Goal: Book appointment/travel/reservation

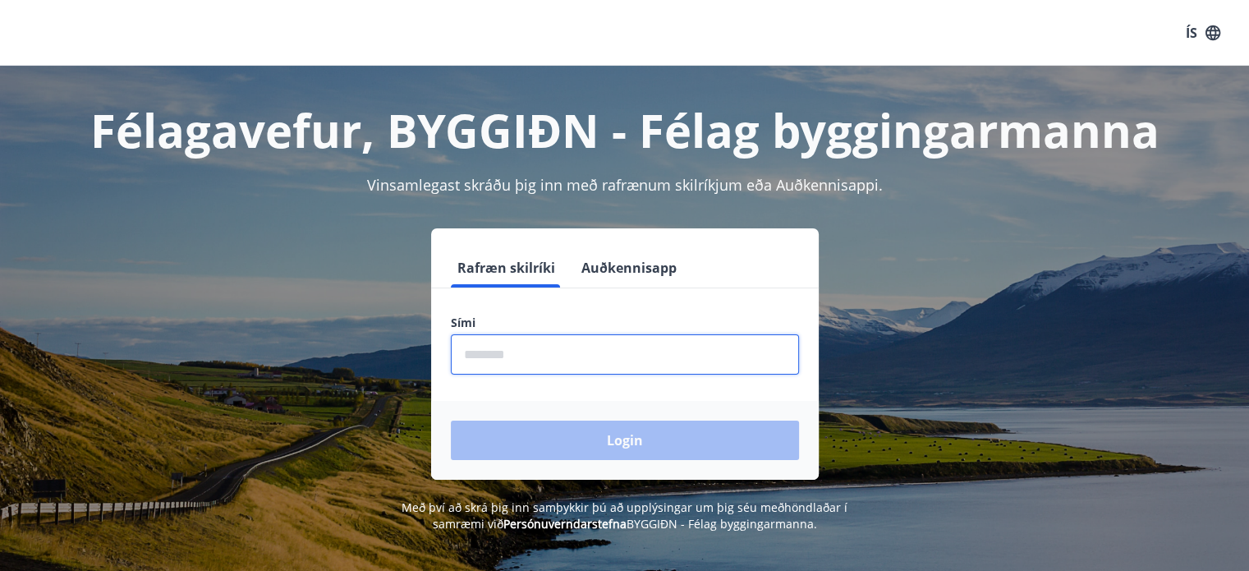
click at [531, 354] on input "phone" at bounding box center [625, 354] width 348 height 40
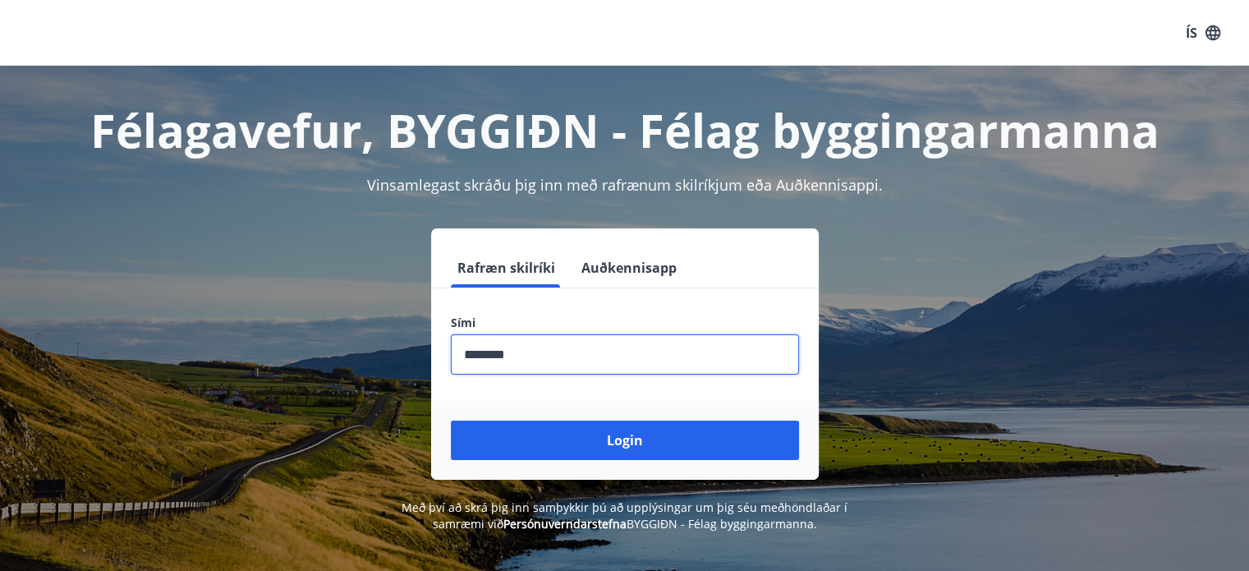
type input "********"
click at [451, 420] on button "Login" at bounding box center [625, 439] width 348 height 39
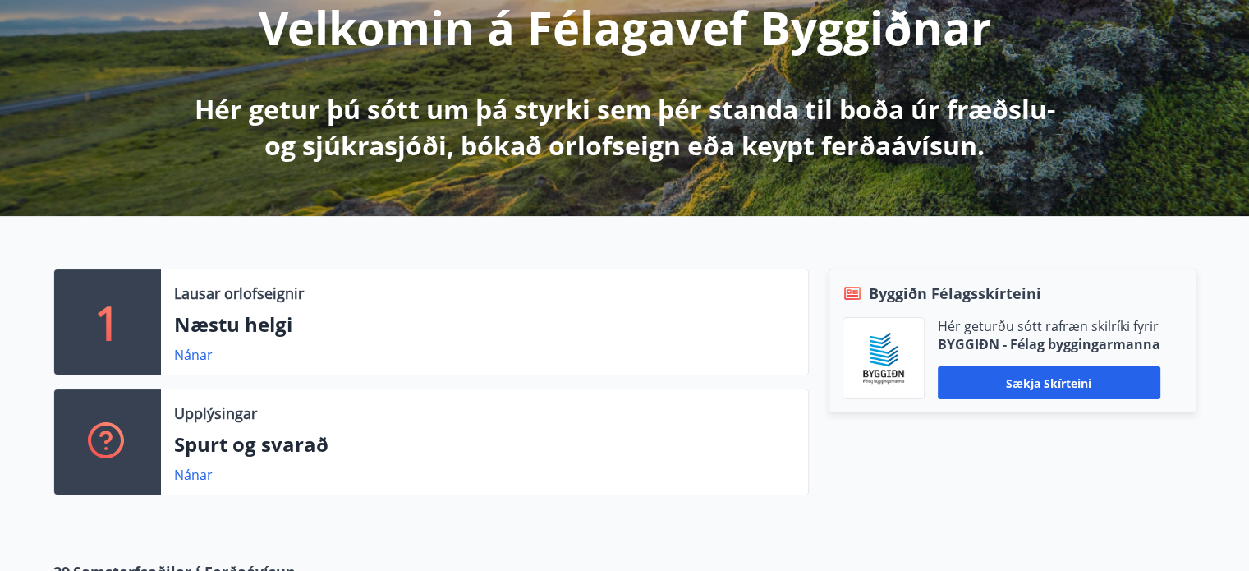
scroll to position [263, 0]
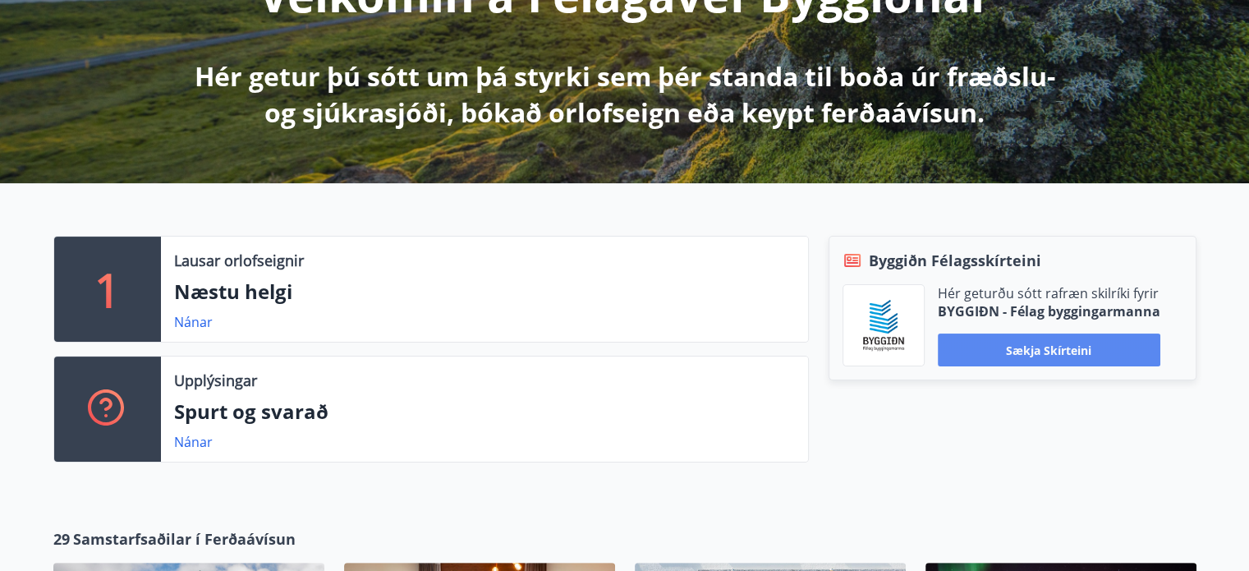
click at [1039, 349] on button "Sækja skírteini" at bounding box center [1049, 349] width 223 height 33
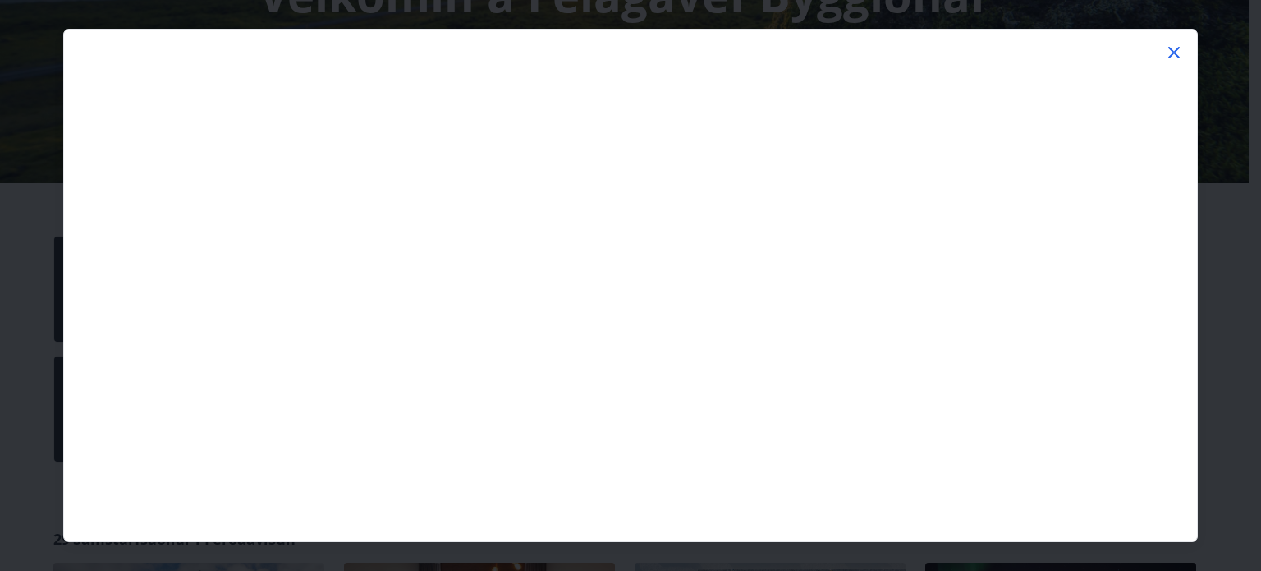
click at [1178, 51] on icon at bounding box center [1175, 53] width 20 height 20
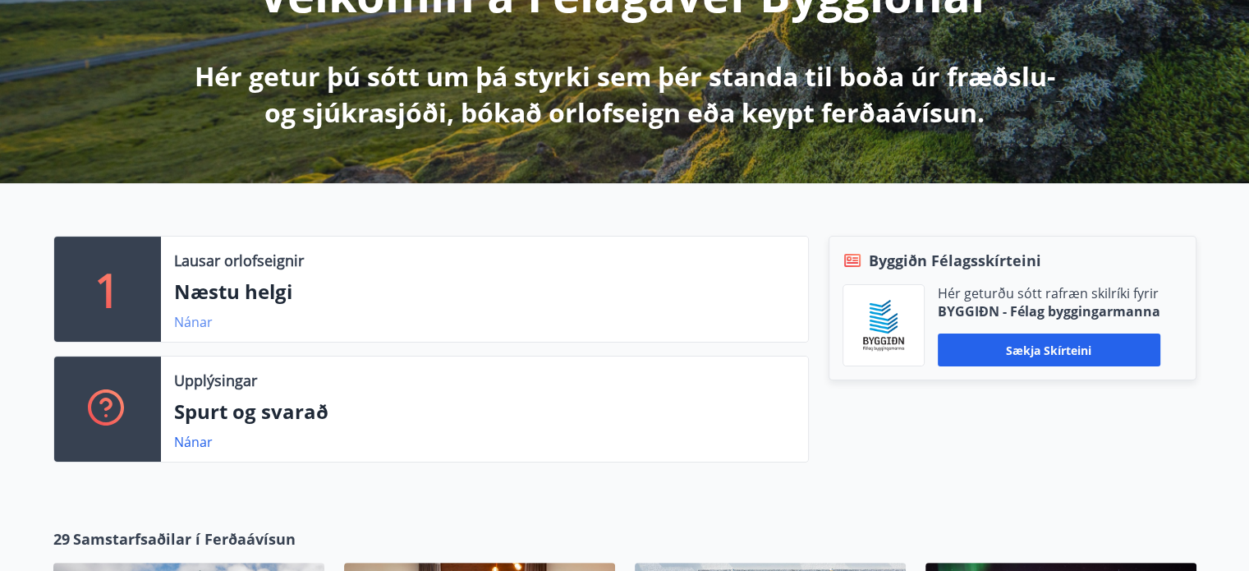
click at [189, 318] on link "Nánar" at bounding box center [193, 322] width 39 height 18
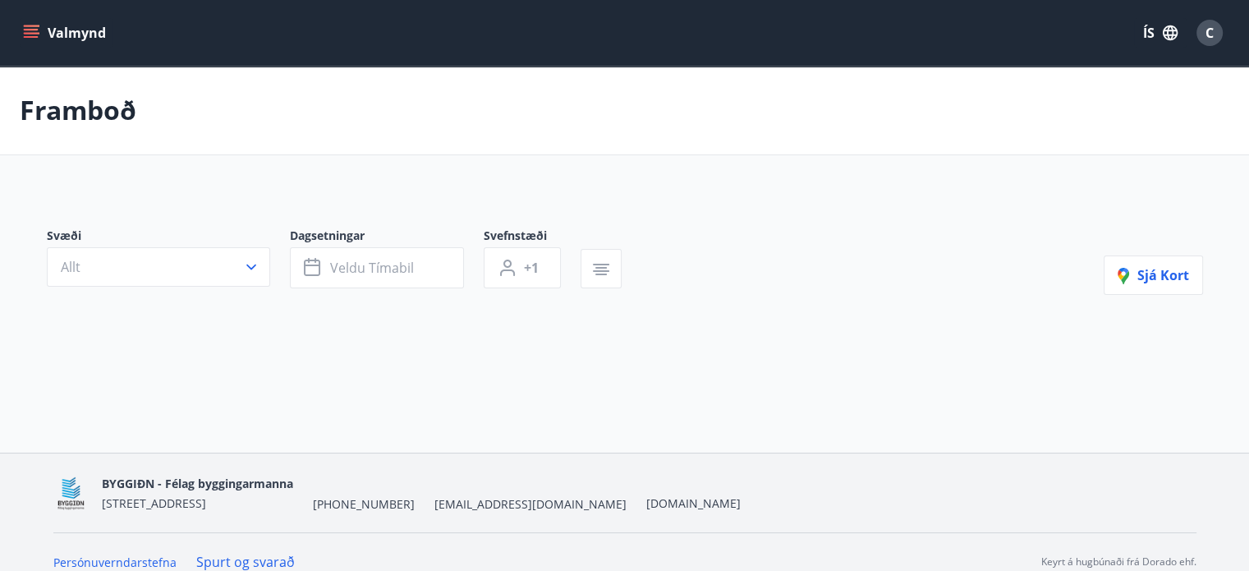
type input "*"
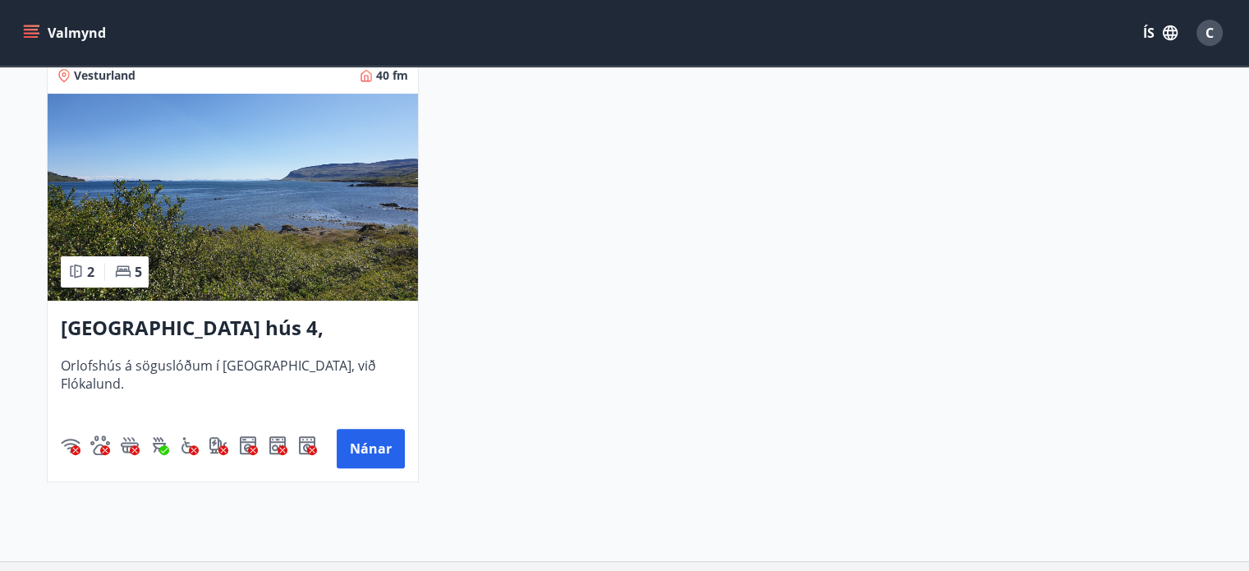
scroll to position [361, 0]
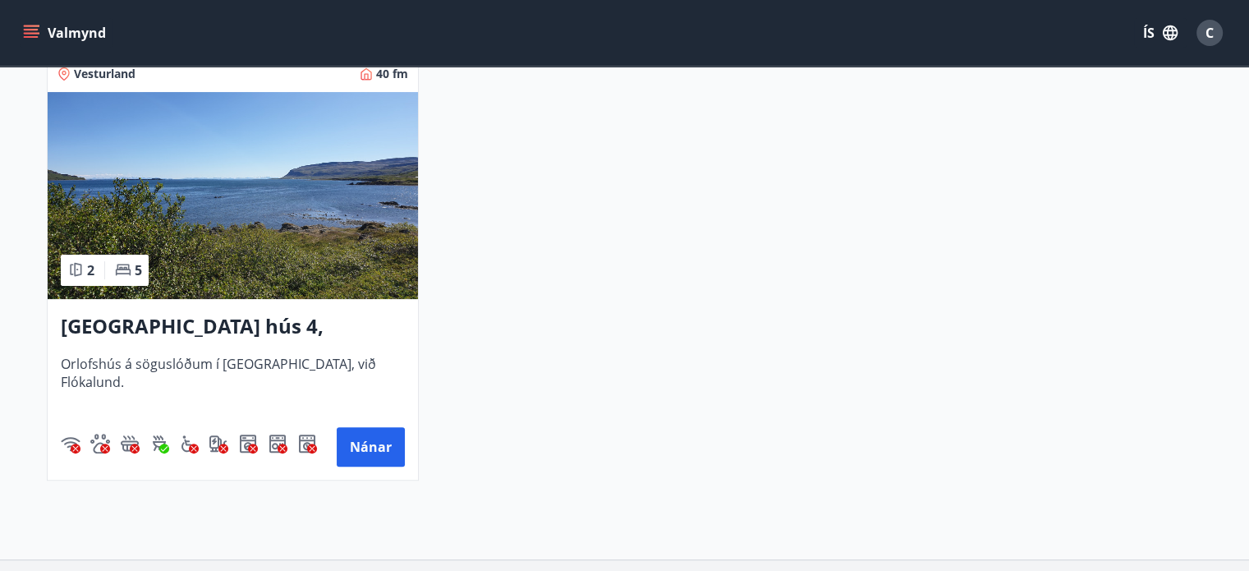
click at [289, 510] on div "Framboð Svæði Allt Dagsetningar ágú 15 - ágú 18 Svefnstæði +1 Hreinsa síu Nætur…" at bounding box center [624, 131] width 1249 height 855
click at [384, 453] on button "Nánar" at bounding box center [371, 446] width 68 height 39
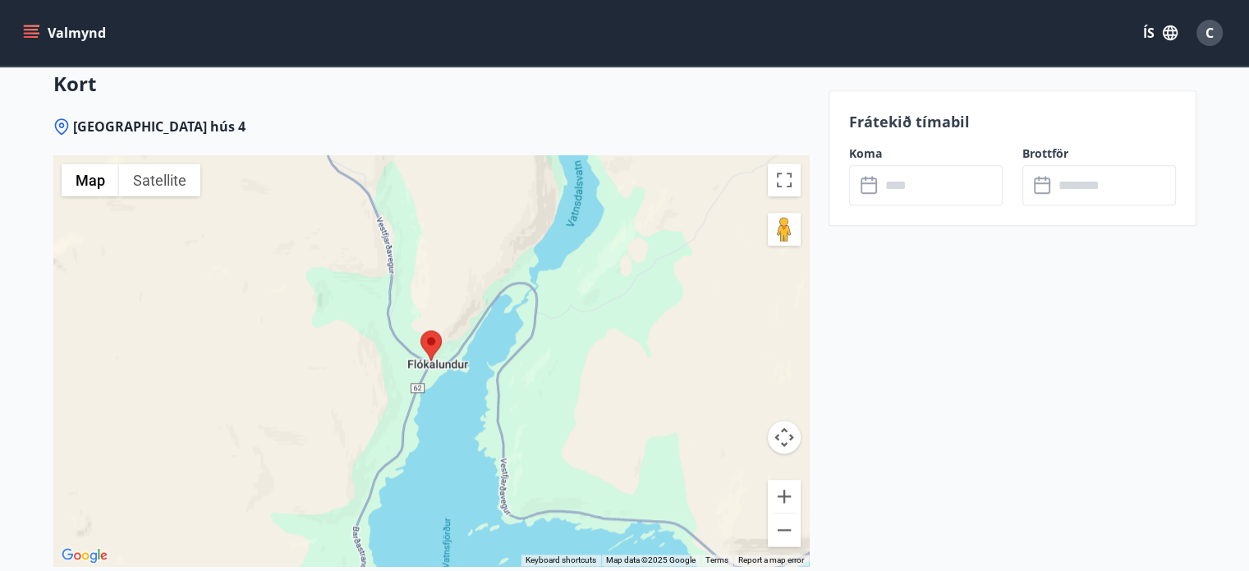
scroll to position [2000, 0]
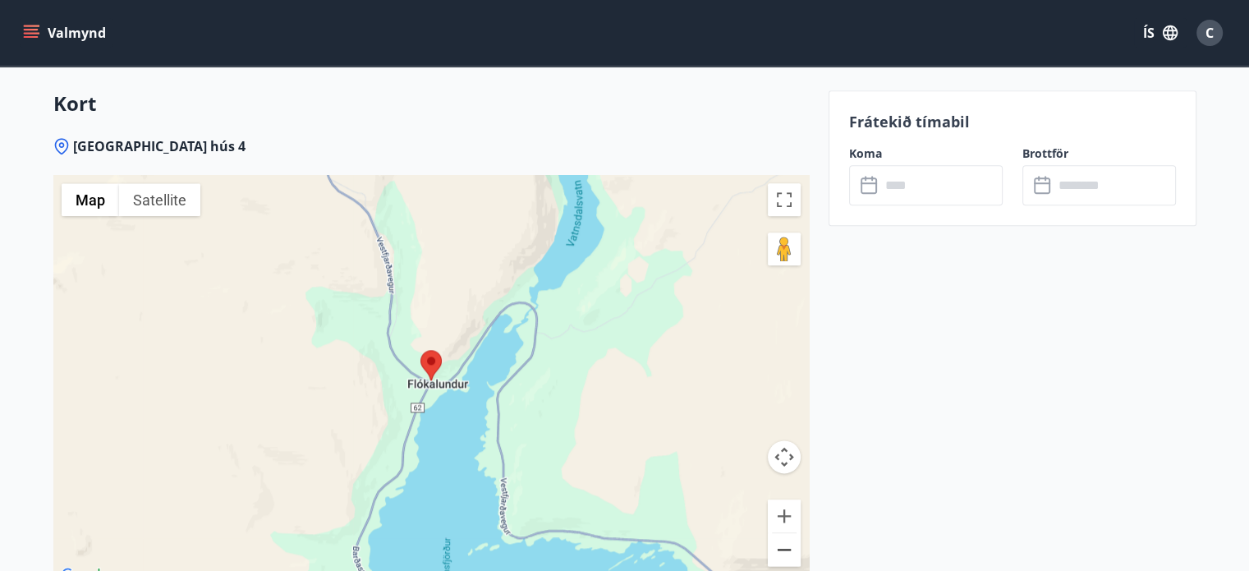
click at [784, 533] on button "Zoom out" at bounding box center [784, 549] width 33 height 33
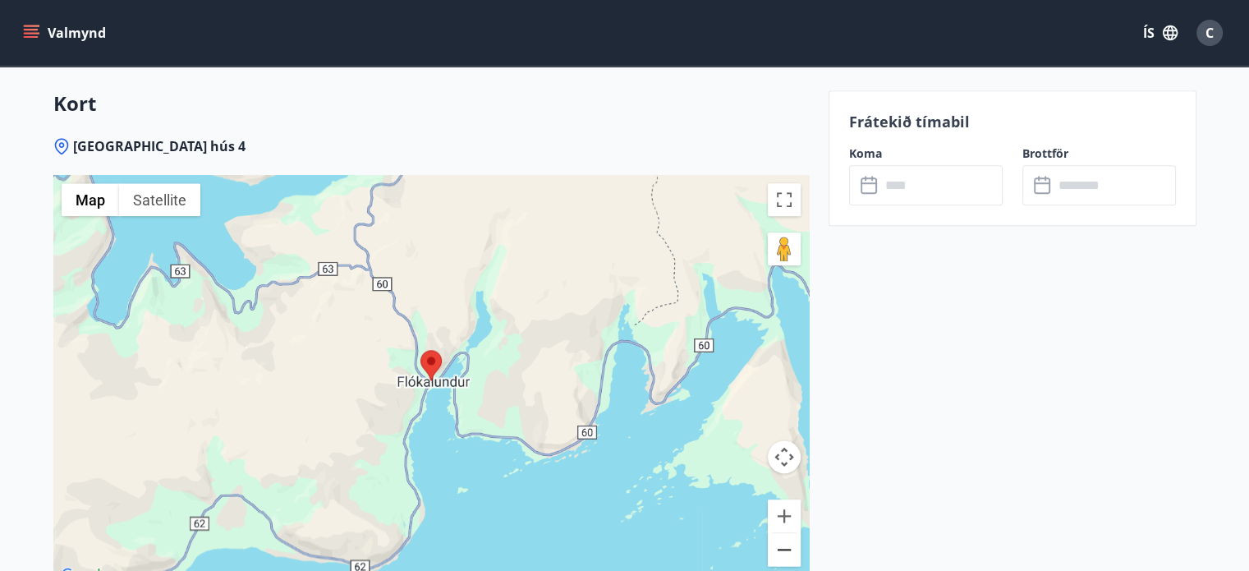
click at [784, 533] on button "Zoom out" at bounding box center [784, 549] width 33 height 33
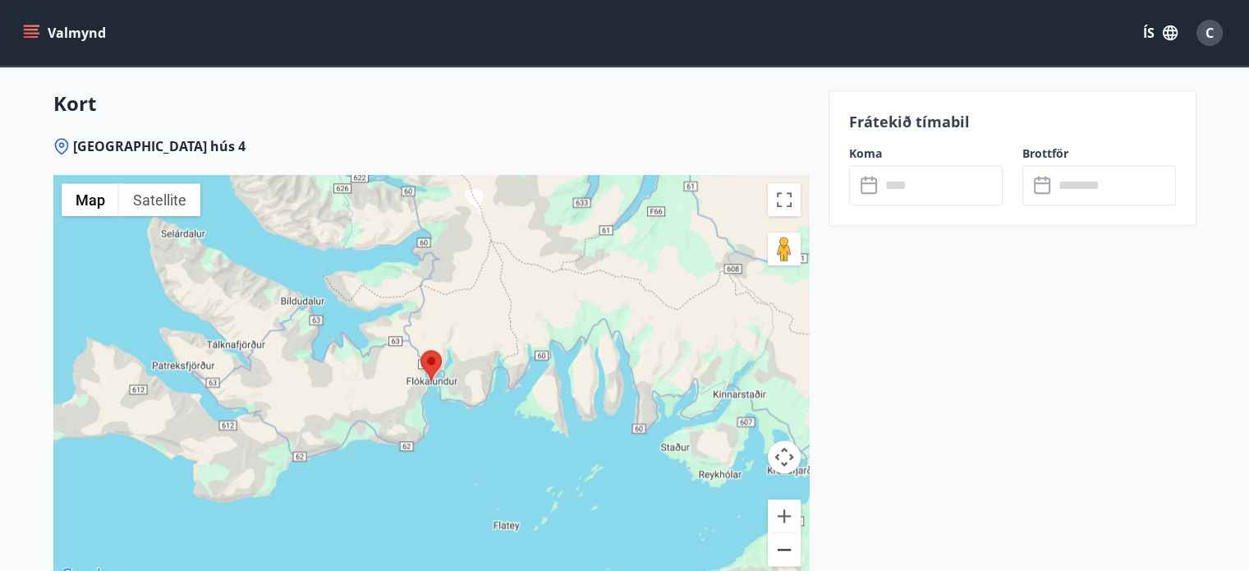
click at [784, 533] on button "Zoom out" at bounding box center [784, 549] width 33 height 33
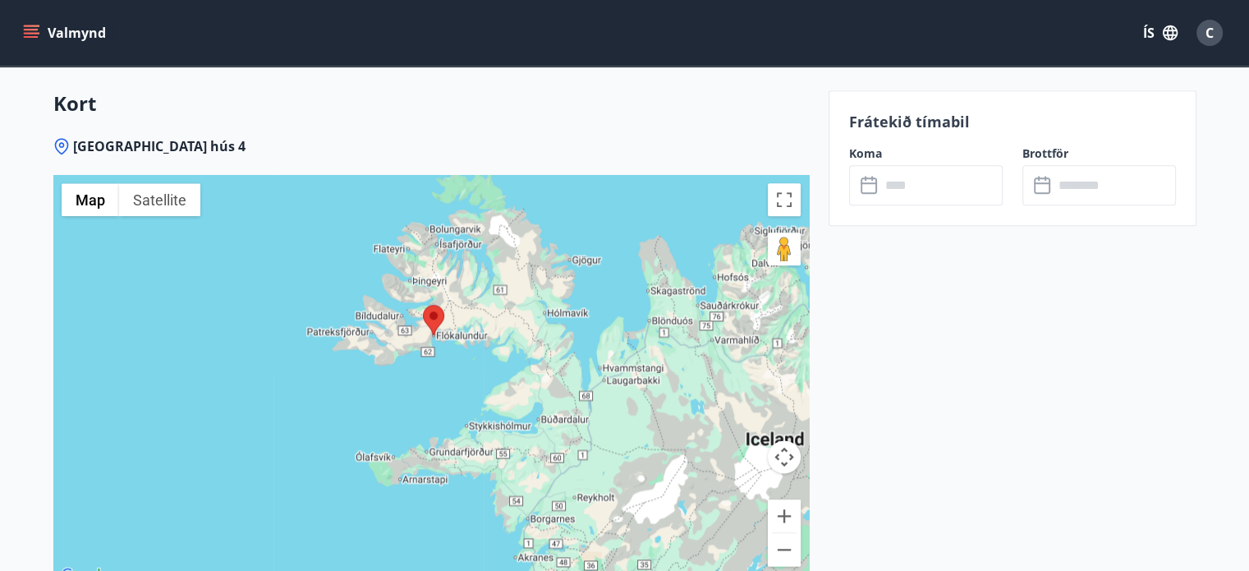
drag, startPoint x: 681, startPoint y: 462, endPoint x: 685, endPoint y: 421, distance: 41.3
click at [685, 421] on div at bounding box center [431, 380] width 756 height 411
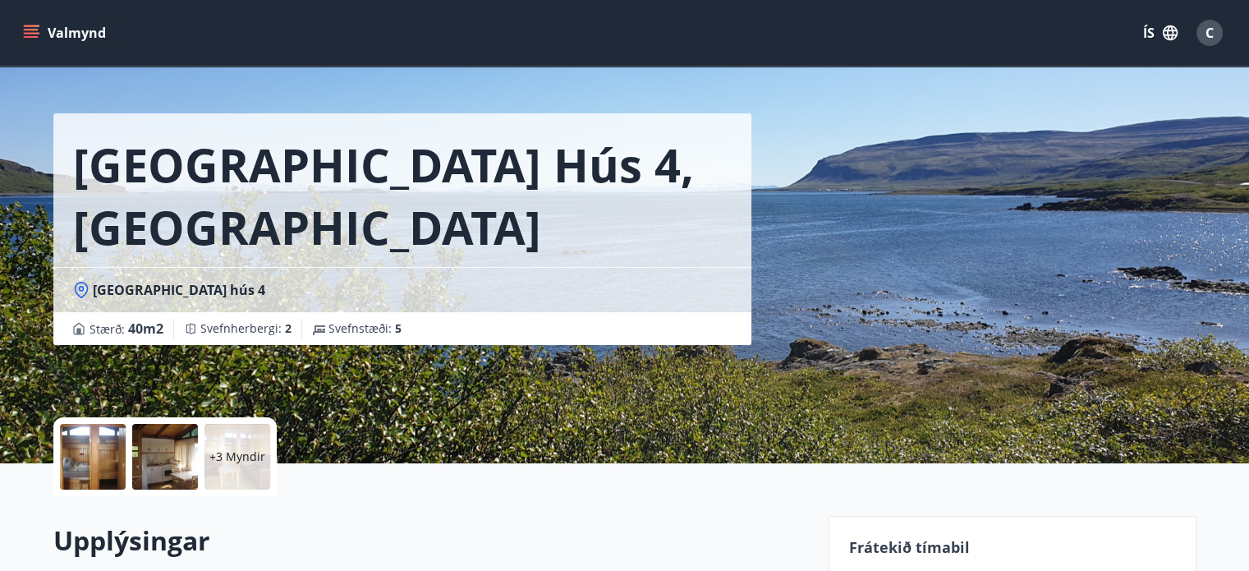
scroll to position [33, 0]
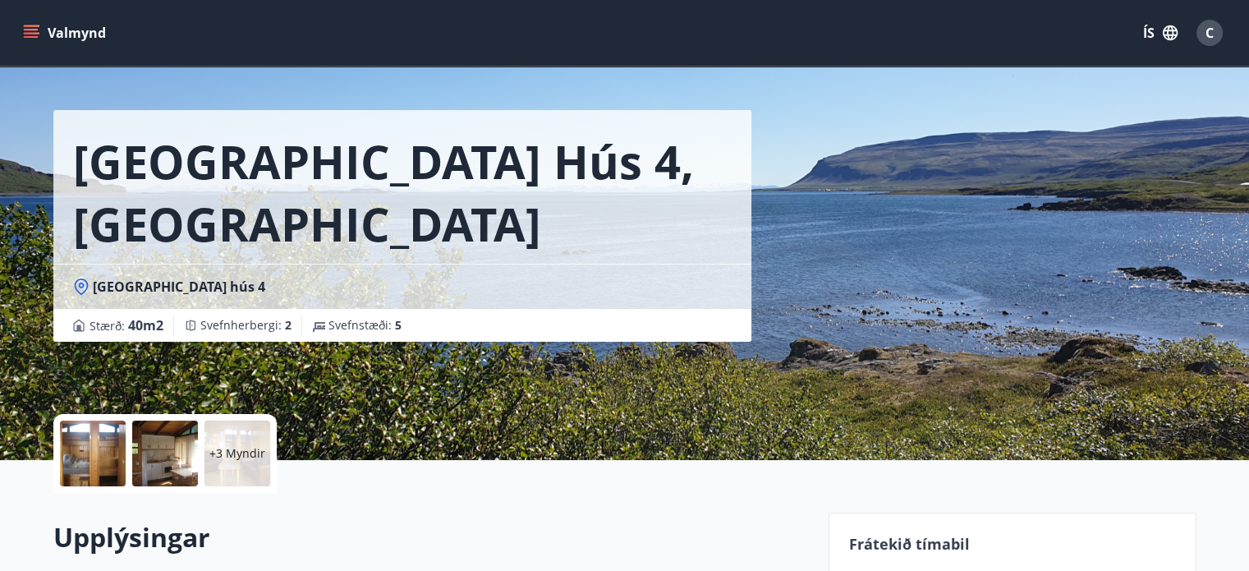
click at [96, 446] on div at bounding box center [93, 453] width 66 height 66
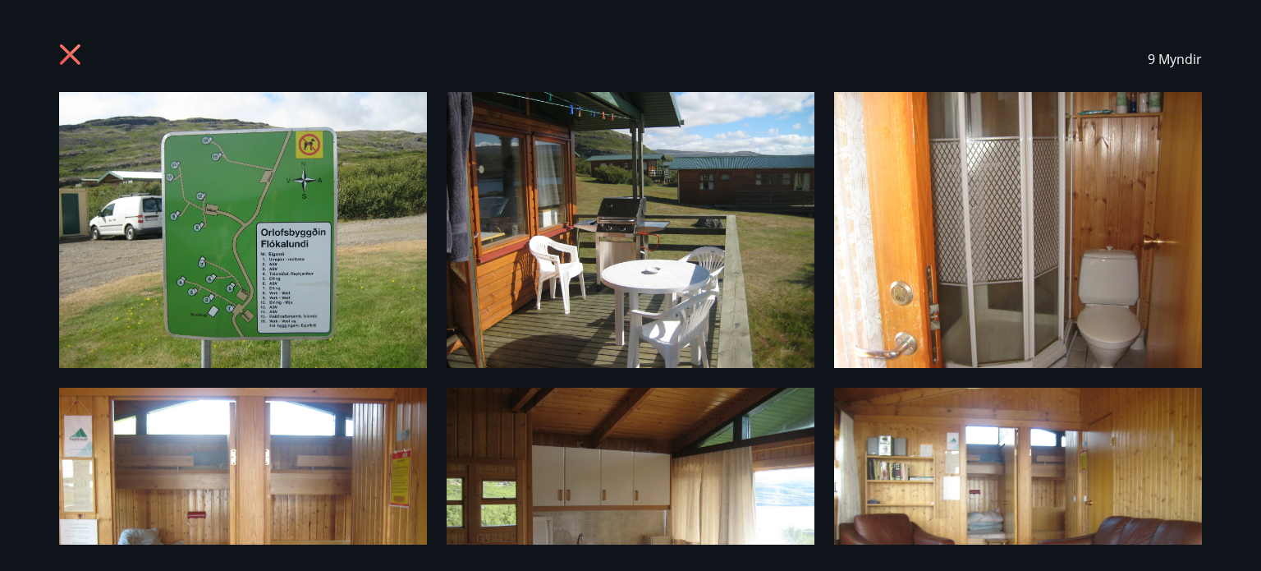
click at [70, 55] on icon at bounding box center [70, 55] width 4 height 4
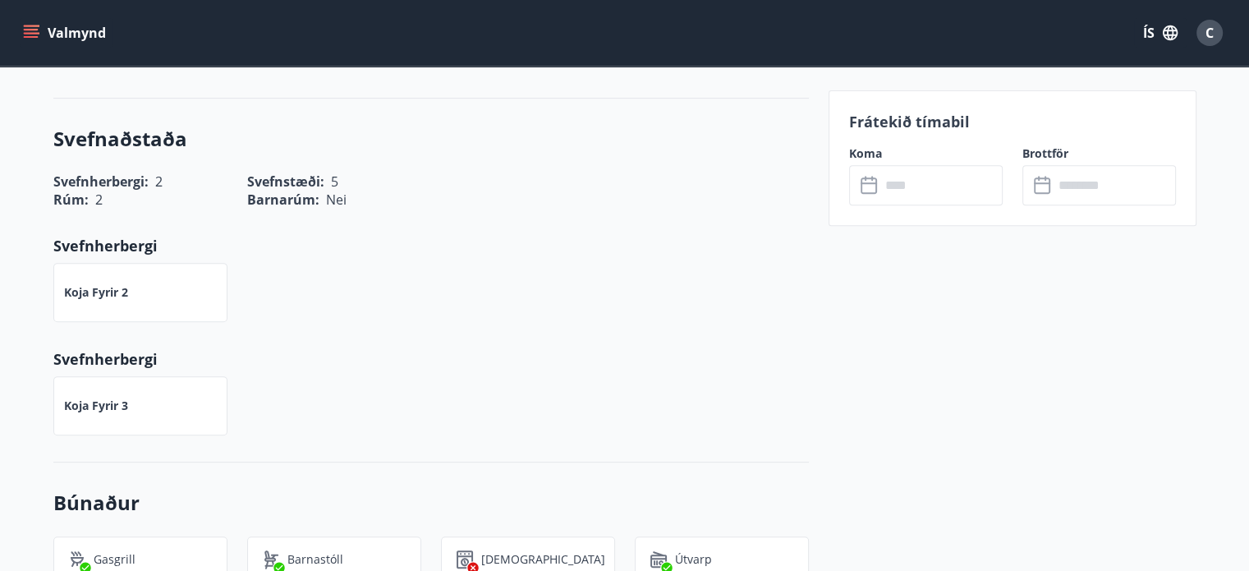
scroll to position [624, 0]
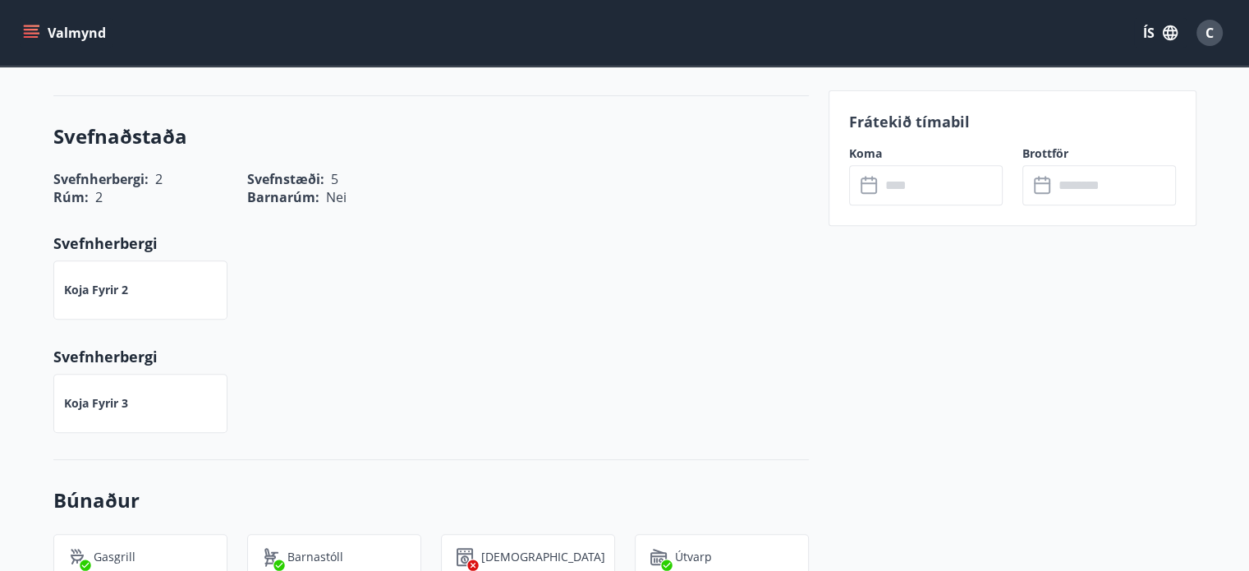
click at [73, 41] on button "Valmynd" at bounding box center [66, 33] width 93 height 30
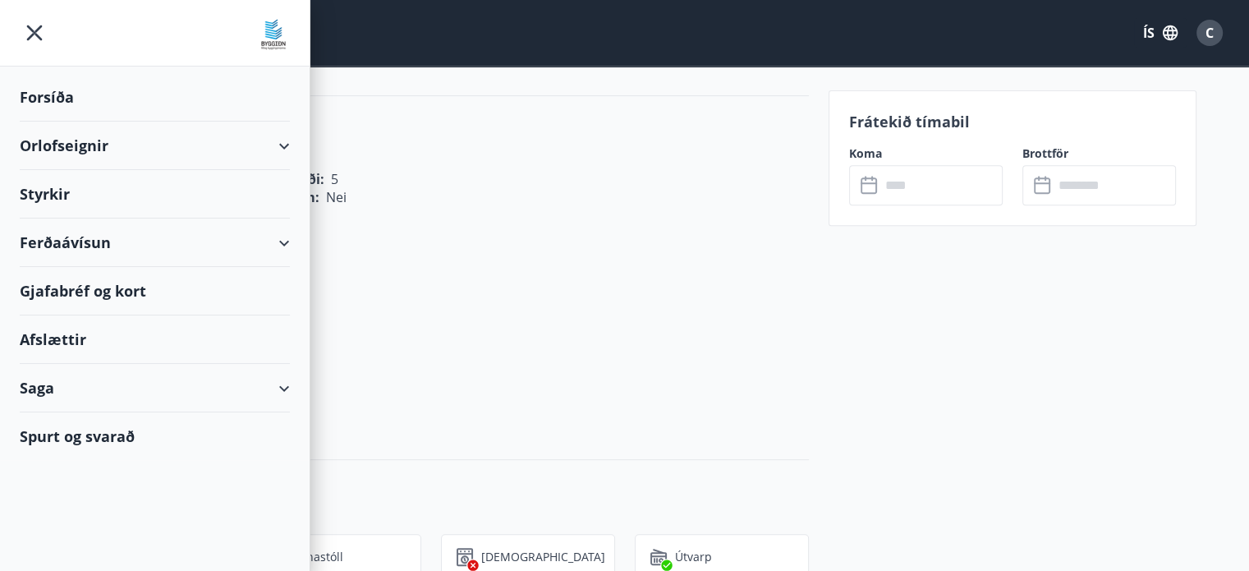
click at [65, 149] on div "Orlofseignir" at bounding box center [155, 146] width 270 height 48
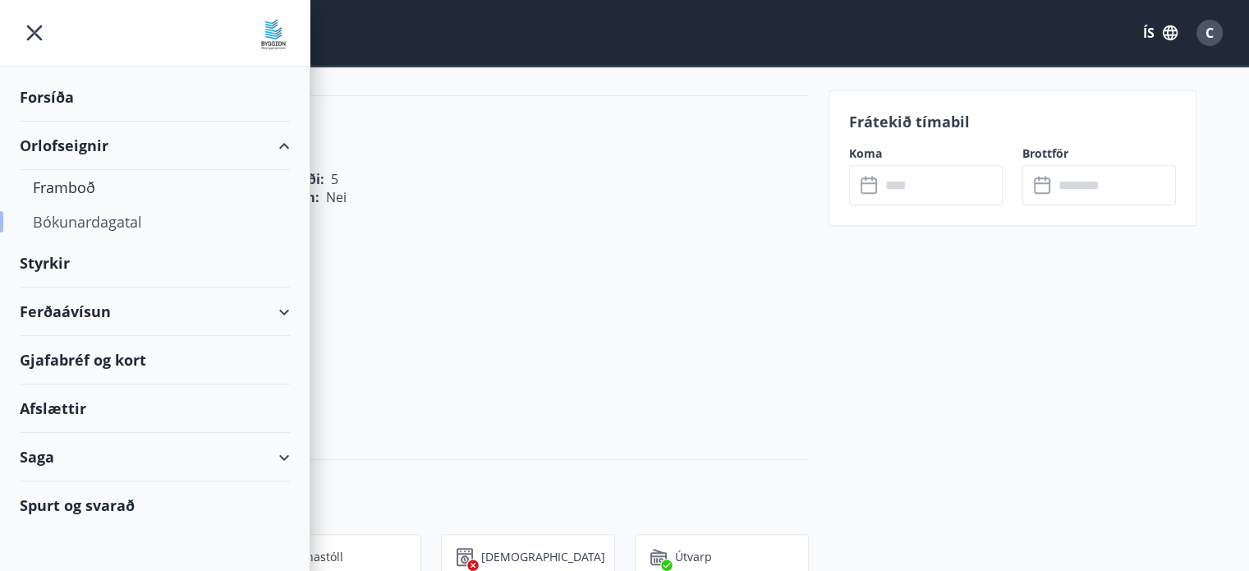
click at [103, 232] on div "Bókunardagatal" at bounding box center [155, 221] width 244 height 34
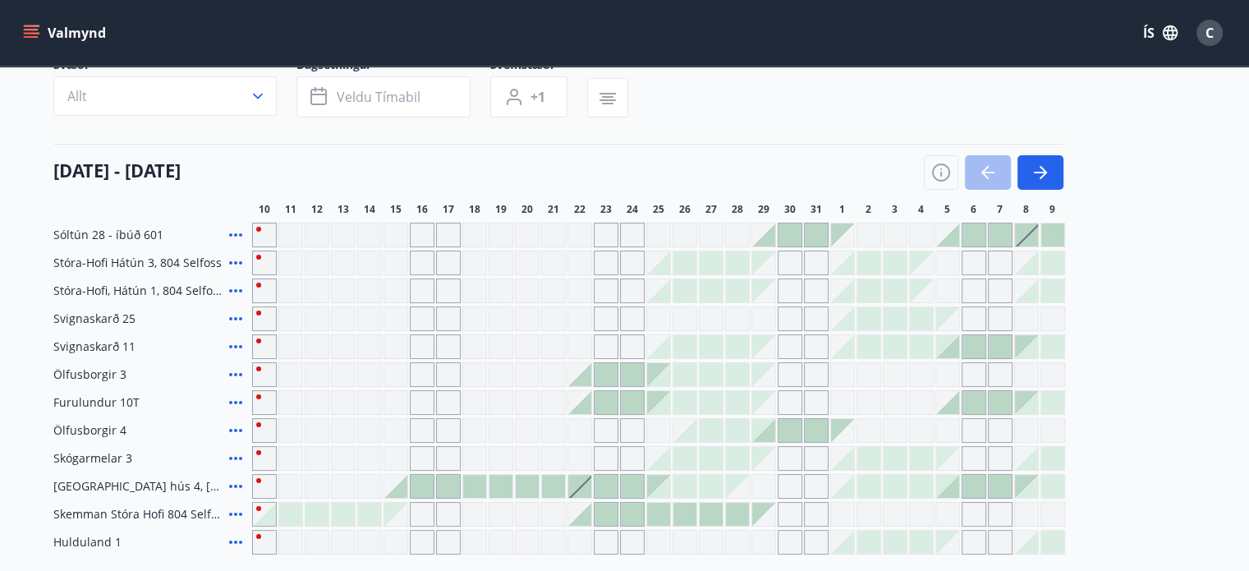
scroll to position [145, 0]
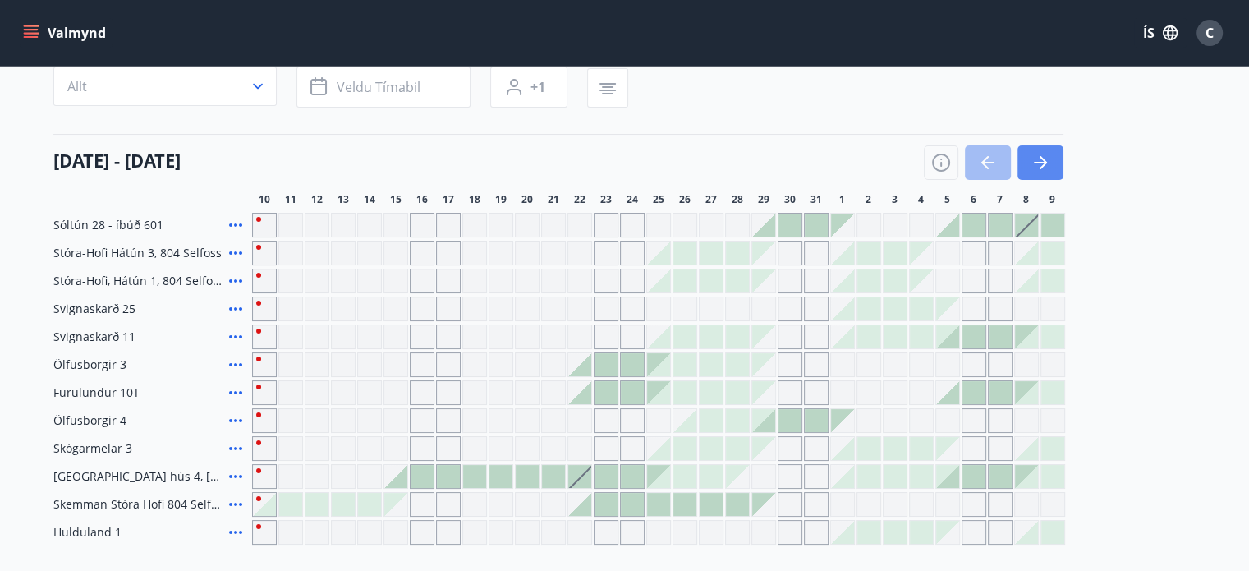
click at [1049, 163] on icon "button" at bounding box center [1041, 163] width 20 height 20
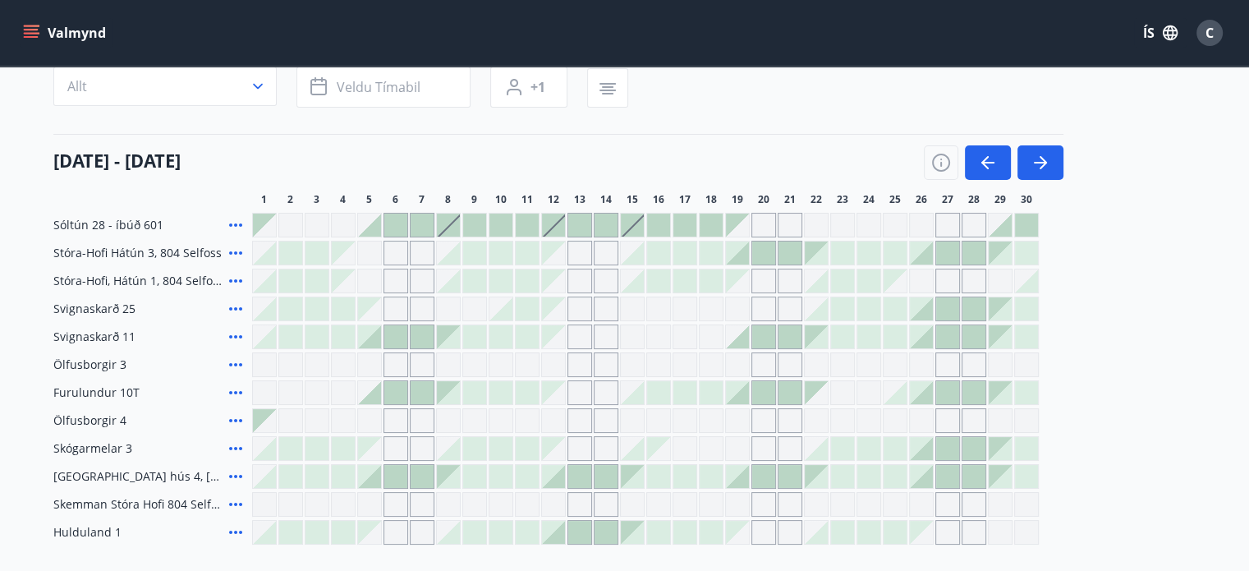
click at [397, 223] on div at bounding box center [395, 225] width 23 height 23
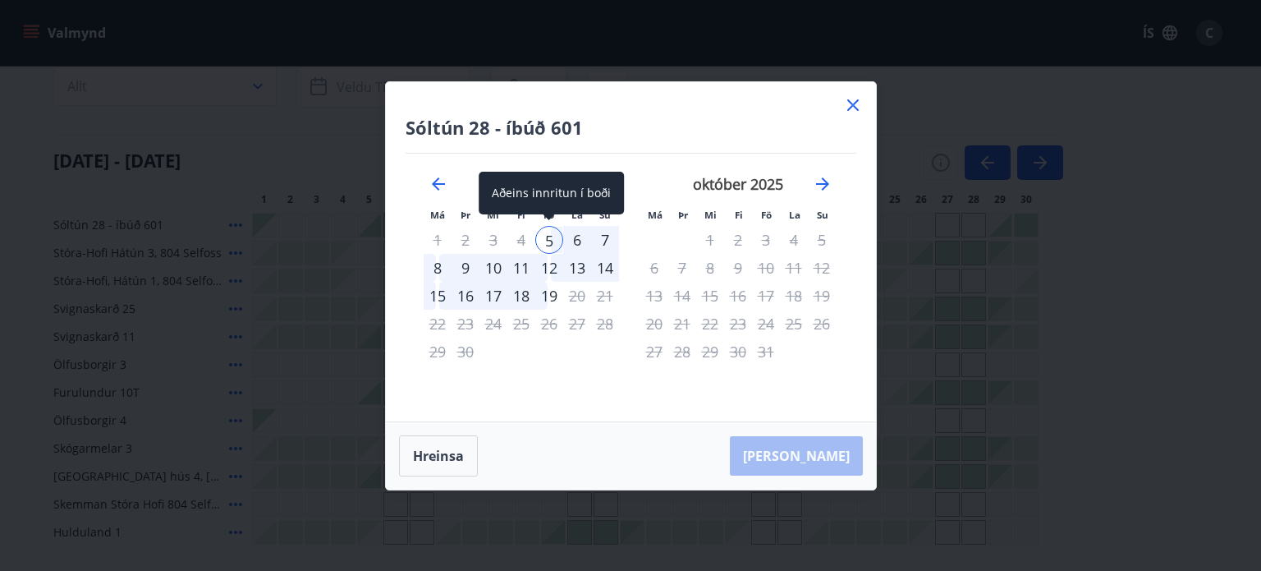
click at [552, 238] on div "5" at bounding box center [549, 240] width 28 height 28
click at [549, 240] on div "5" at bounding box center [549, 240] width 28 height 28
click at [549, 239] on div "5" at bounding box center [549, 240] width 28 height 28
click at [570, 195] on div "Aðeins innritun í boði" at bounding box center [551, 193] width 145 height 43
click at [606, 238] on div "7" at bounding box center [605, 240] width 28 height 28
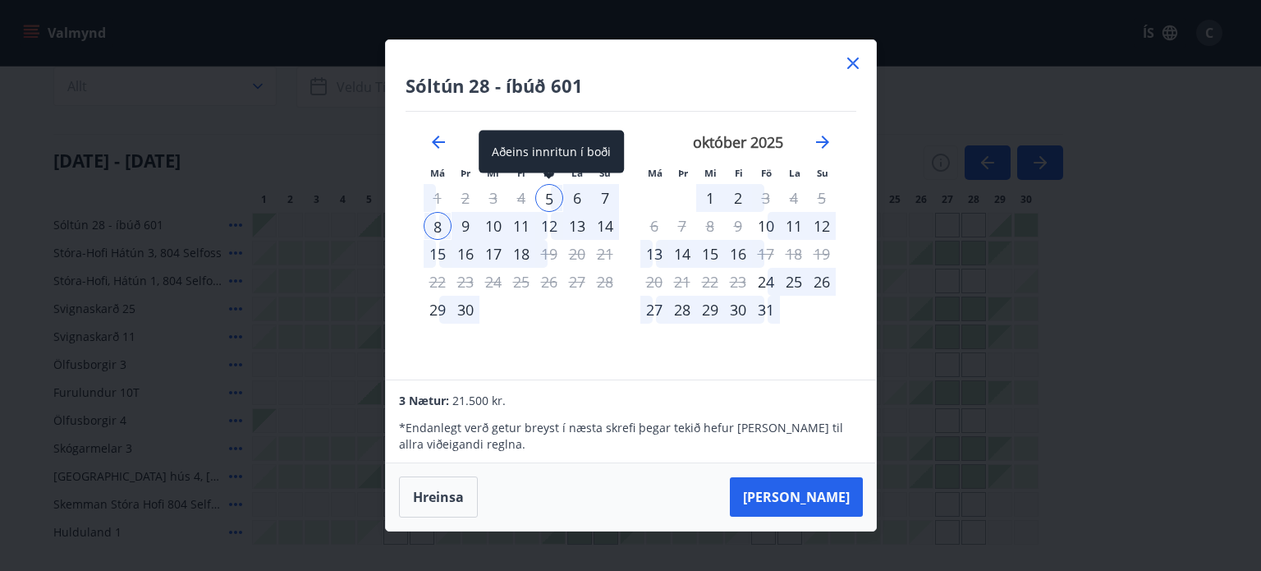
click at [552, 198] on div "5" at bounding box center [549, 198] width 28 height 28
click at [575, 199] on div "6" at bounding box center [577, 198] width 28 height 28
click at [852, 62] on icon at bounding box center [853, 62] width 11 height 11
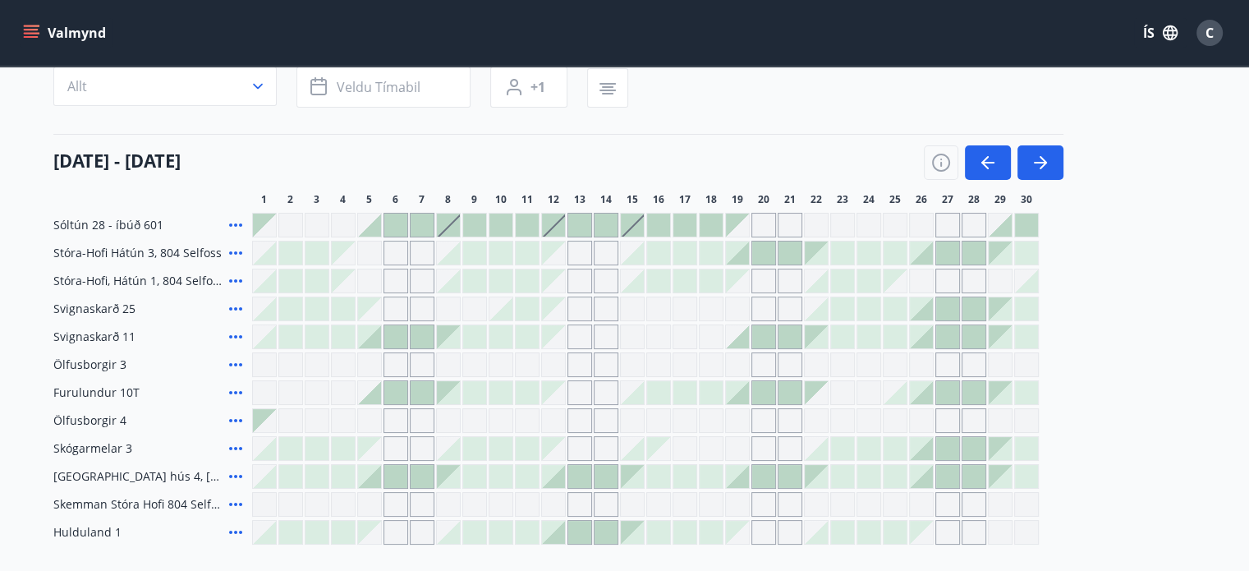
click at [67, 224] on span "Sóltún 28 - íbúð 601" at bounding box center [108, 225] width 110 height 16
click at [80, 20] on button "Valmynd" at bounding box center [66, 33] width 93 height 30
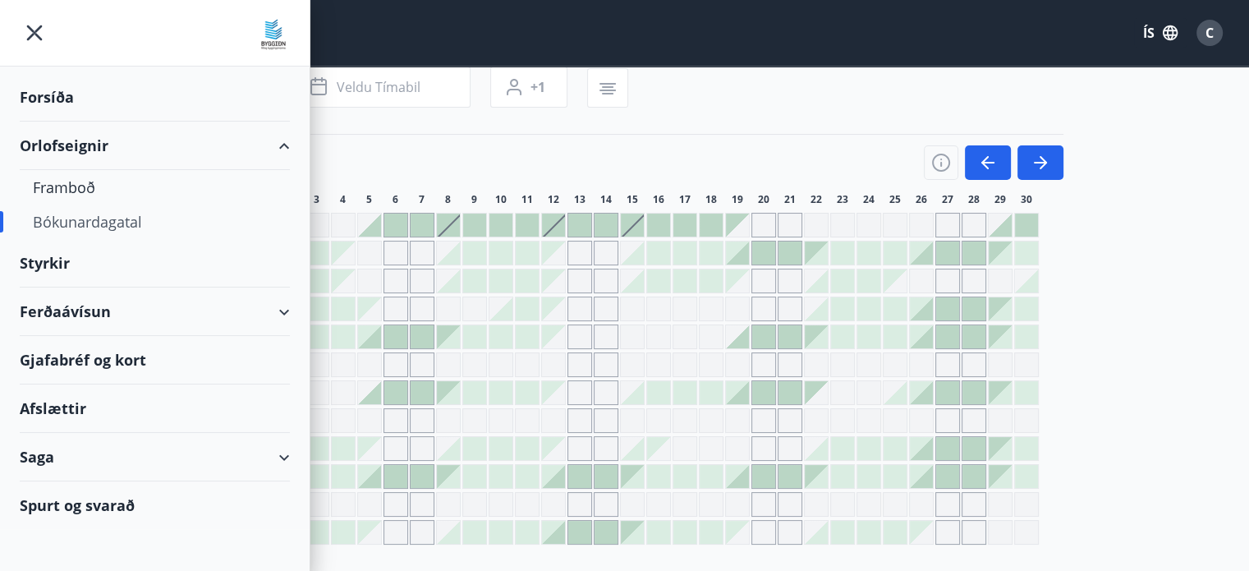
click at [106, 310] on div "Ferðaávísun" at bounding box center [155, 311] width 270 height 48
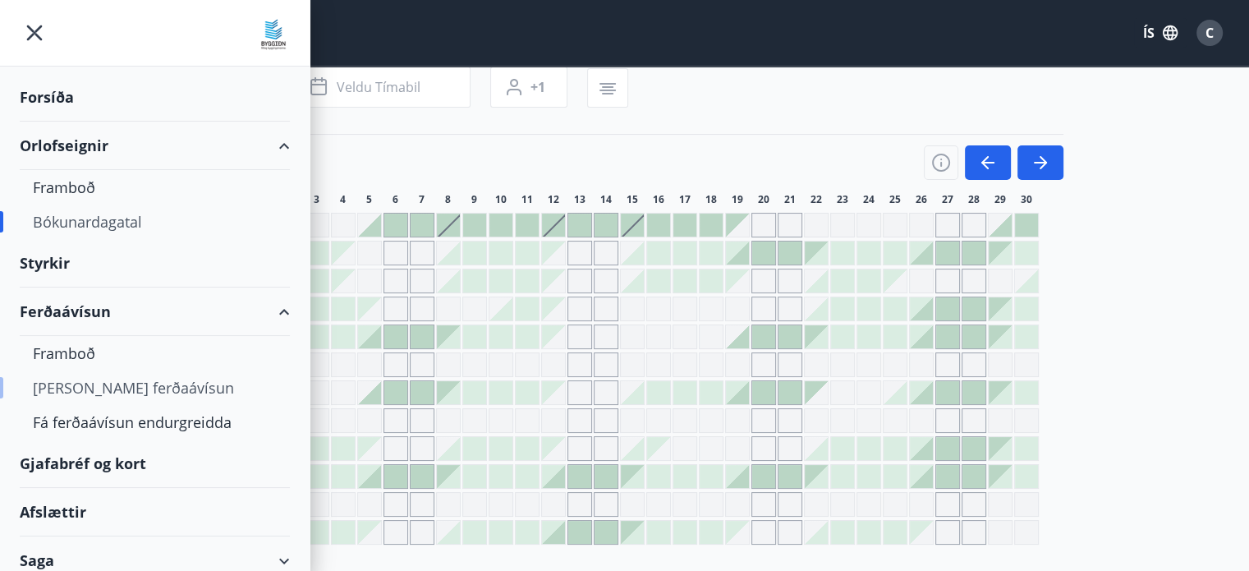
click at [140, 387] on div "Kaupa ferðaávísun" at bounding box center [155, 387] width 244 height 34
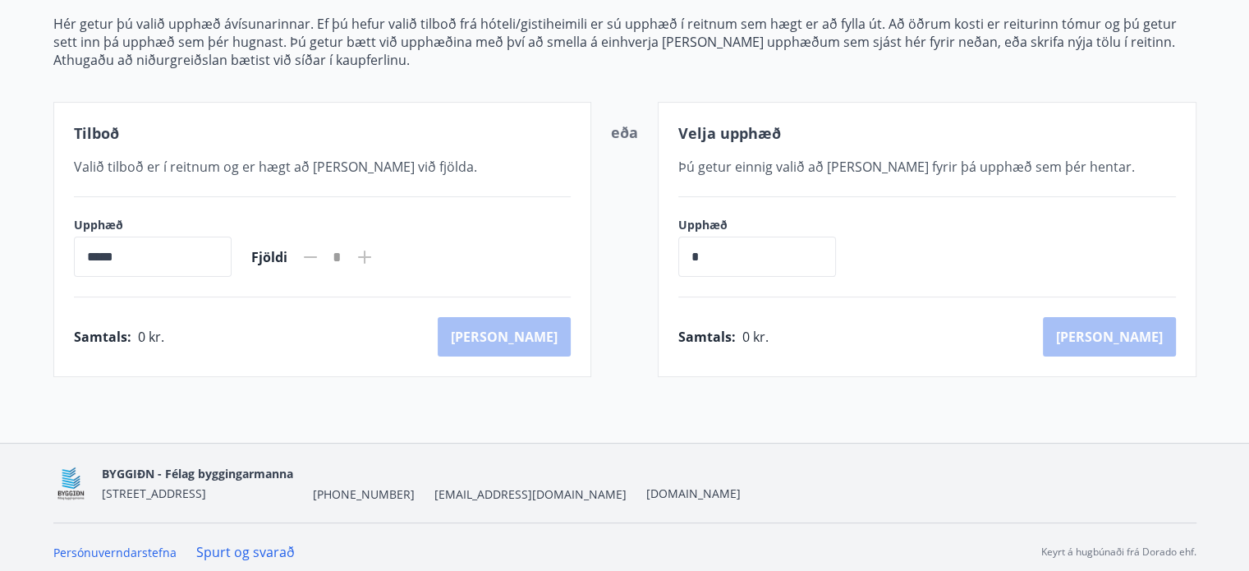
scroll to position [221, 0]
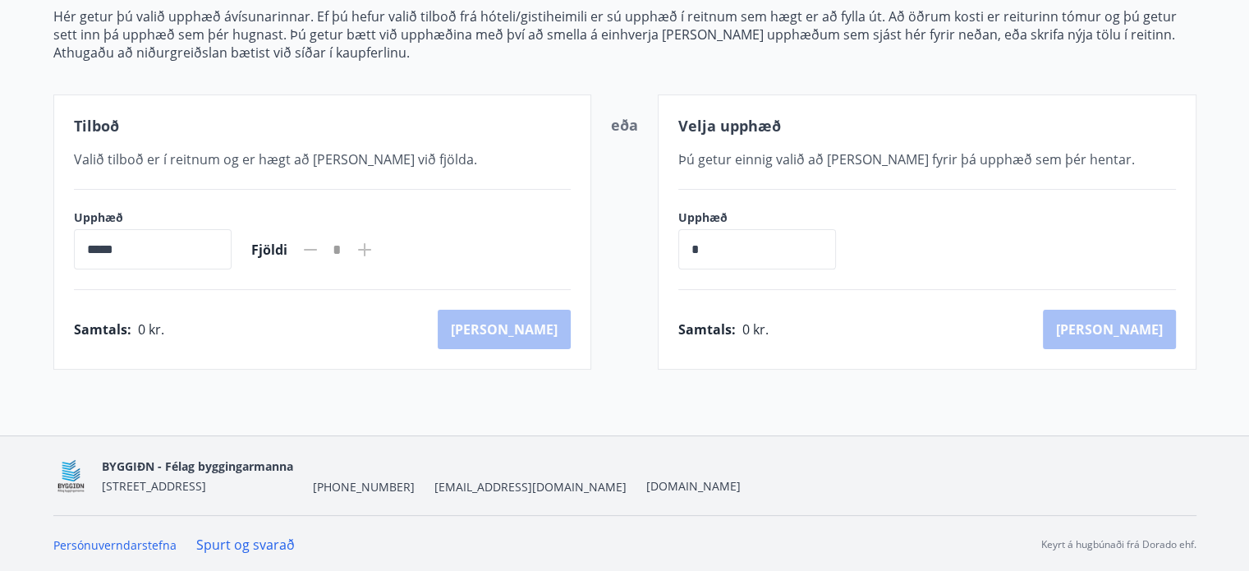
click at [371, 248] on icon at bounding box center [364, 249] width 13 height 13
click at [196, 239] on input "*****" at bounding box center [153, 249] width 158 height 40
click at [87, 253] on input "*****" at bounding box center [153, 249] width 158 height 40
click at [843, 272] on div "Velja upphæð Þú getur einnig valið að kaupa fyrir þá upphæð sem þér hentar. Upp…" at bounding box center [927, 231] width 539 height 275
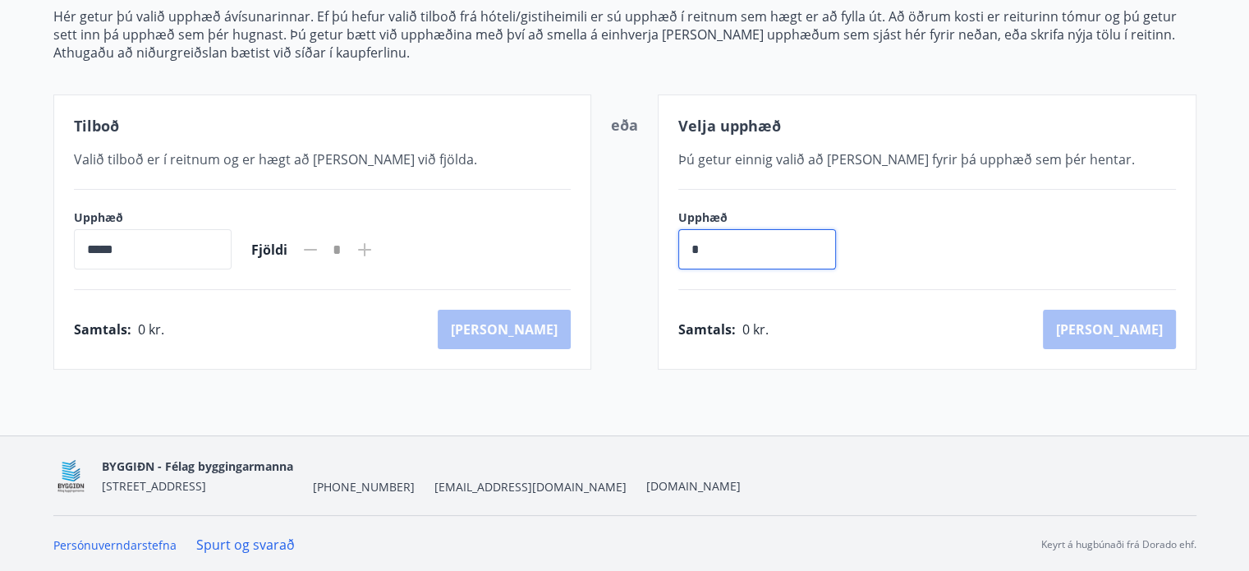
click at [820, 260] on input "*" at bounding box center [757, 249] width 158 height 40
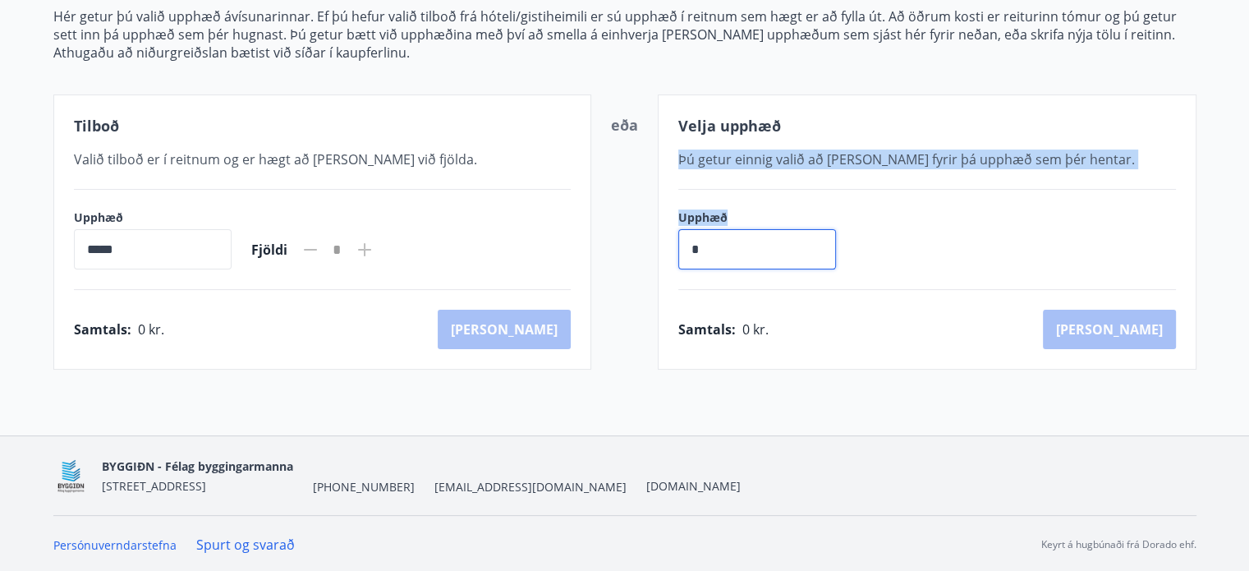
click at [783, 184] on div "Velja upphæð Þú getur einnig valið að kaupa fyrir þá upphæð sem þér hentar. Upp…" at bounding box center [927, 231] width 539 height 275
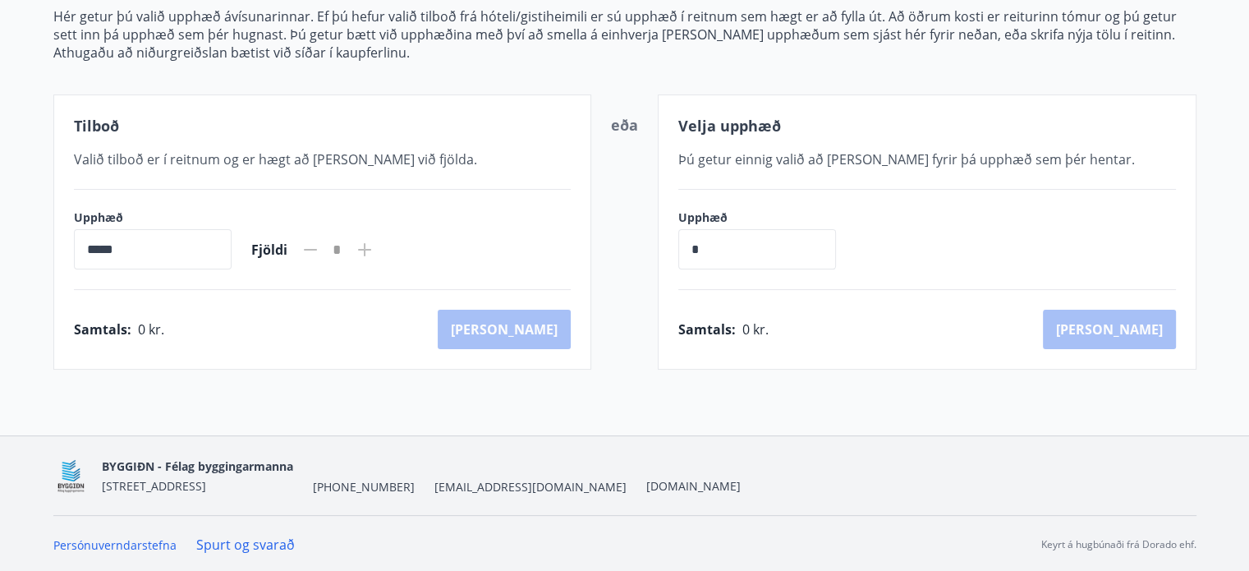
drag, startPoint x: 800, startPoint y: 153, endPoint x: 836, endPoint y: 209, distance: 67.2
click at [808, 164] on span "Þú getur einnig valið að kaupa fyrir þá upphæð sem þér hentar." at bounding box center [906, 159] width 457 height 18
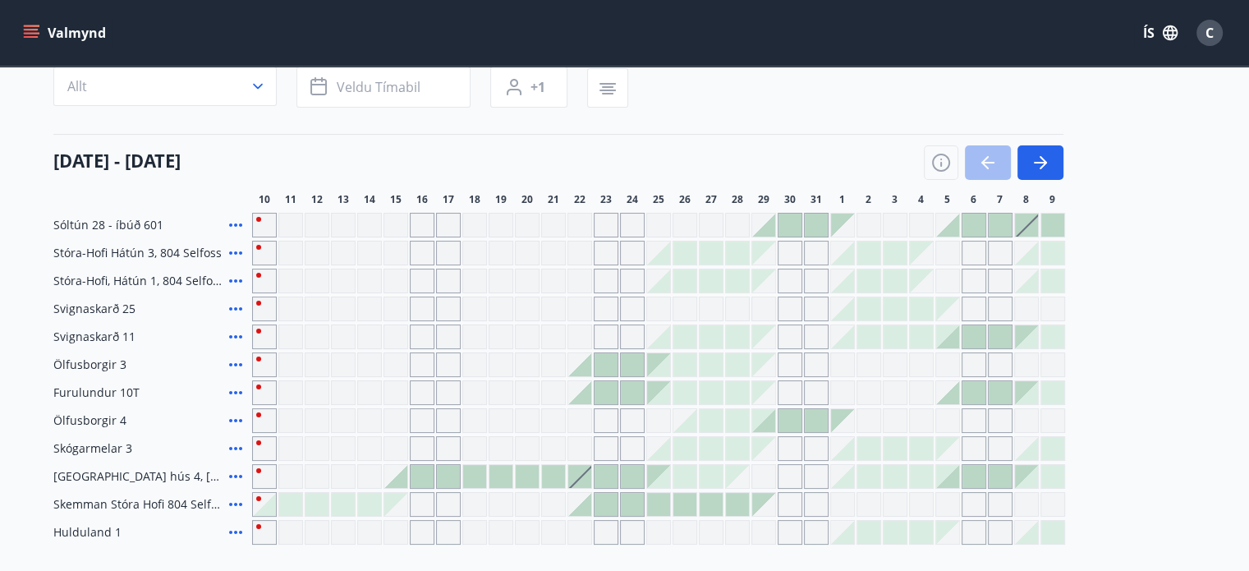
click at [240, 392] on icon at bounding box center [235, 392] width 13 height 3
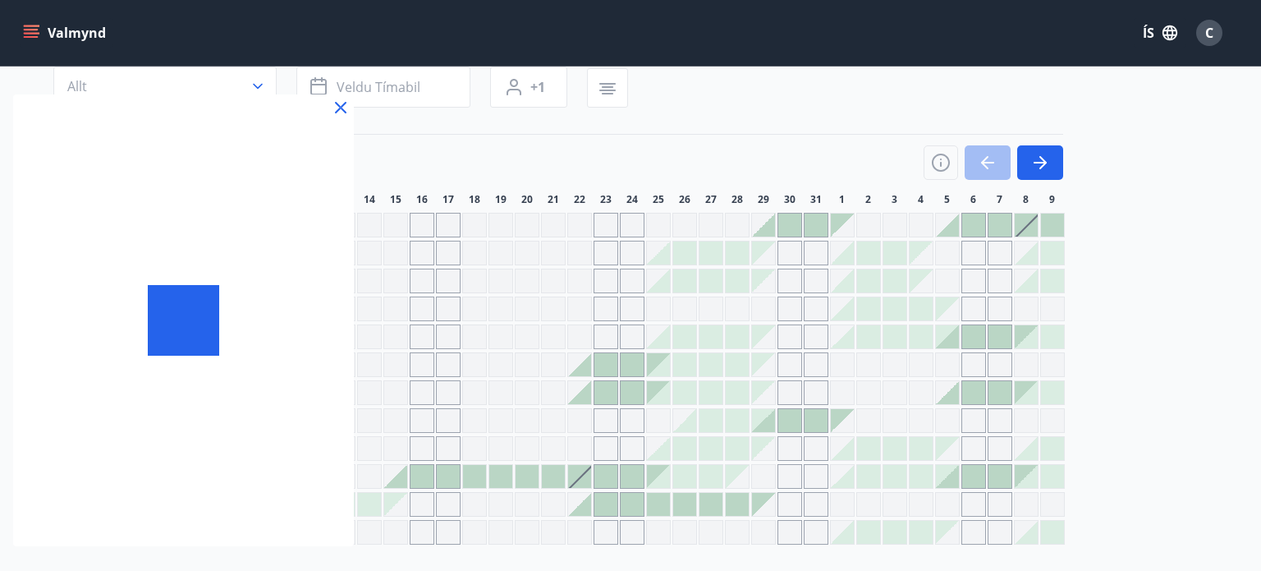
click at [233, 392] on div at bounding box center [183, 320] width 341 height 452
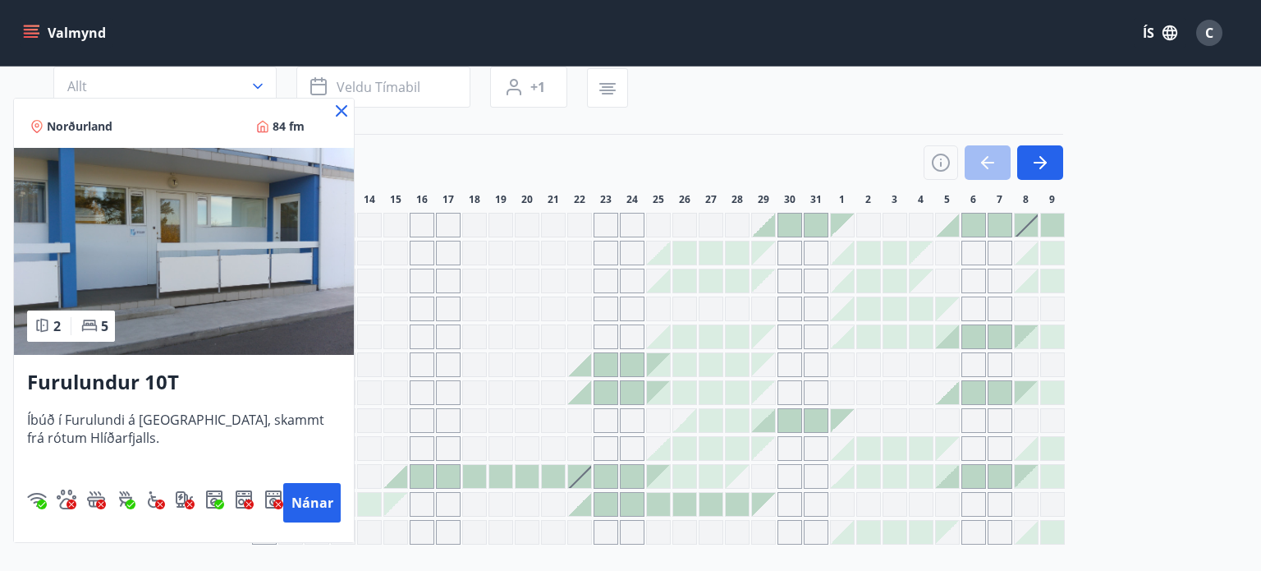
click at [342, 111] on icon at bounding box center [342, 111] width 20 height 20
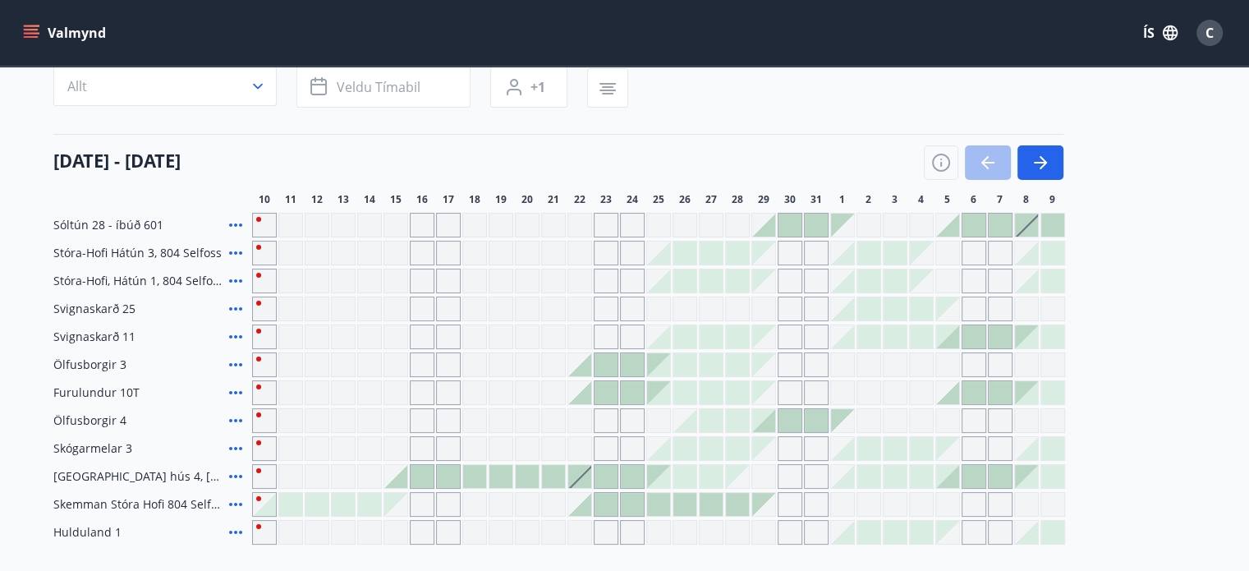
click at [237, 224] on icon at bounding box center [235, 224] width 13 height 3
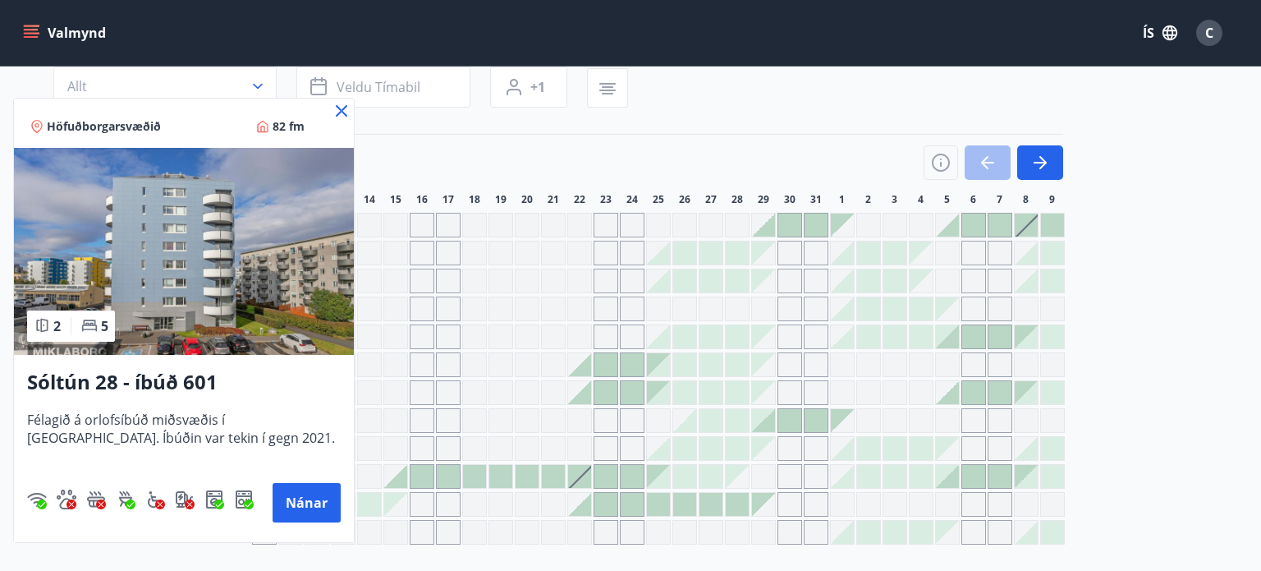
click at [338, 112] on icon at bounding box center [342, 111] width 20 height 20
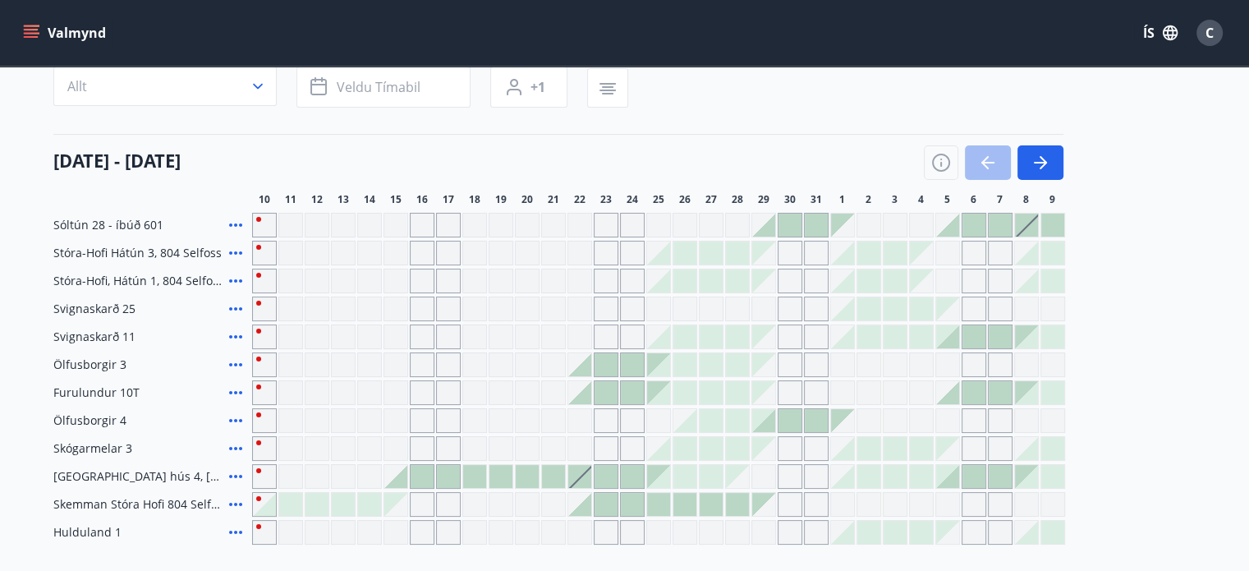
click at [232, 249] on icon at bounding box center [236, 253] width 20 height 20
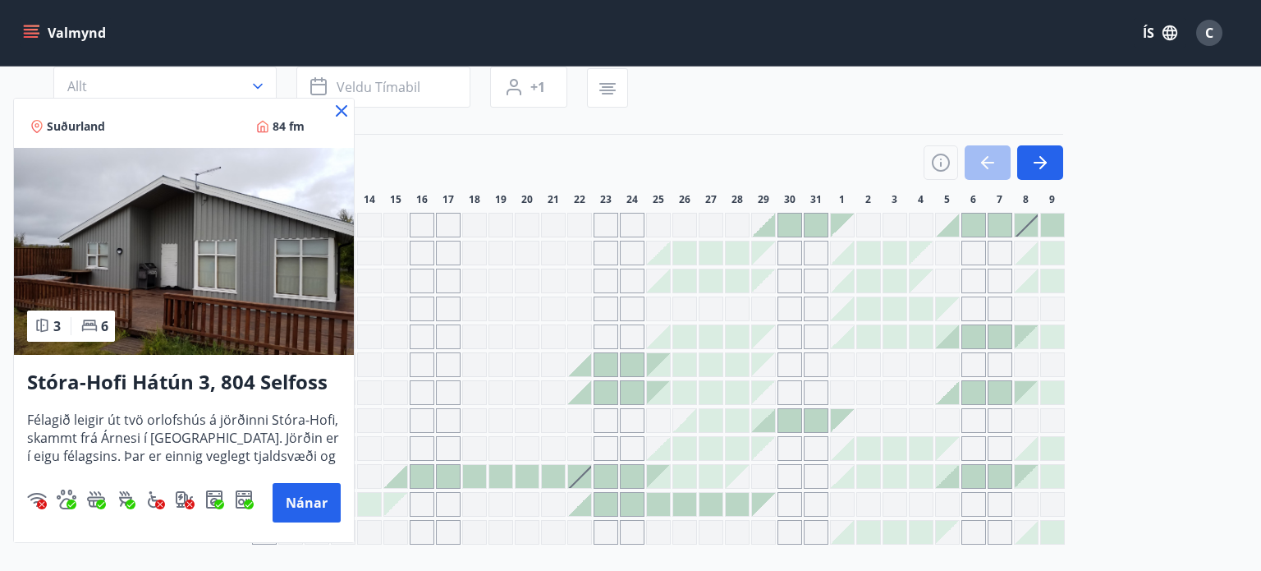
click at [340, 110] on icon at bounding box center [341, 110] width 11 height 11
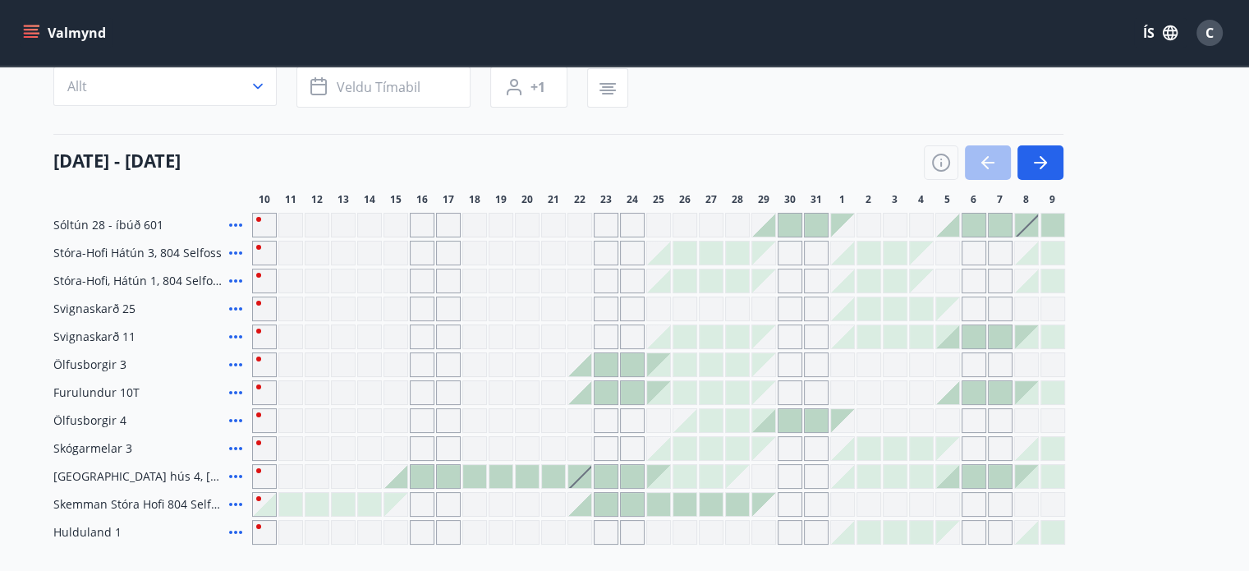
click at [237, 306] on icon at bounding box center [236, 309] width 20 height 20
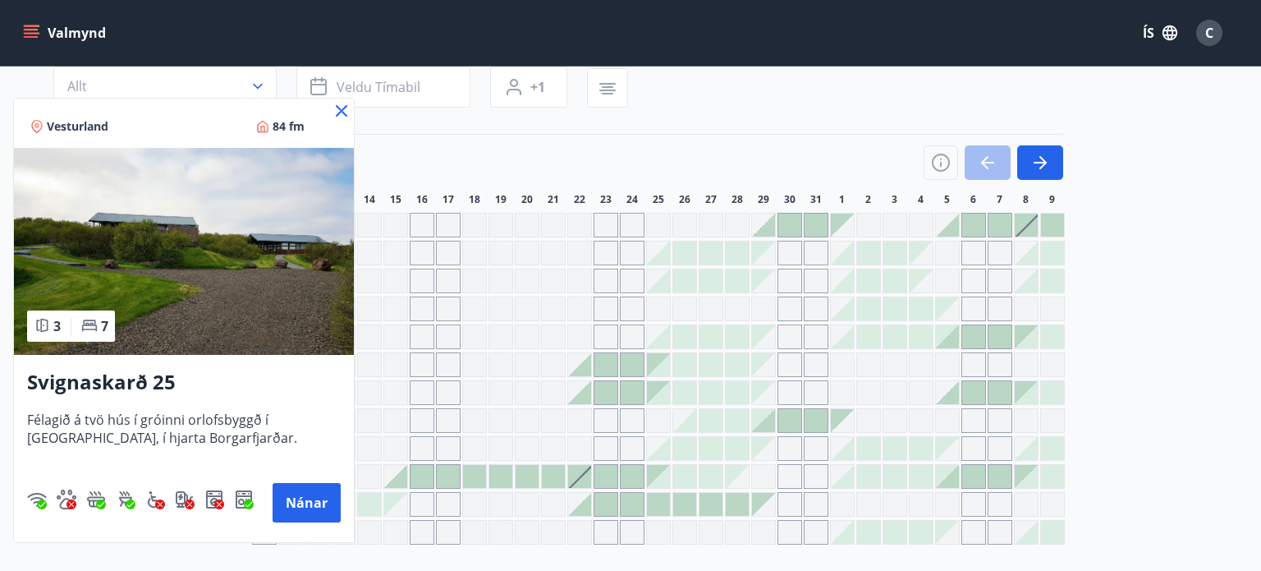
drag, startPoint x: 342, startPoint y: 111, endPoint x: 174, endPoint y: 322, distance: 269.5
click at [342, 110] on icon at bounding box center [342, 111] width 20 height 20
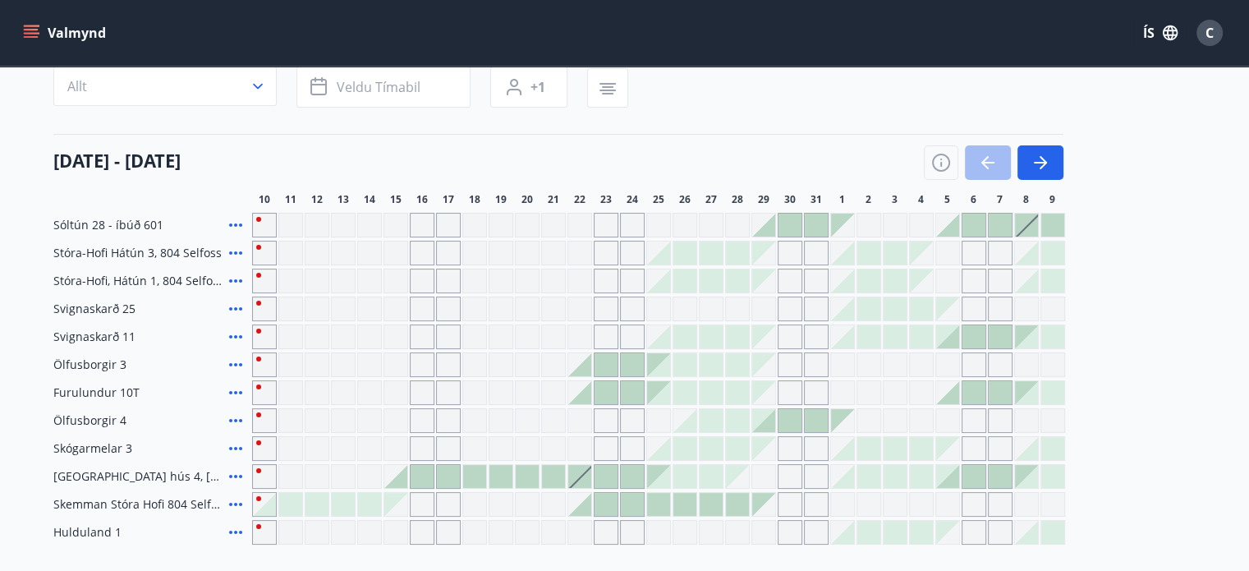
click at [235, 421] on icon at bounding box center [235, 420] width 13 height 3
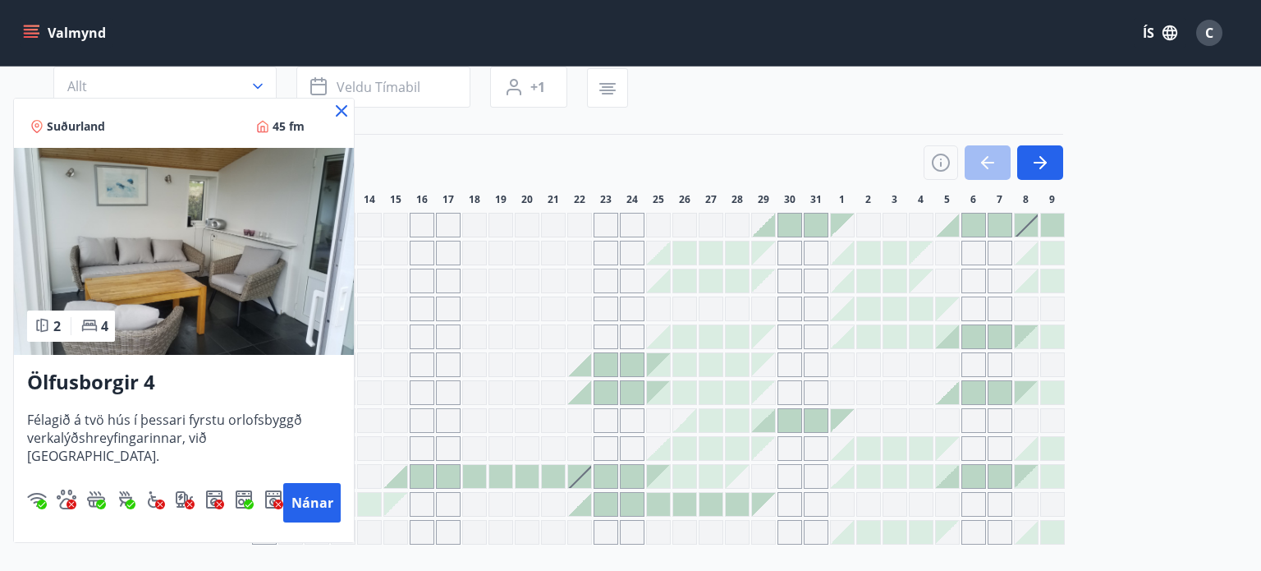
click at [339, 113] on icon at bounding box center [341, 110] width 11 height 11
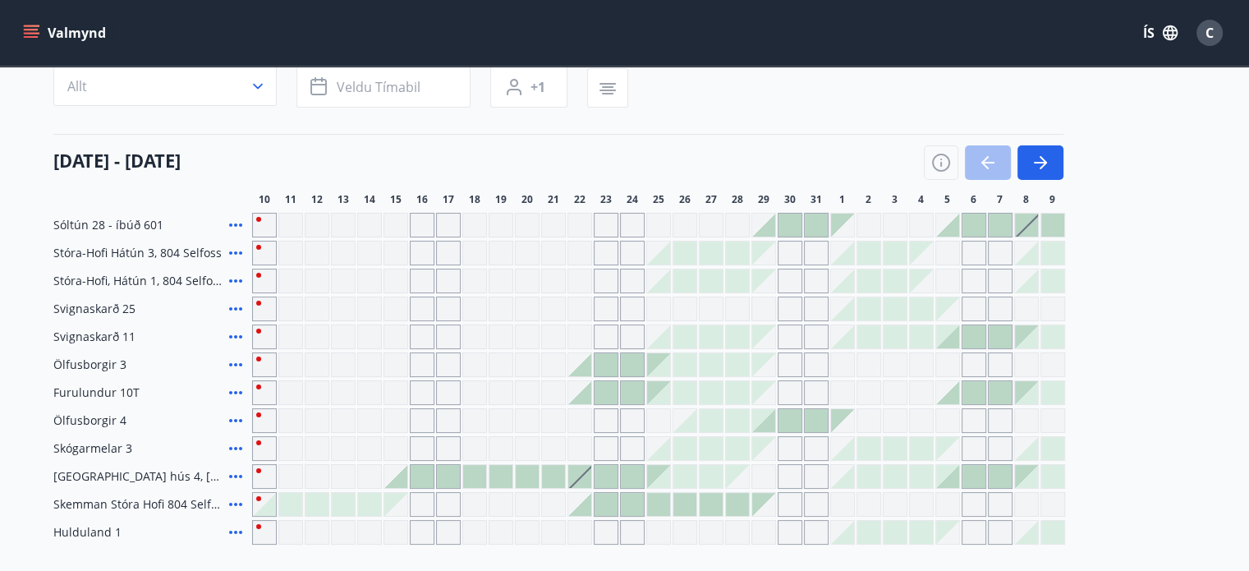
click at [230, 503] on icon at bounding box center [235, 504] width 13 height 3
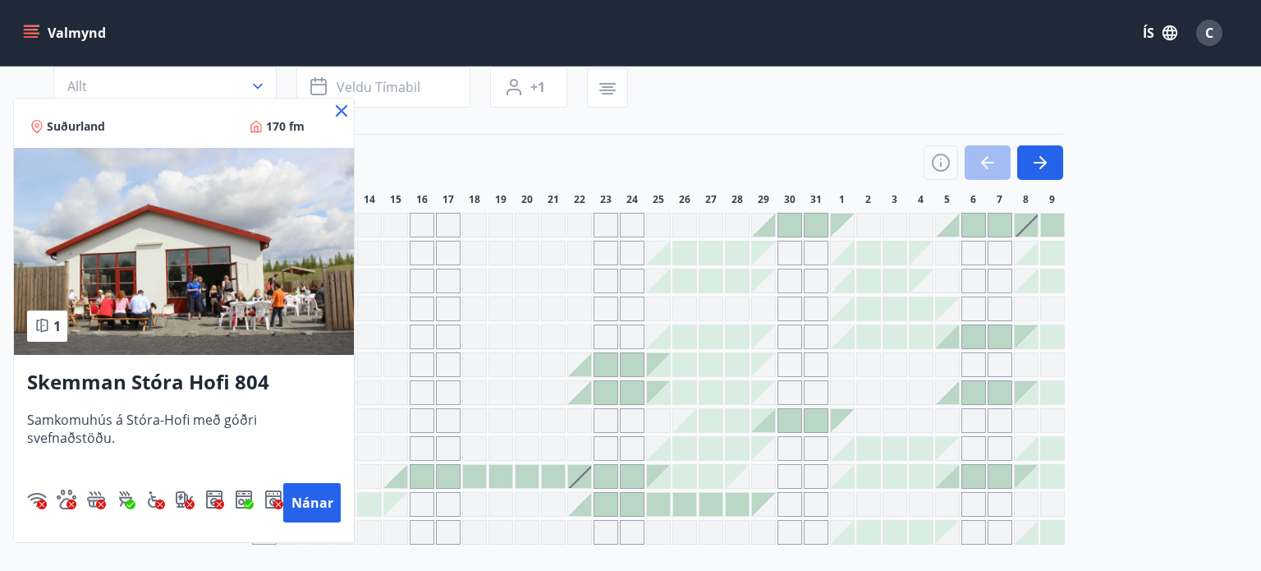
click at [338, 114] on icon at bounding box center [341, 110] width 11 height 11
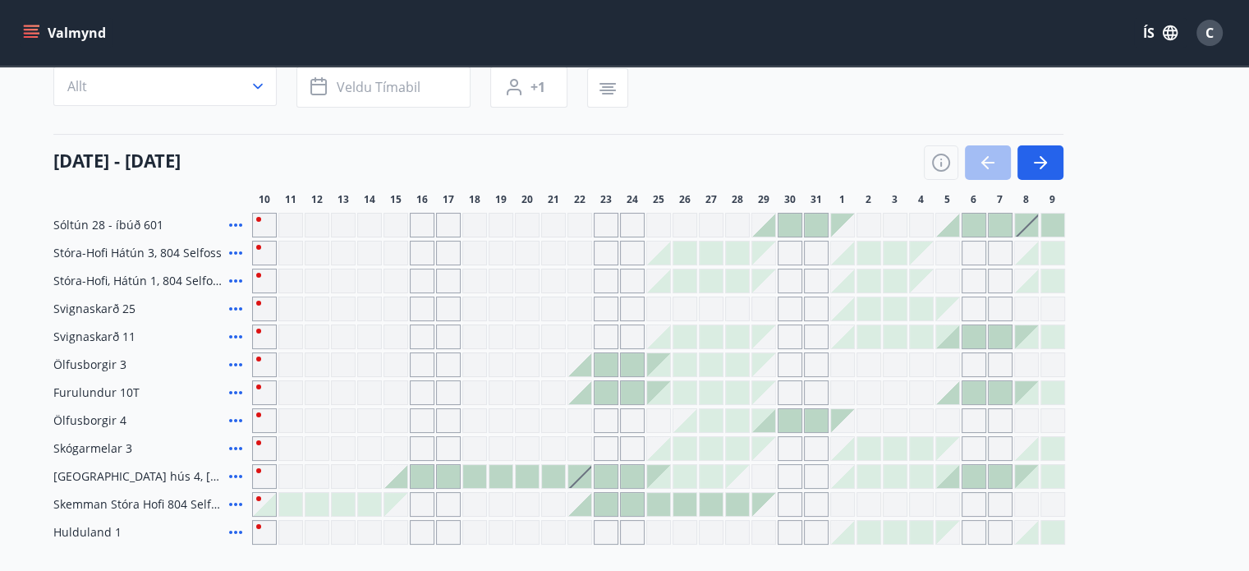
click at [232, 533] on icon at bounding box center [236, 532] width 20 height 20
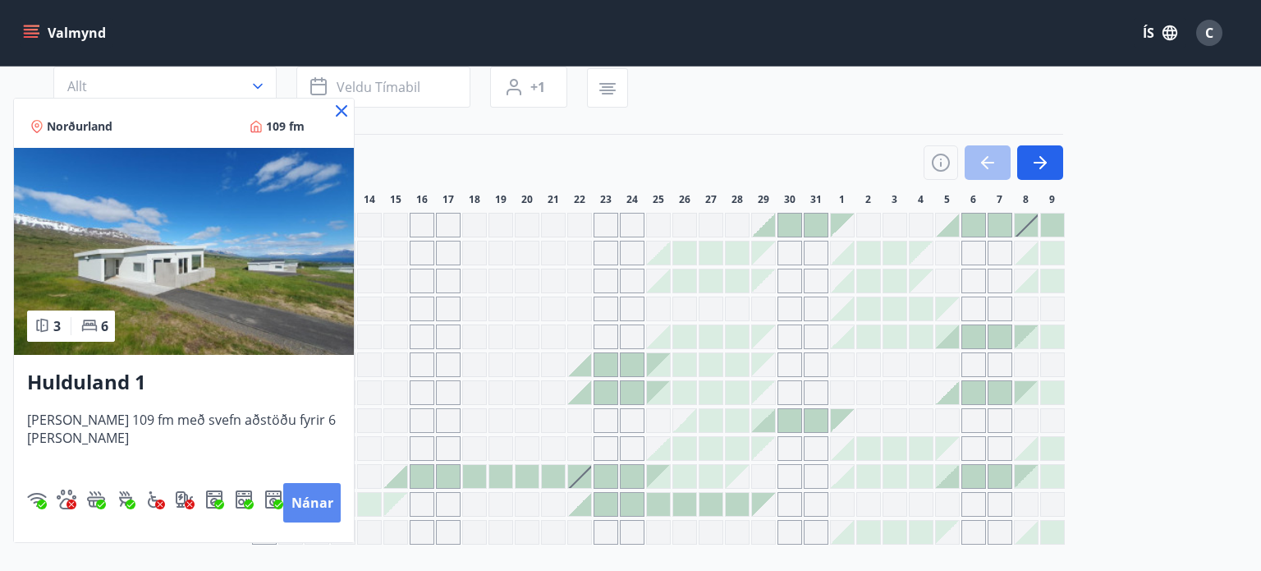
click at [299, 504] on button "Nánar" at bounding box center [311, 502] width 57 height 39
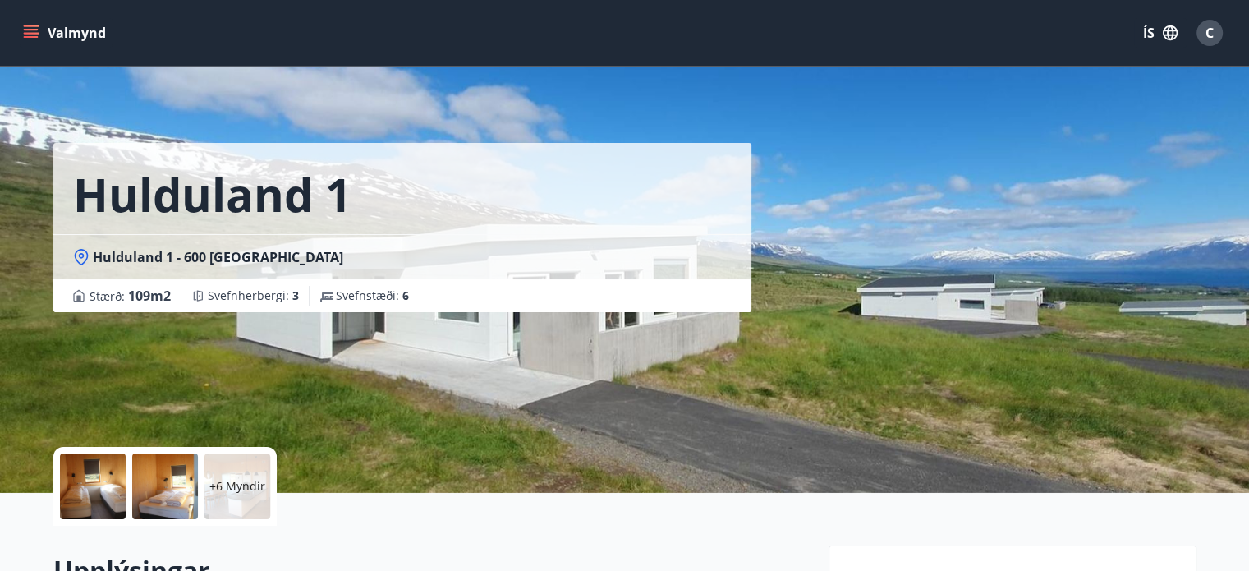
click at [804, 350] on div "Hulduland 1 Hulduland 1 - 600 Akureyri Stærð : 109 m2 Svefnherbergi : 3 Svefnst…" at bounding box center [434, 246] width 762 height 493
click at [233, 480] on p "+6 Myndir" at bounding box center [237, 486] width 56 height 16
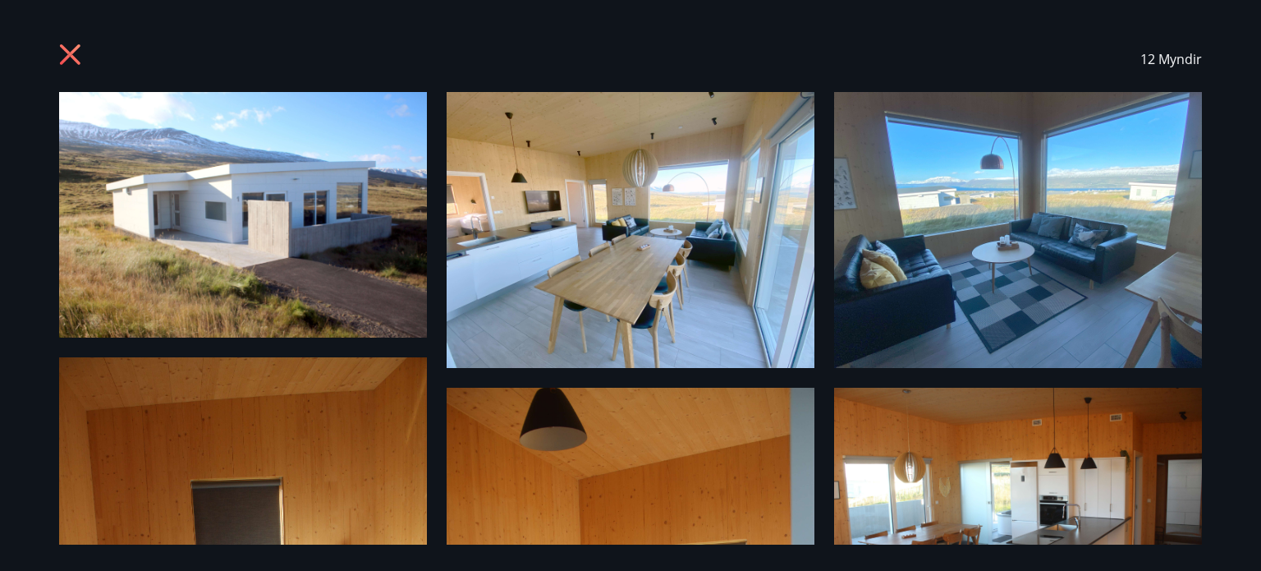
click at [305, 253] on img at bounding box center [243, 215] width 368 height 246
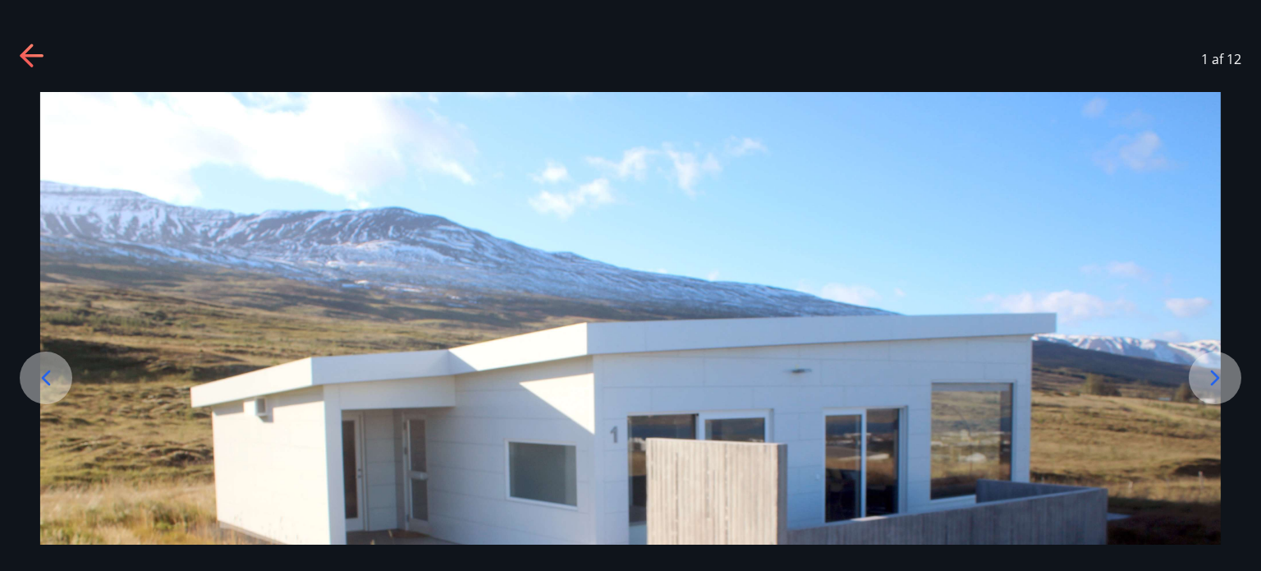
click at [1207, 365] on icon at bounding box center [1215, 378] width 26 height 26
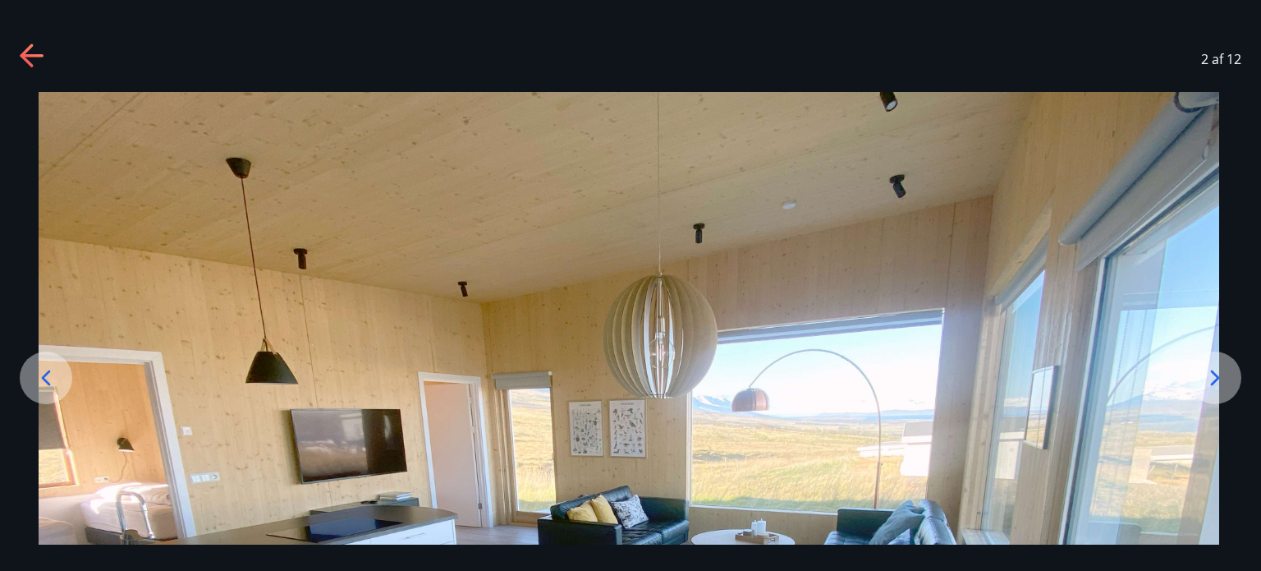
drag, startPoint x: 1123, startPoint y: 276, endPoint x: 1114, endPoint y: 159, distance: 116.9
click at [1115, 159] on img at bounding box center [629, 535] width 1181 height 886
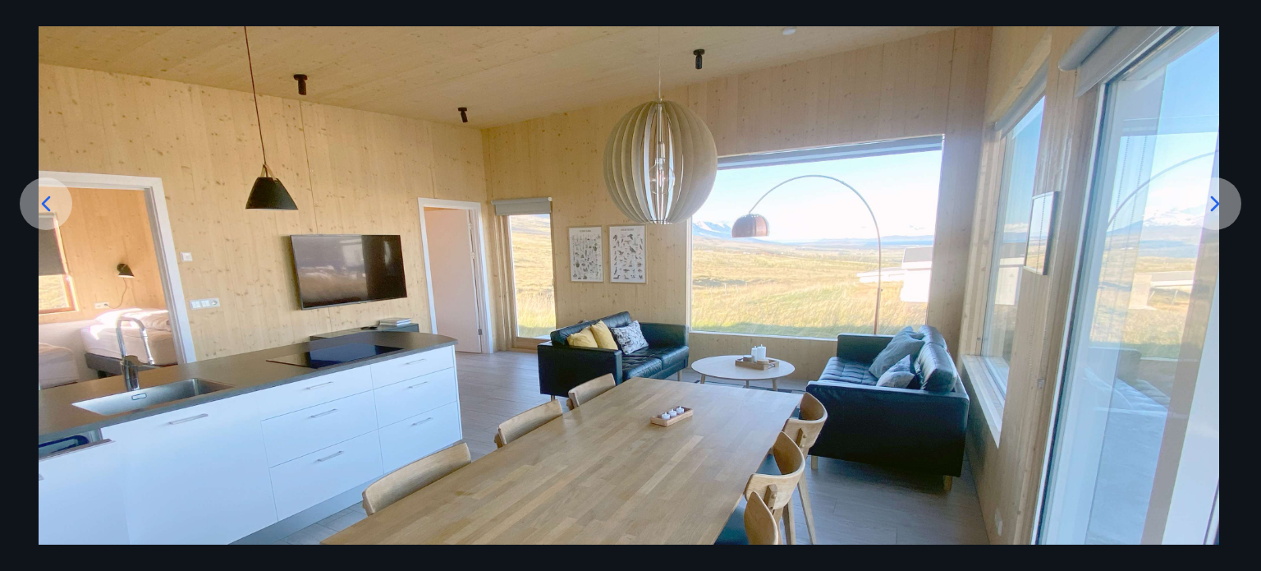
scroll to position [197, 0]
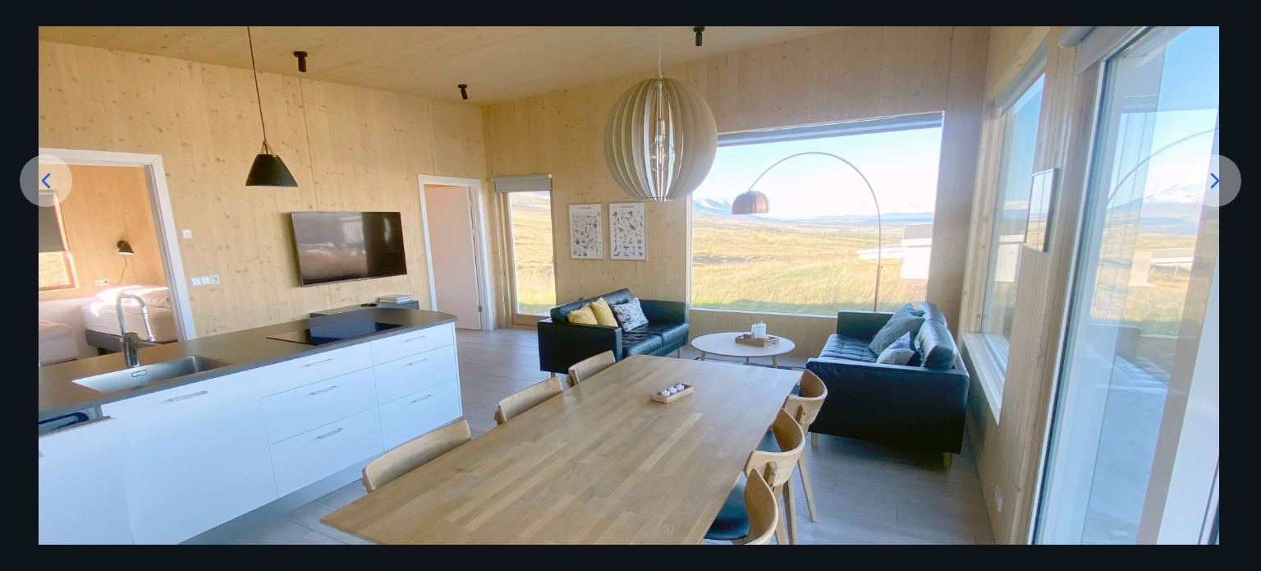
click at [1219, 178] on icon at bounding box center [1215, 181] width 26 height 26
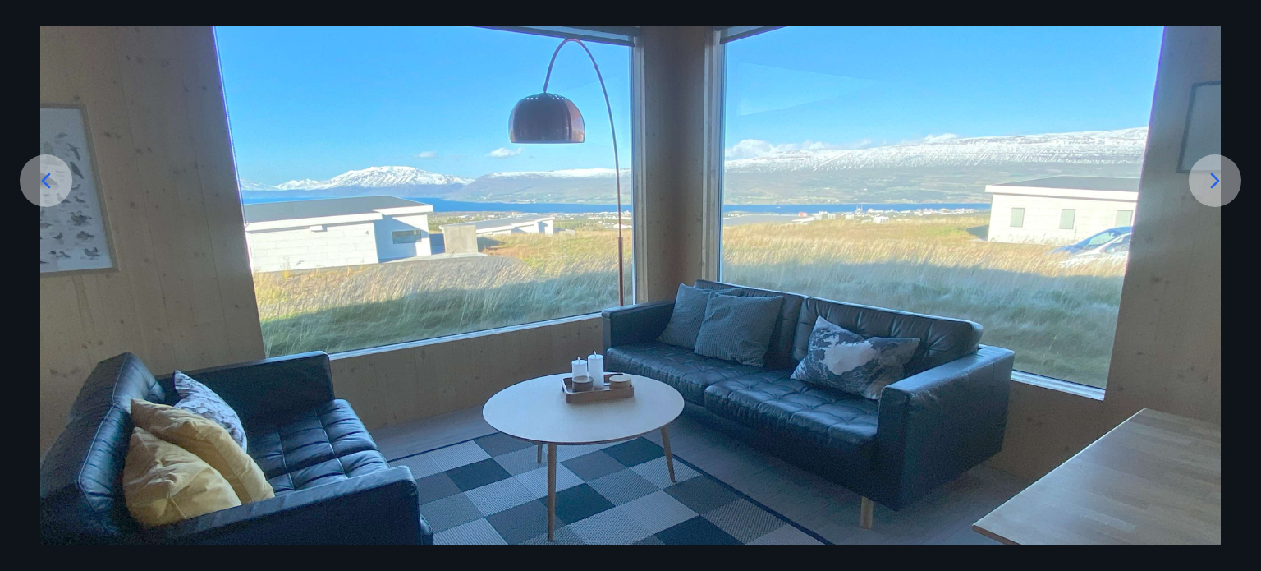
click at [1219, 178] on icon at bounding box center [1215, 181] width 26 height 26
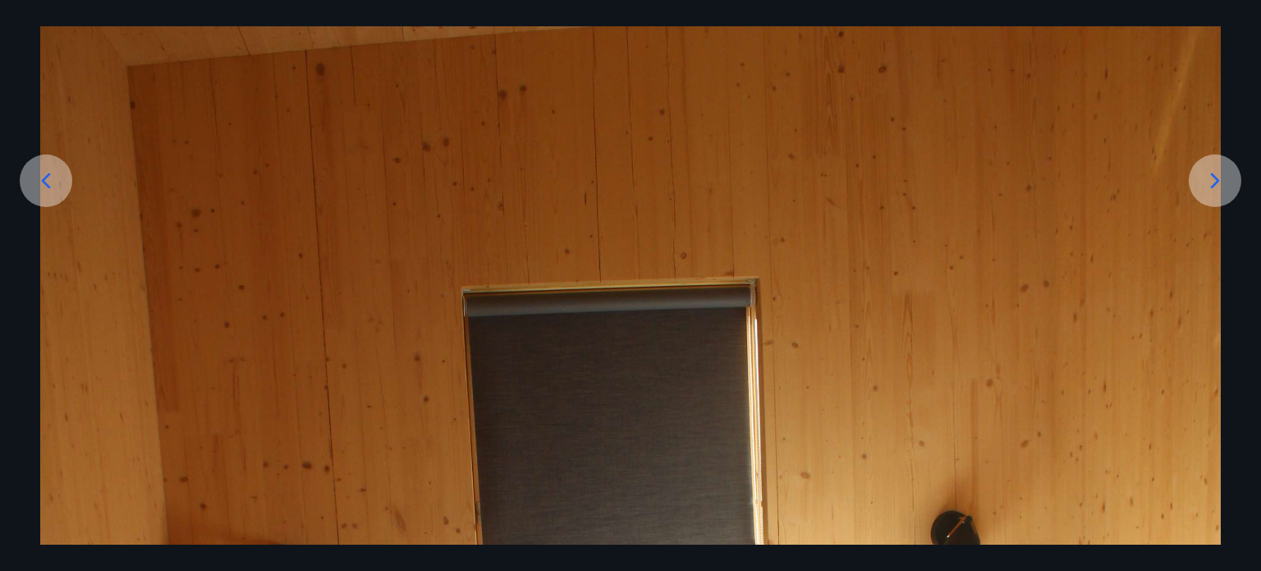
click at [1219, 178] on icon at bounding box center [1215, 181] width 26 height 26
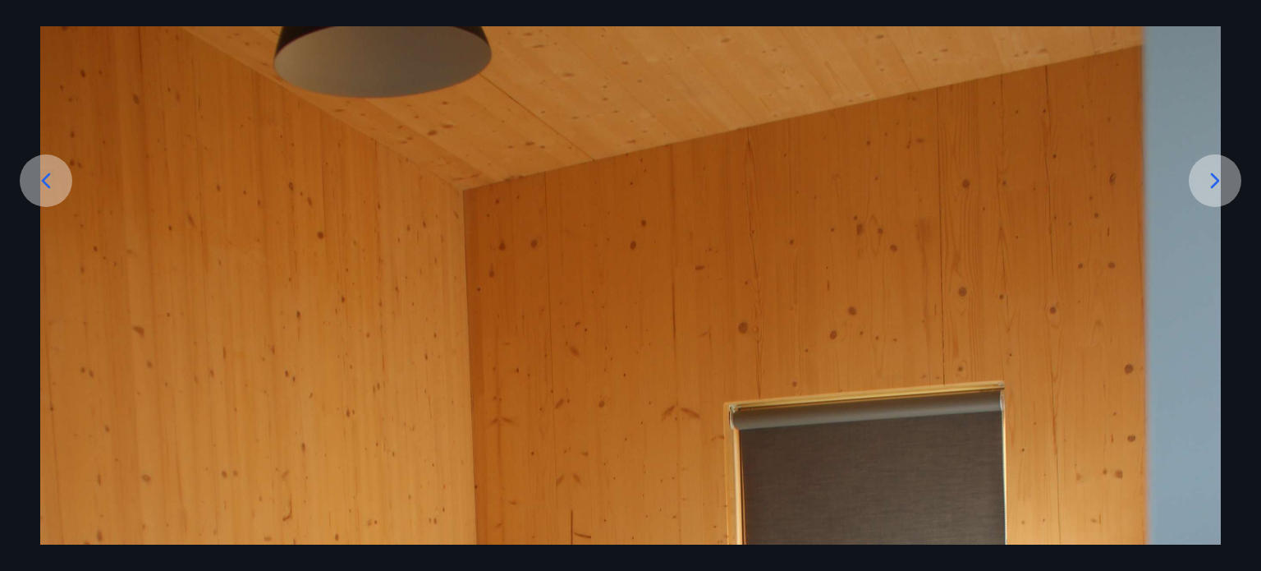
click at [1219, 178] on icon at bounding box center [1215, 181] width 26 height 26
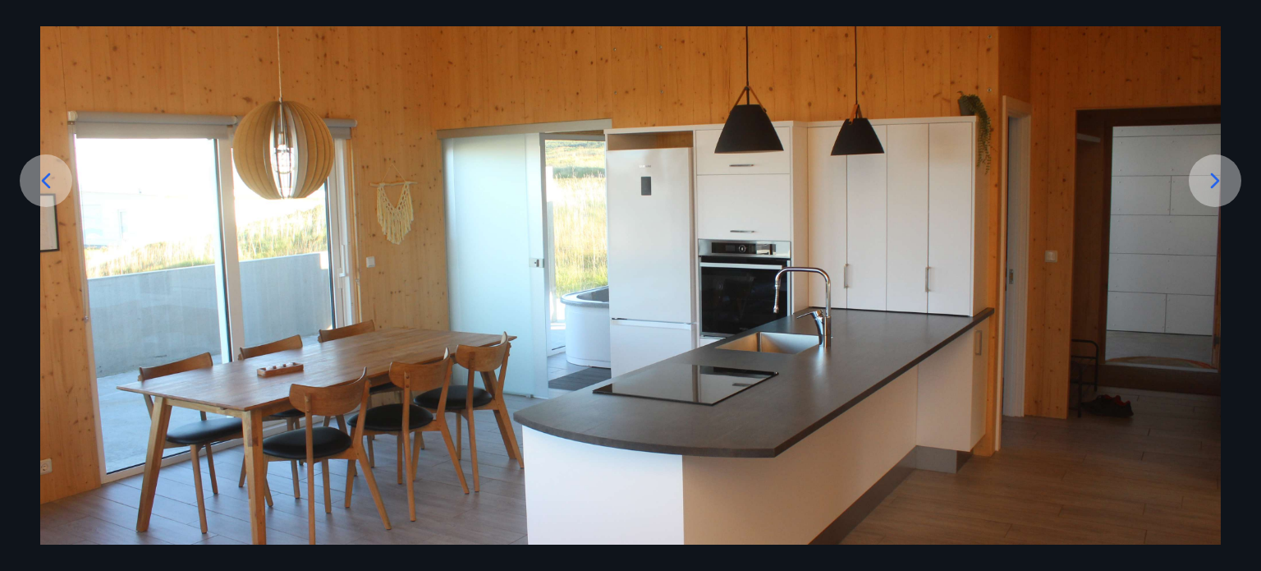
click at [1215, 183] on icon at bounding box center [1215, 180] width 9 height 16
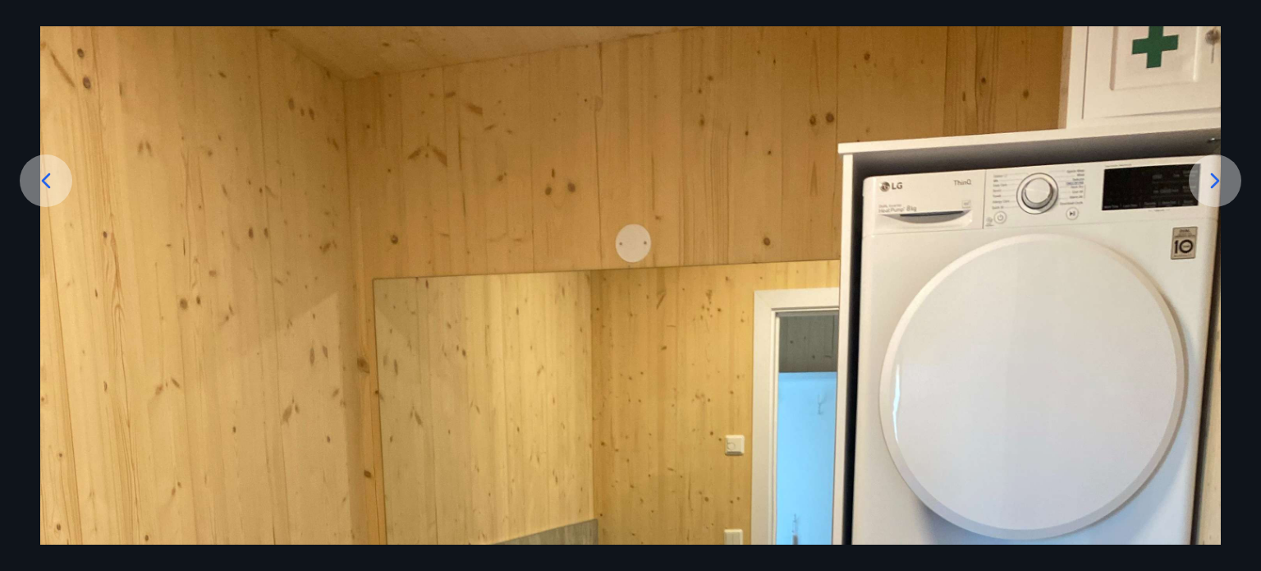
click at [1215, 183] on icon at bounding box center [1215, 180] width 9 height 16
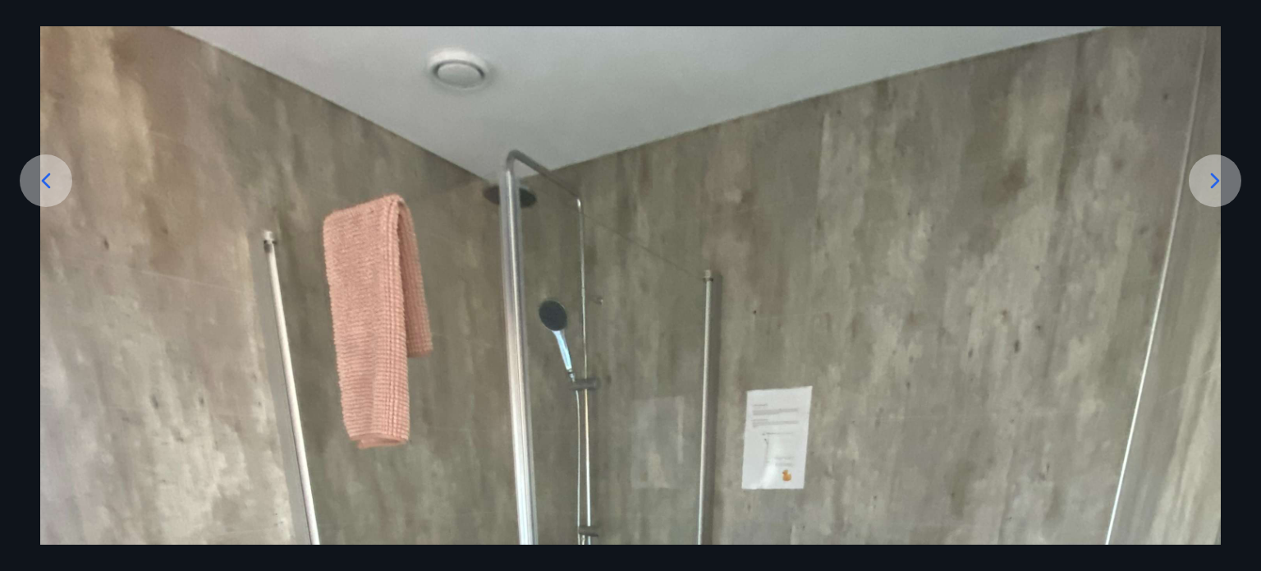
click at [1215, 183] on icon at bounding box center [1215, 180] width 9 height 16
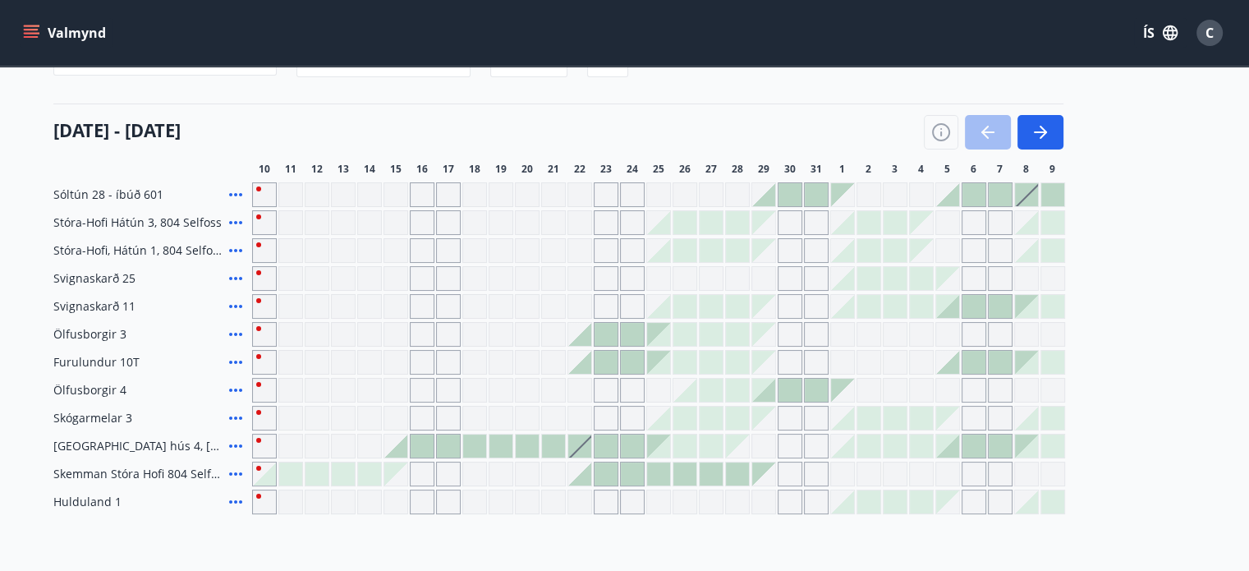
scroll to position [210, 0]
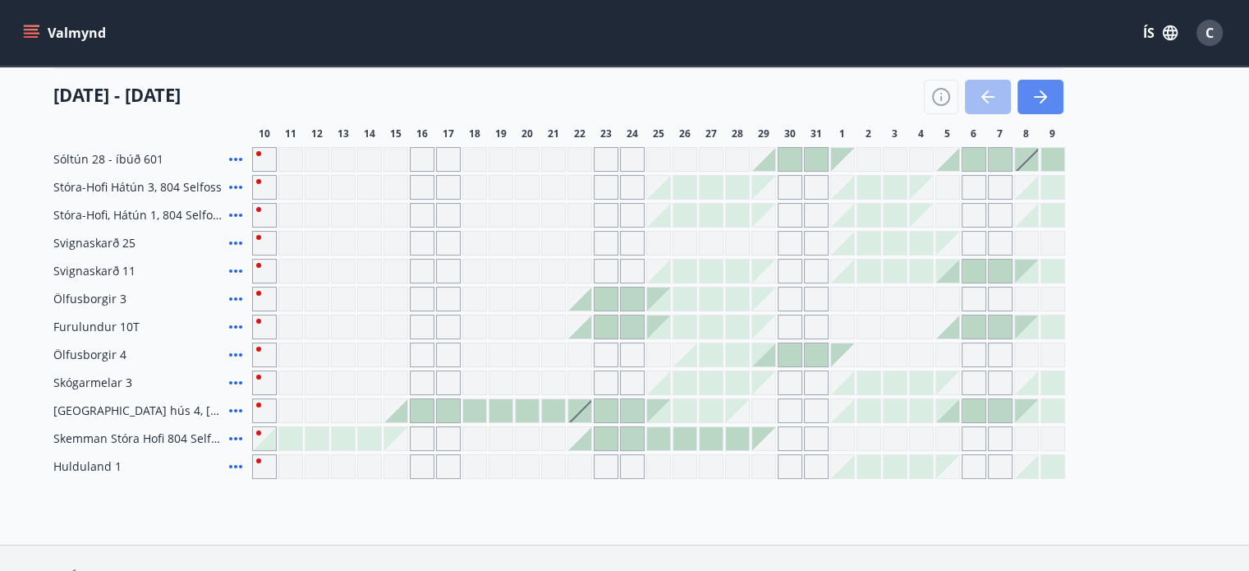
click at [1033, 92] on icon "button" at bounding box center [1041, 97] width 20 height 20
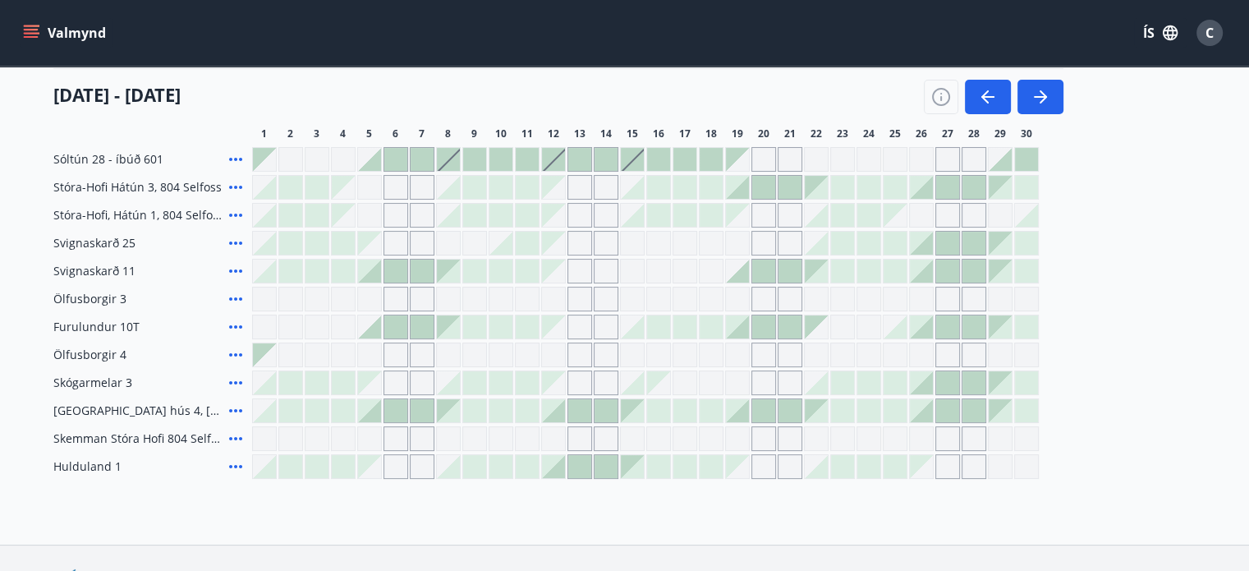
click at [53, 35] on button "Valmynd" at bounding box center [66, 33] width 93 height 30
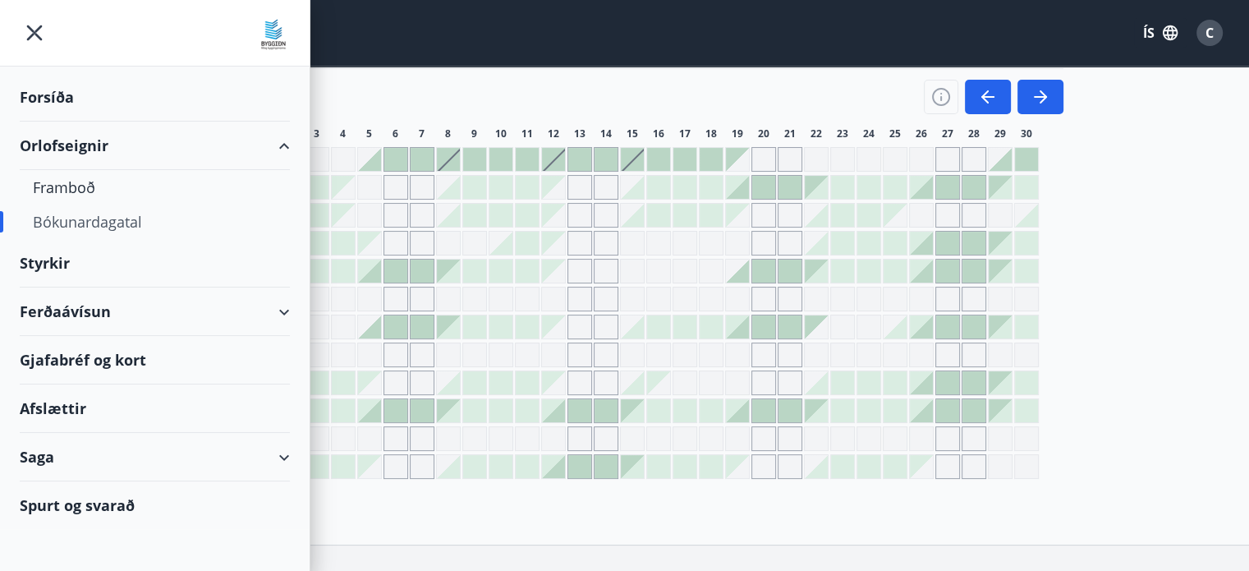
click at [129, 315] on div "Ferðaávísun" at bounding box center [155, 311] width 270 height 48
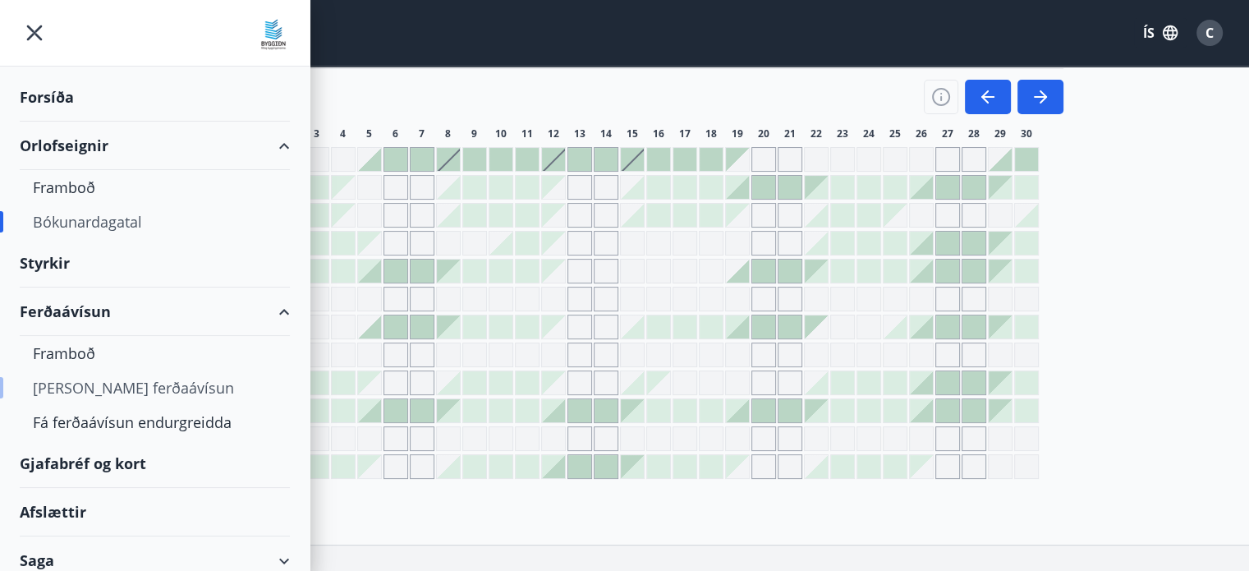
click at [118, 384] on div "Kaupa ferðaávísun" at bounding box center [155, 387] width 244 height 34
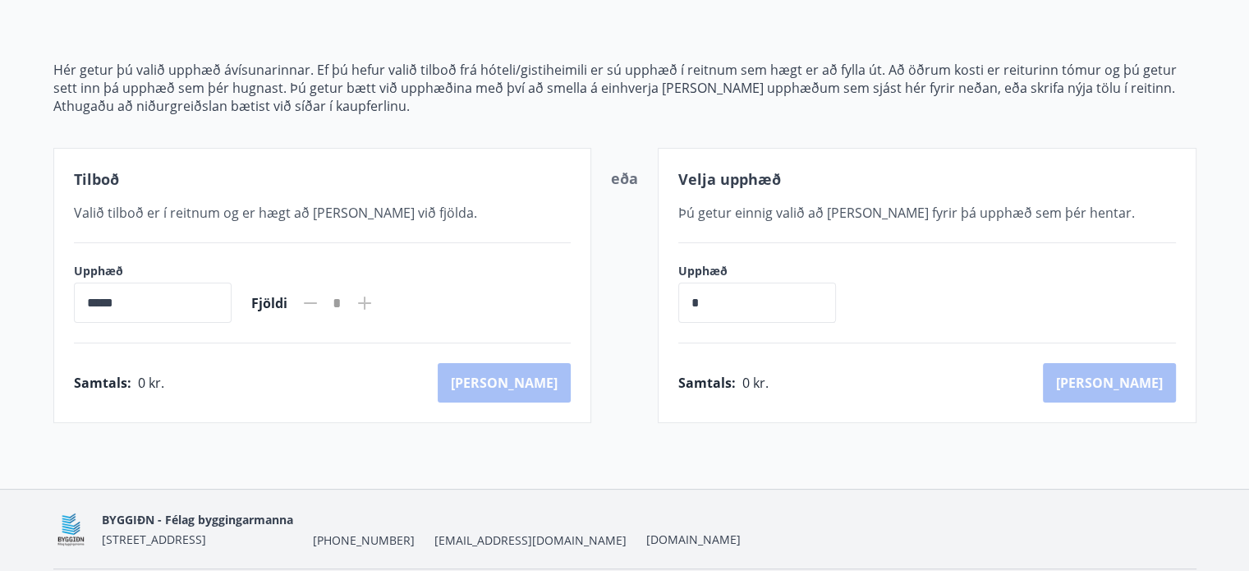
scroll to position [210, 0]
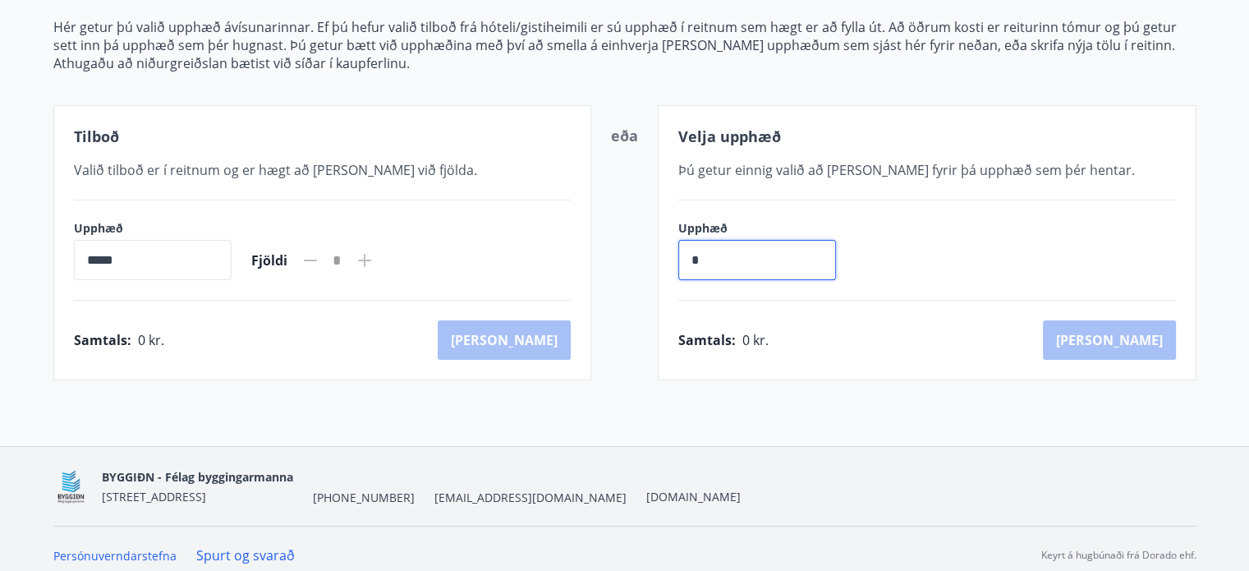
click at [755, 260] on input "*" at bounding box center [757, 260] width 158 height 40
type input "******"
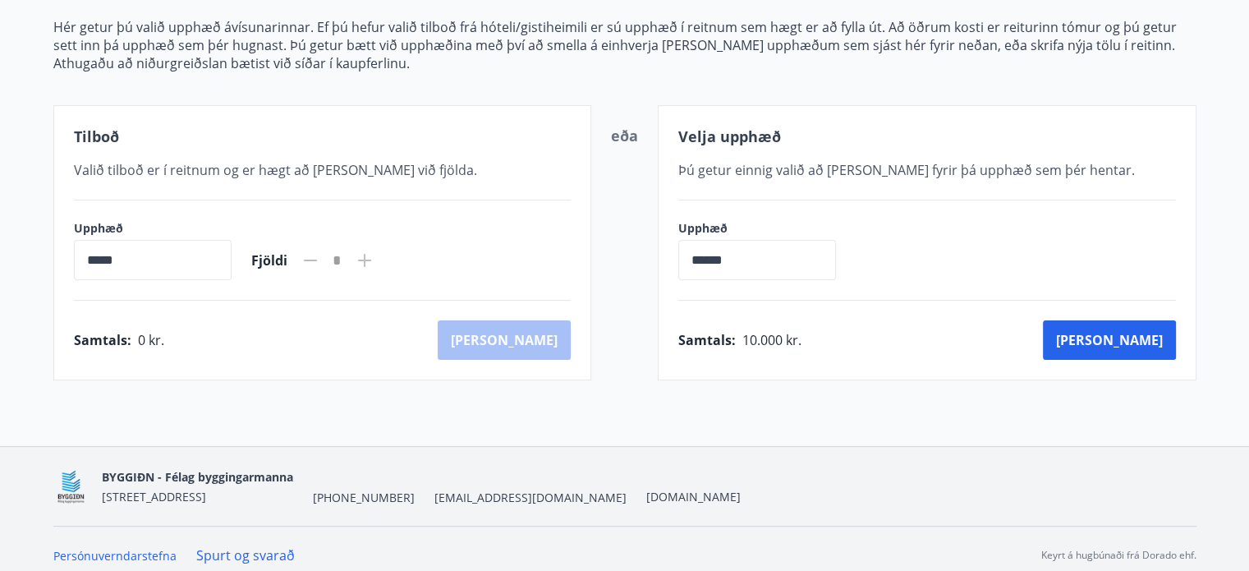
click at [1051, 447] on div "BYGGIÐN - Félag byggingarmanna Stórhöfða 31, 110 Reykjavík +354 547-0300 byggid…" at bounding box center [624, 486] width 1143 height 79
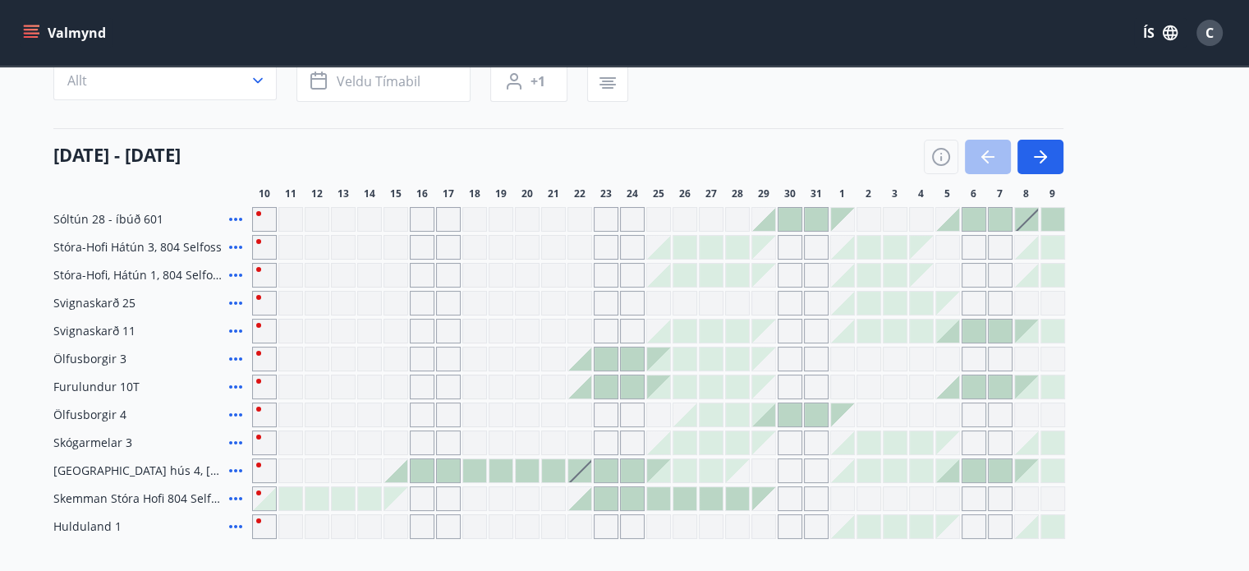
scroll to position [210, 0]
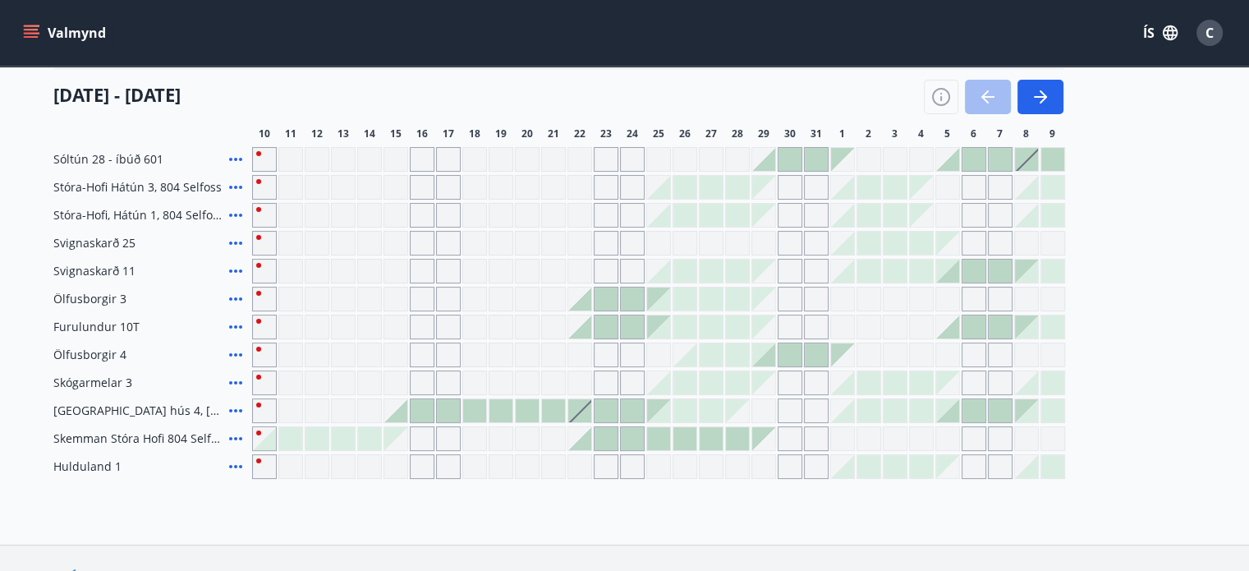
click at [76, 32] on button "Valmynd" at bounding box center [66, 33] width 93 height 30
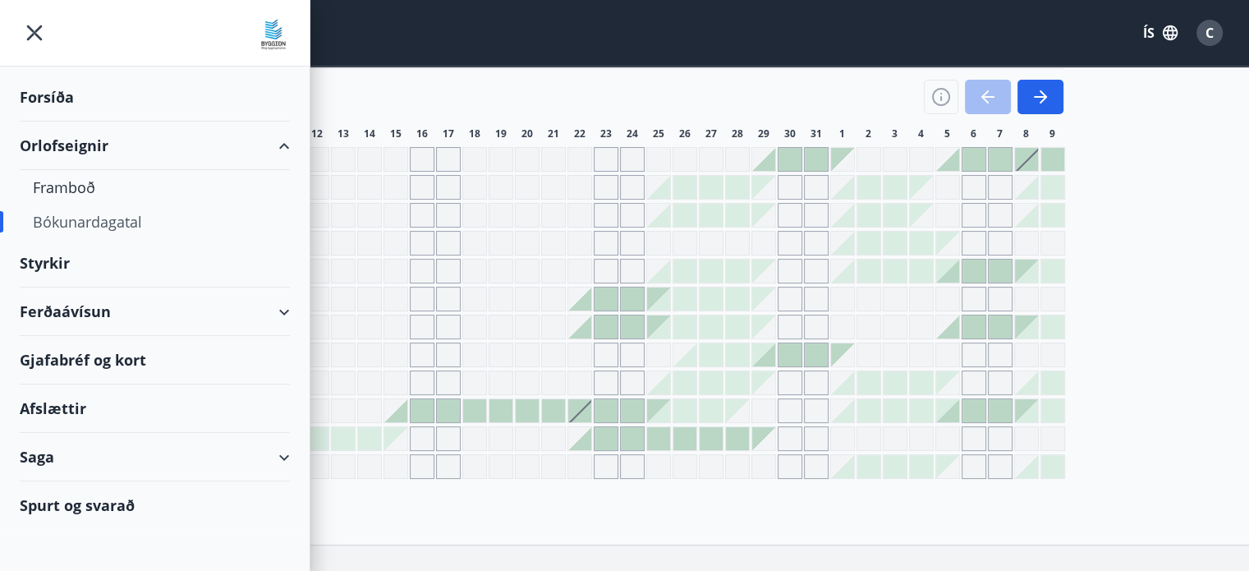
click at [39, 404] on div "Afslættir" at bounding box center [155, 408] width 270 height 48
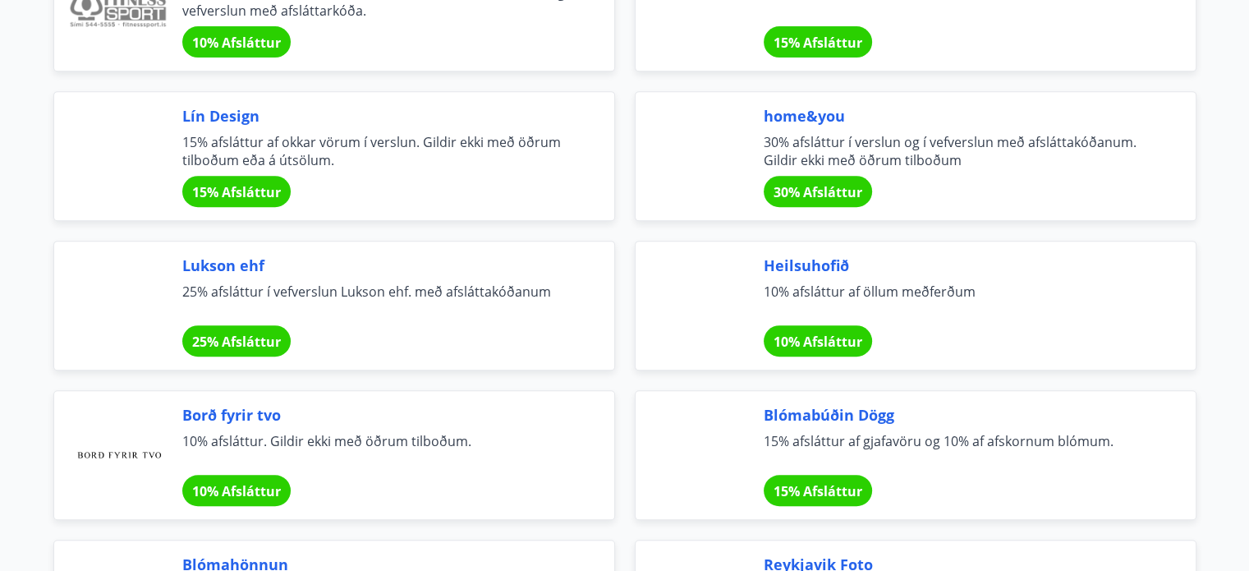
scroll to position [723, 0]
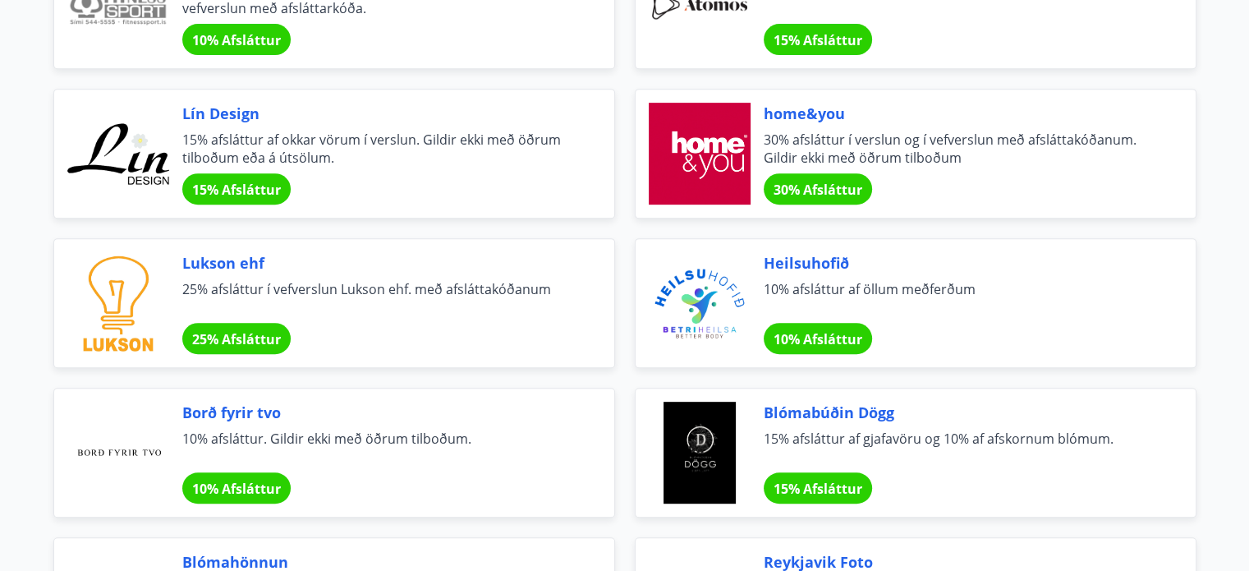
click at [804, 185] on span "30% Afsláttur" at bounding box center [818, 190] width 89 height 18
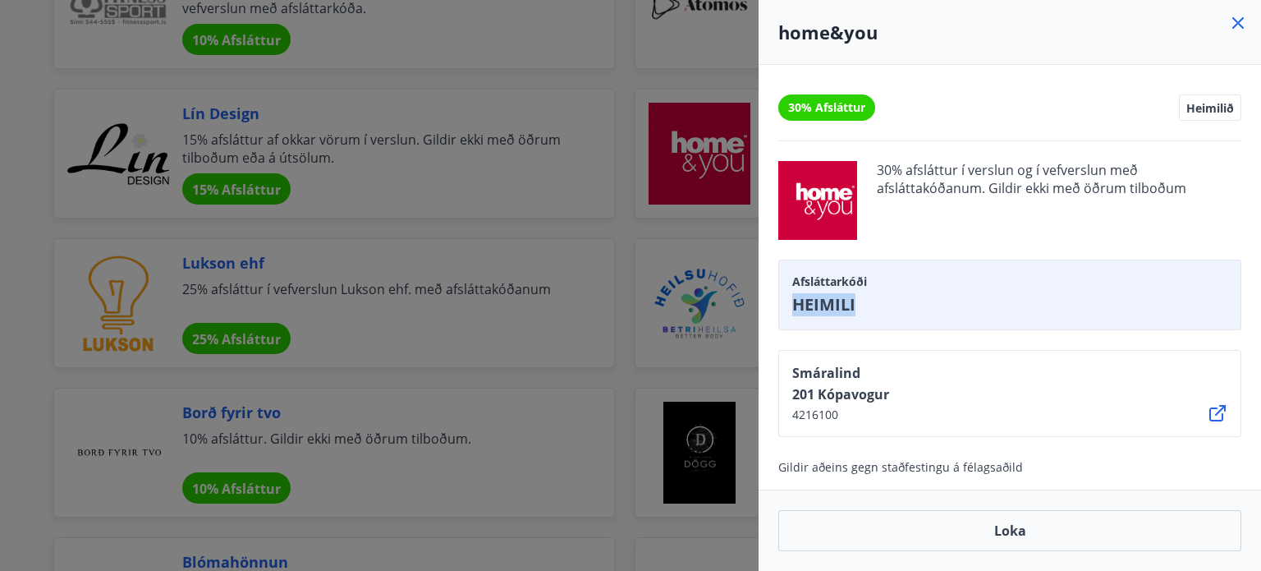
drag, startPoint x: 865, startPoint y: 308, endPoint x: 793, endPoint y: 298, distance: 72.9
click at [793, 298] on span "HEIMILI" at bounding box center [1010, 304] width 435 height 23
click at [801, 297] on span "HEIMILI" at bounding box center [1010, 304] width 435 height 23
click at [839, 297] on span "HEIMILI" at bounding box center [1010, 304] width 435 height 23
click at [1218, 415] on icon at bounding box center [1218, 413] width 20 height 20
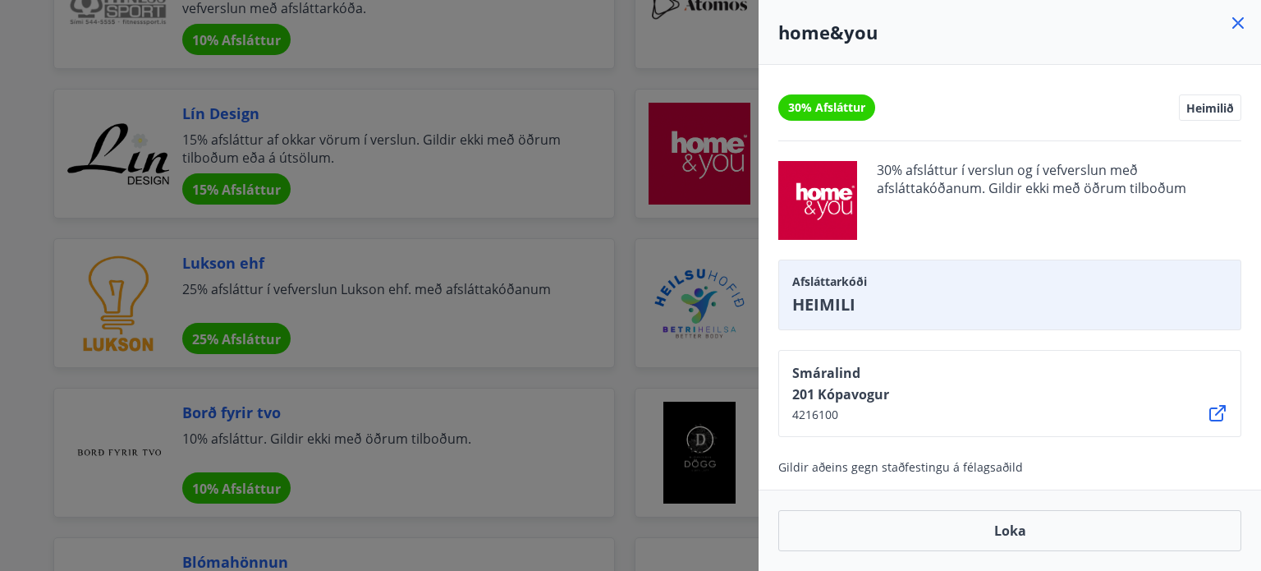
click at [1241, 23] on icon at bounding box center [1239, 23] width 20 height 20
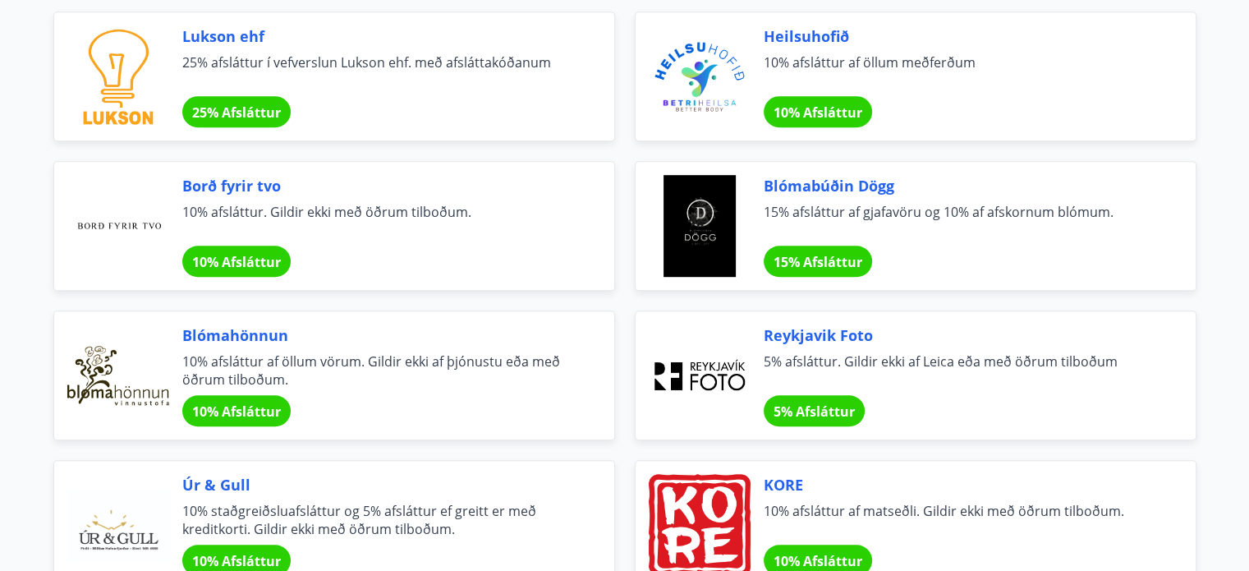
scroll to position [953, 0]
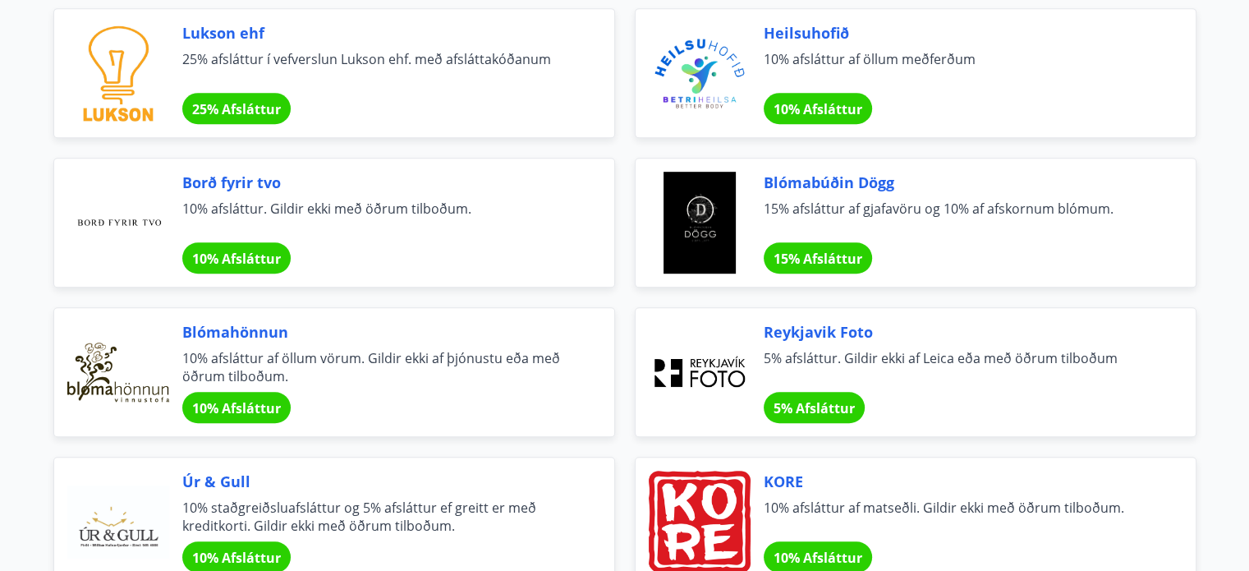
click at [260, 255] on span "10% Afsláttur" at bounding box center [236, 259] width 89 height 18
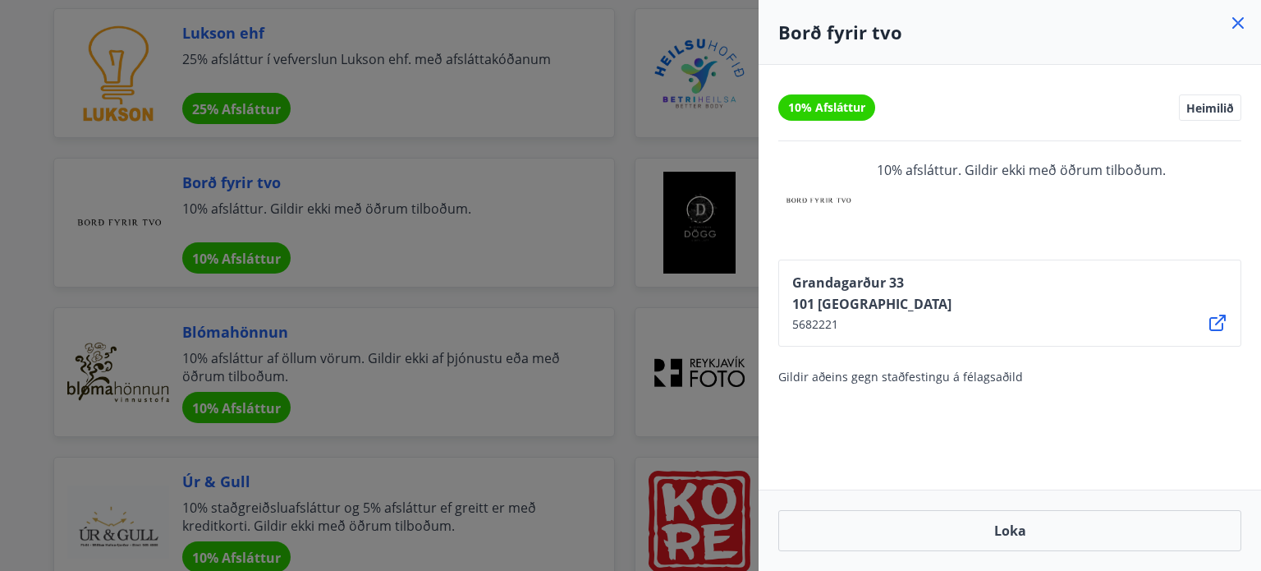
click at [1234, 30] on icon at bounding box center [1239, 23] width 20 height 20
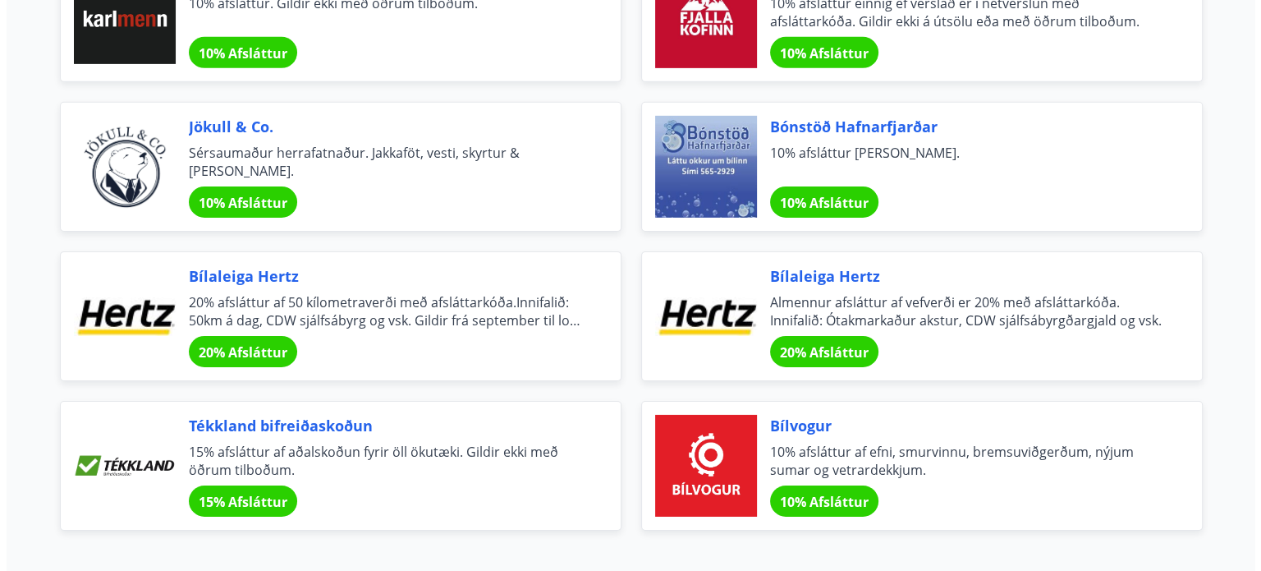
scroll to position [5329, 0]
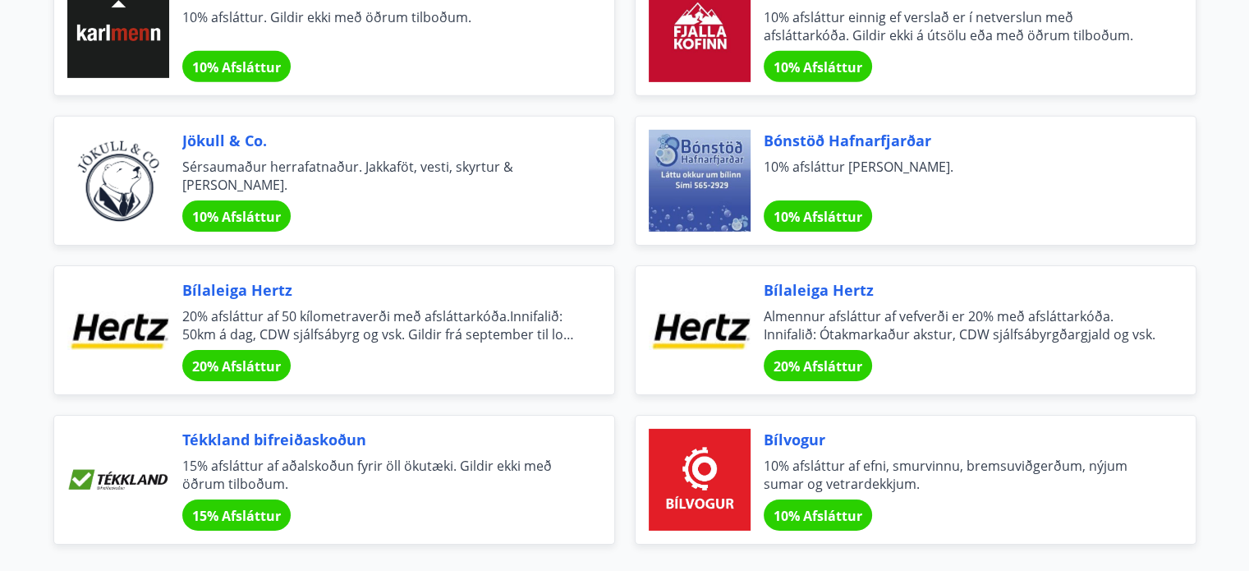
click at [877, 130] on span "Bónstöð Hafnarfjarðar" at bounding box center [960, 140] width 393 height 21
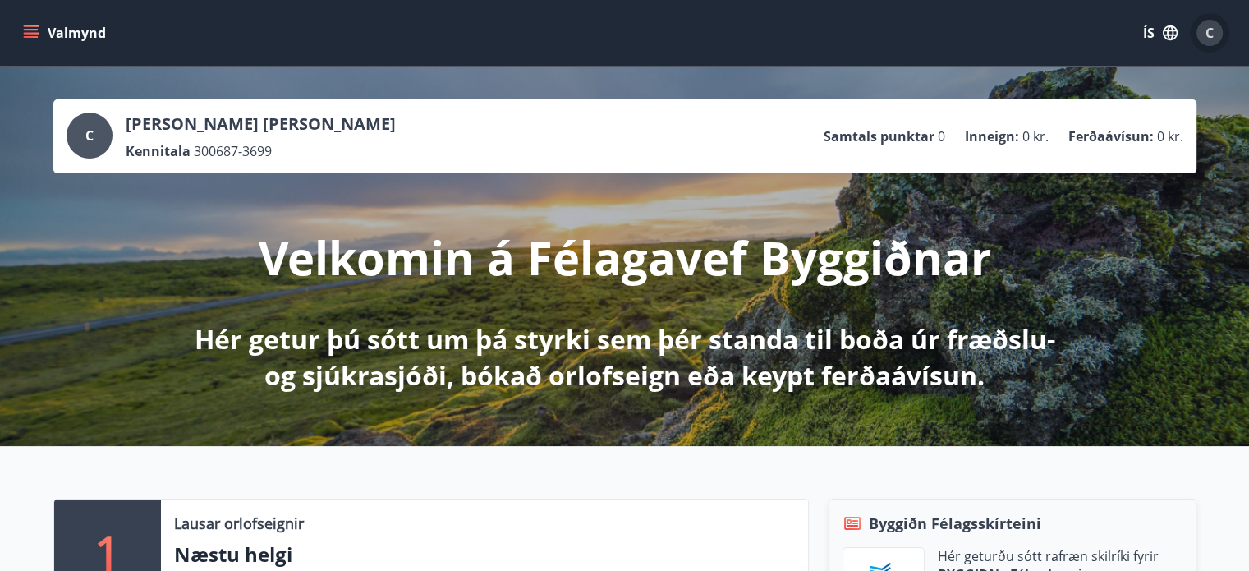
click at [1209, 38] on span "C" at bounding box center [1210, 33] width 8 height 18
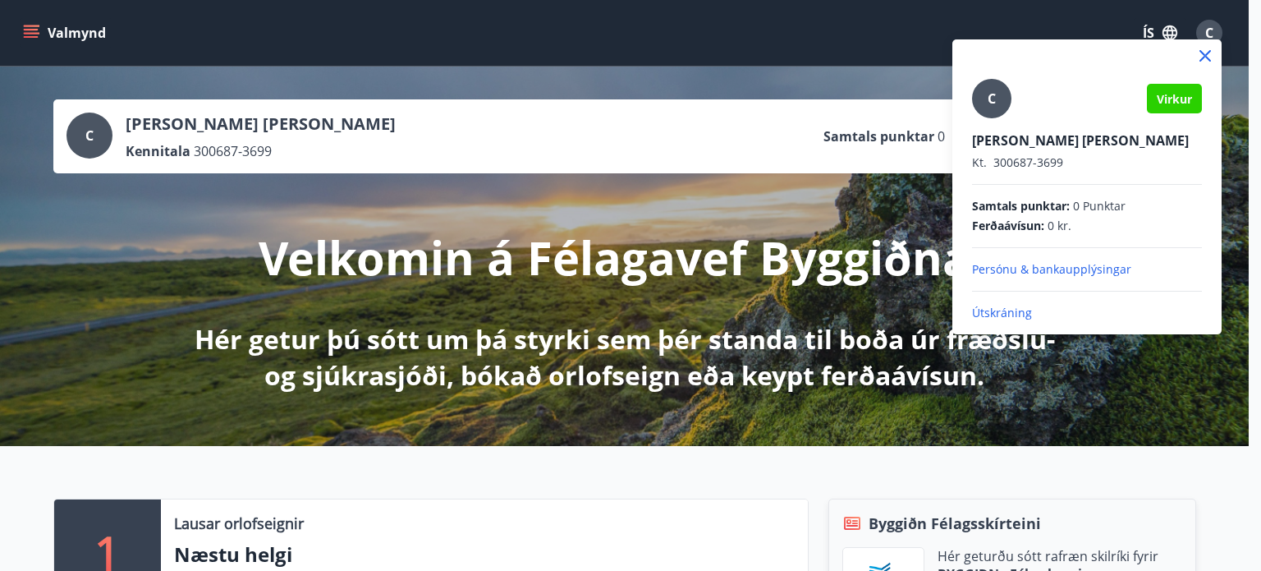
click at [1172, 97] on span "Virkur" at bounding box center [1174, 99] width 35 height 16
click at [989, 99] on span "C" at bounding box center [992, 99] width 8 height 18
click at [989, 121] on input "C" at bounding box center [1083, 129] width 223 height 17
click at [1106, 271] on p "Persónu & bankaupplýsingar" at bounding box center [1087, 269] width 230 height 16
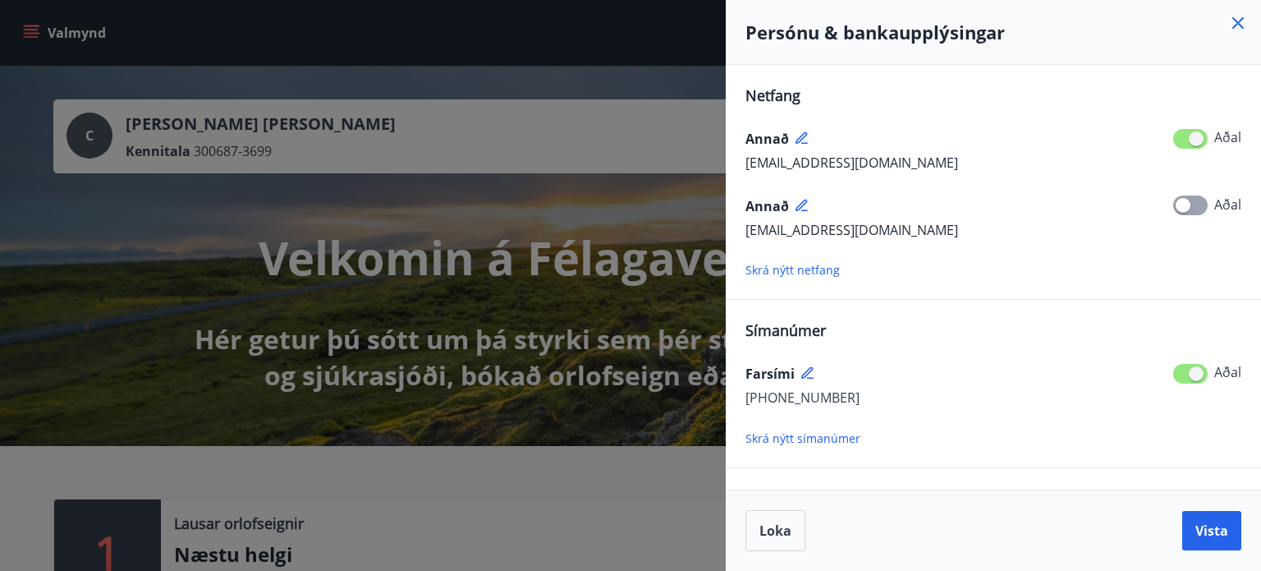
click at [808, 370] on icon at bounding box center [807, 372] width 11 height 11
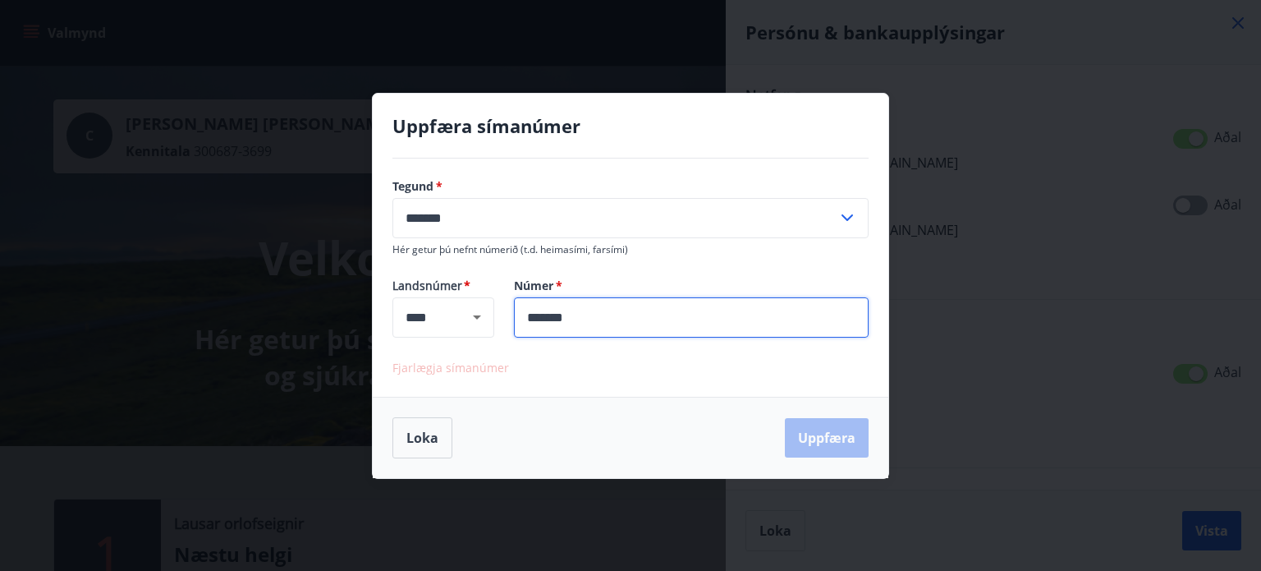
click at [641, 313] on input "*******" at bounding box center [691, 317] width 355 height 40
type input "*******"
click at [820, 432] on button "Uppfæra" at bounding box center [827, 437] width 84 height 39
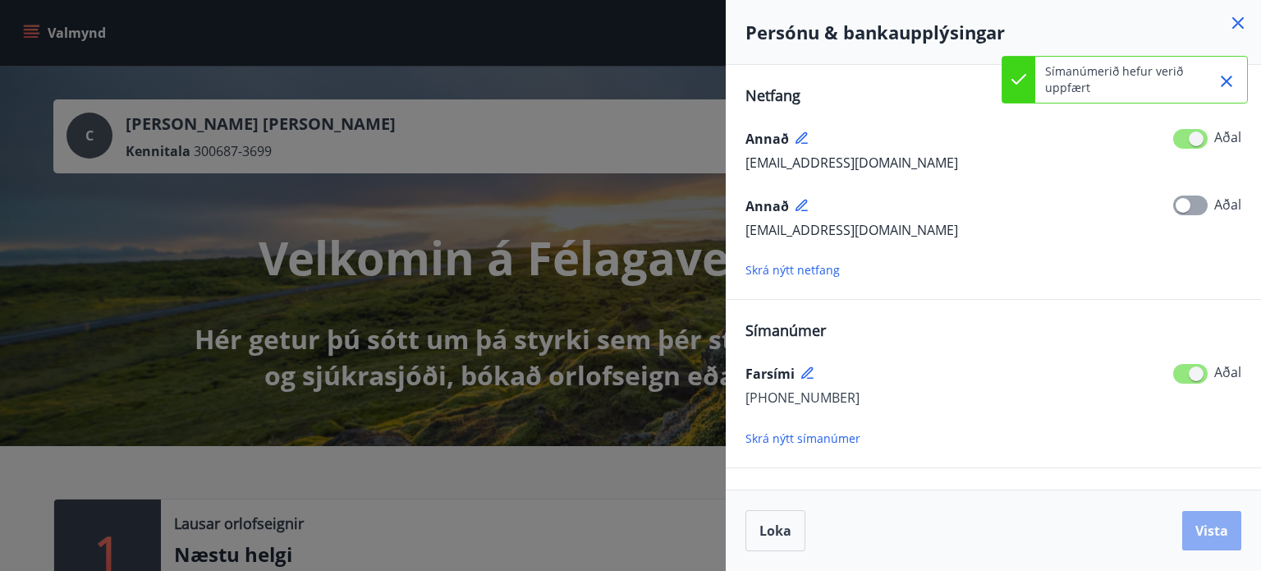
click at [1198, 521] on span "Vista" at bounding box center [1212, 530] width 33 height 18
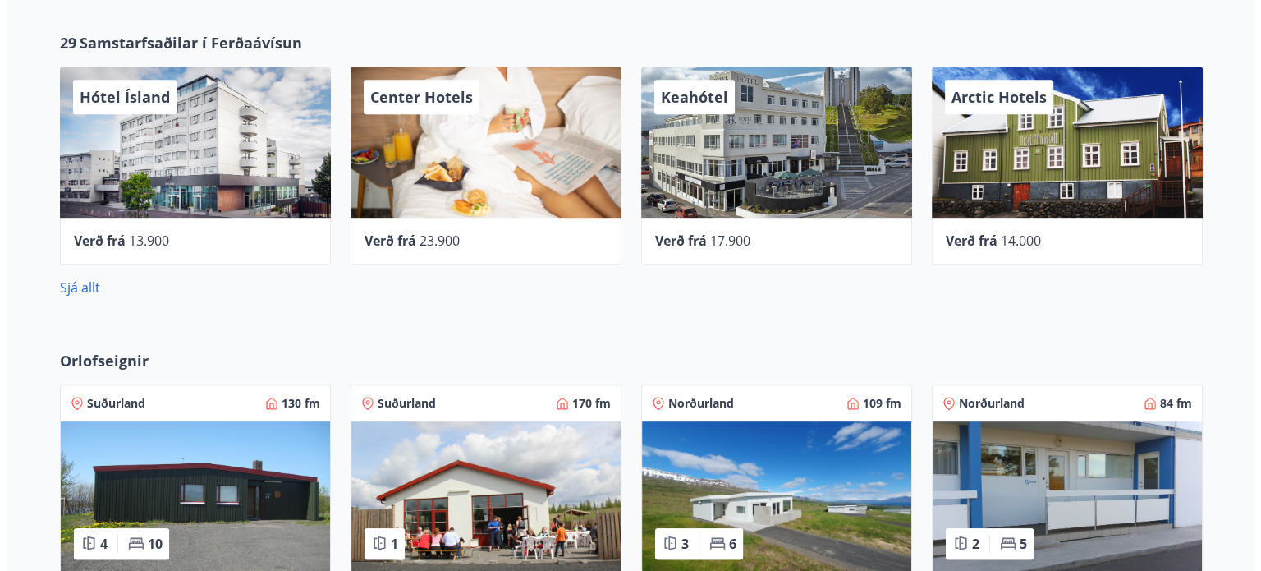
scroll to position [723, 0]
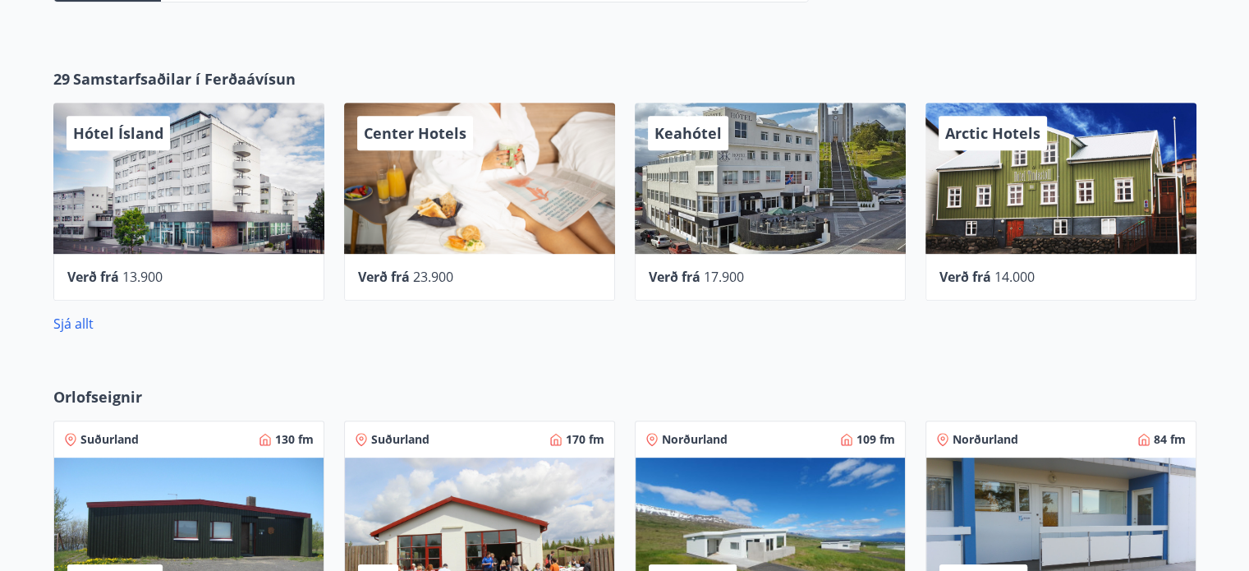
click at [486, 200] on div "Center Hotels" at bounding box center [479, 178] width 271 height 151
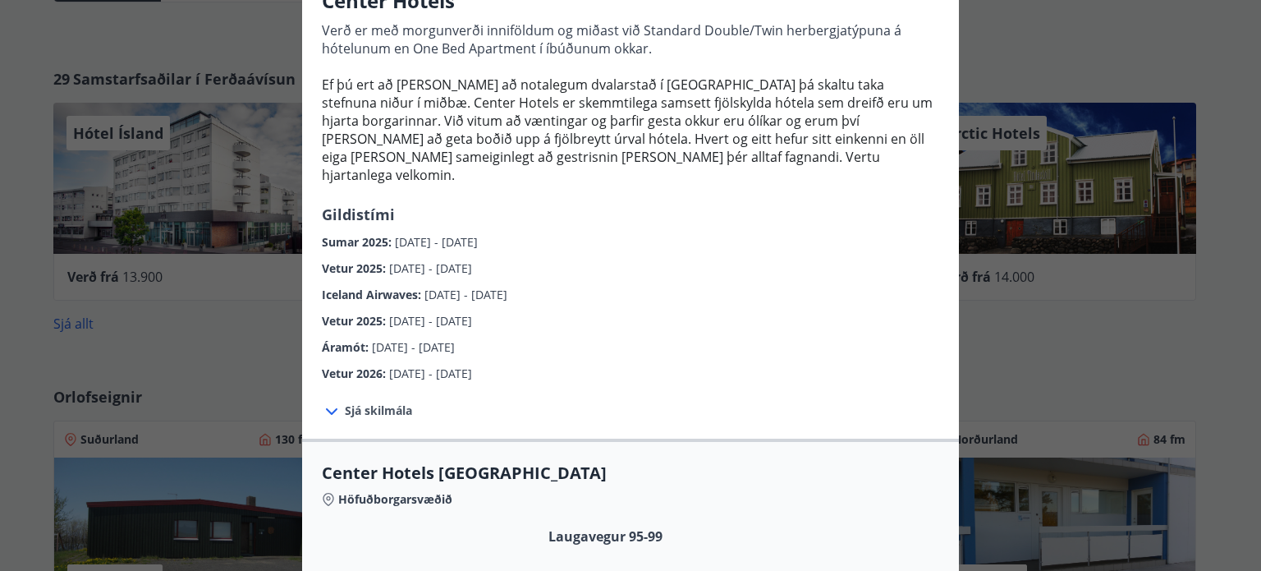
scroll to position [0, 0]
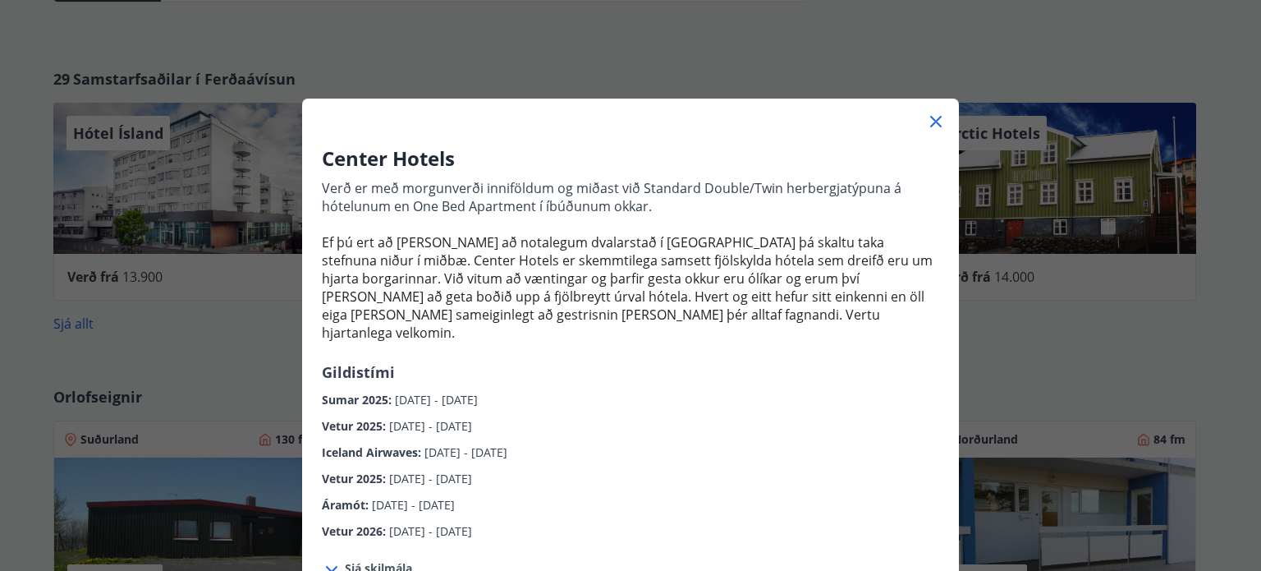
click at [930, 117] on icon at bounding box center [935, 121] width 11 height 11
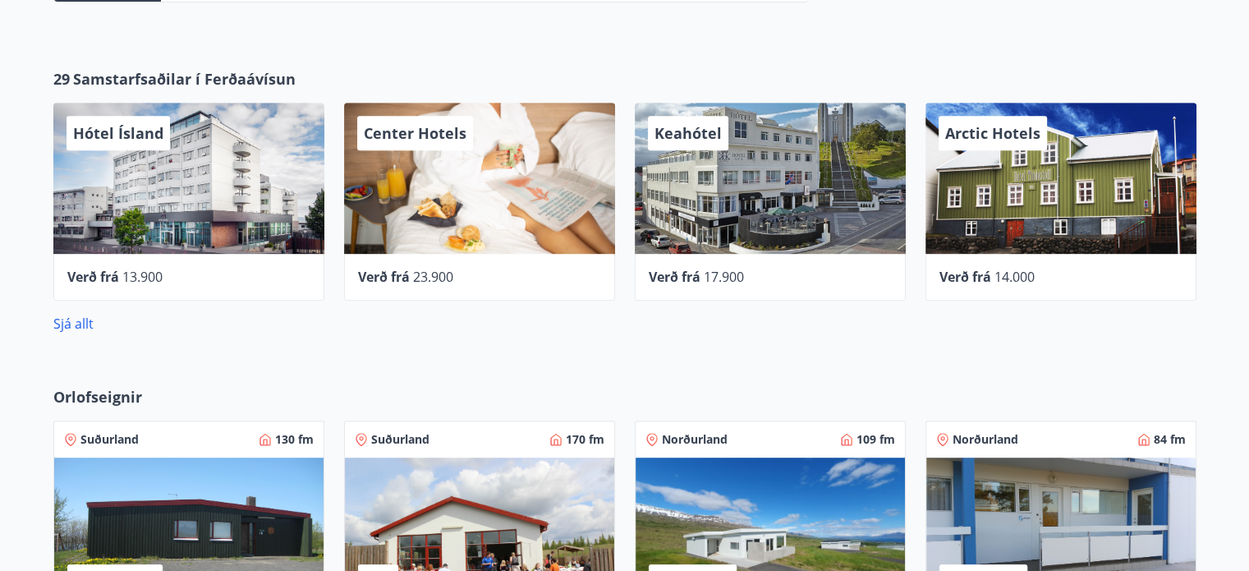
click at [225, 193] on div "Hótel Ísland" at bounding box center [188, 178] width 271 height 151
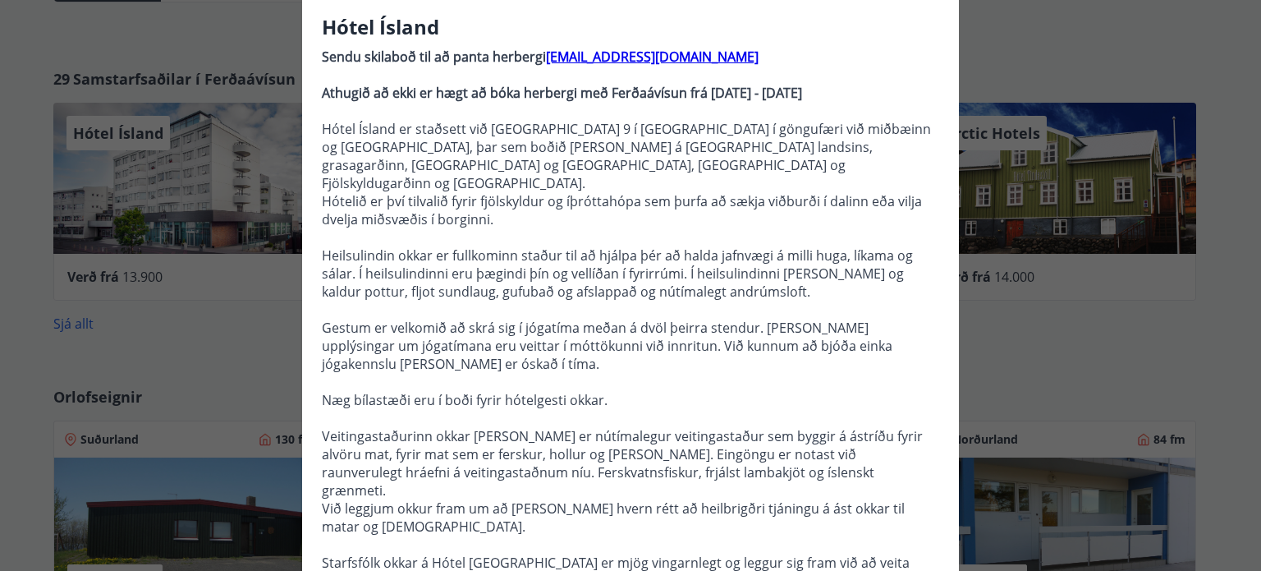
scroll to position [164, 0]
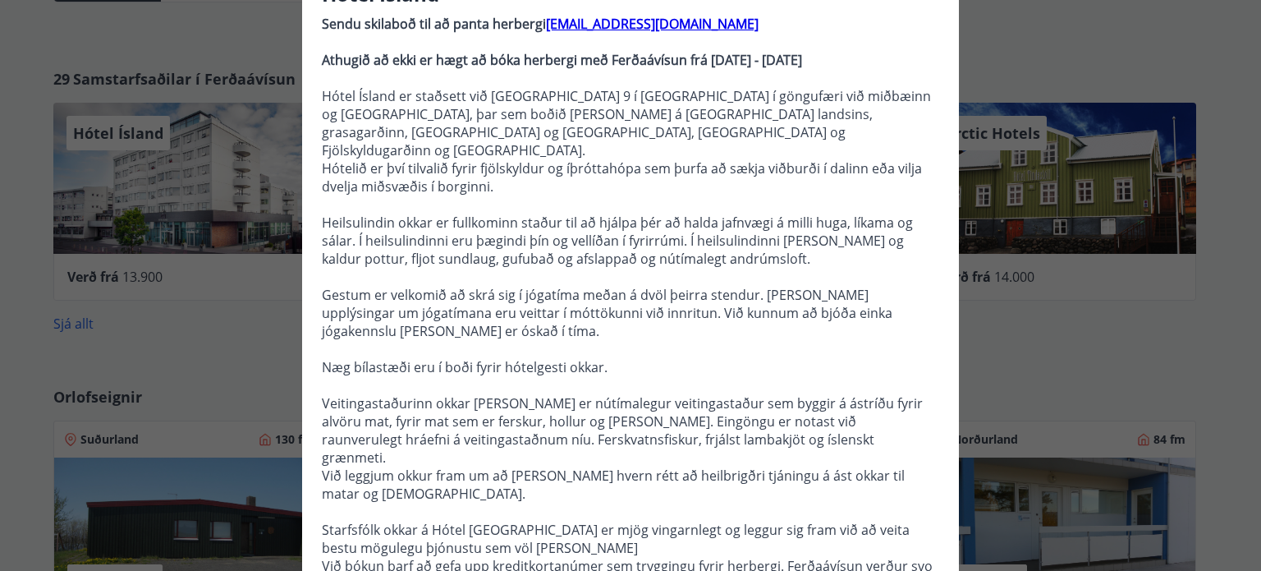
click at [215, 277] on div "Hótel Ísland Sendu skilaboð til að panta herbergi reception@hotelisland.is Athu…" at bounding box center [630, 121] width 1261 height 571
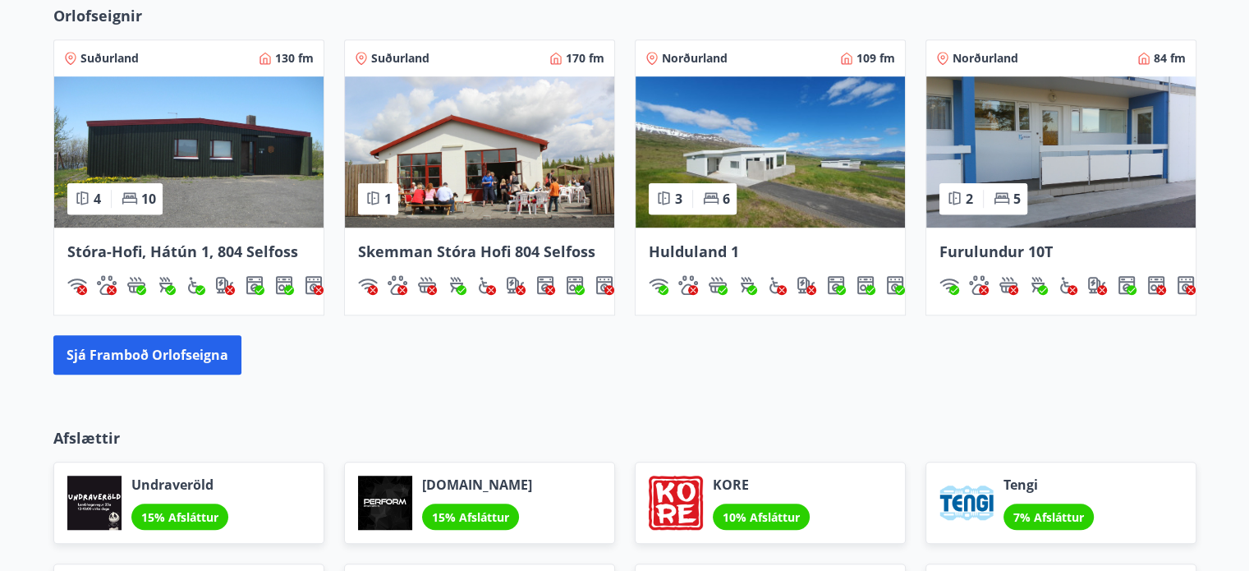
scroll to position [1084, 0]
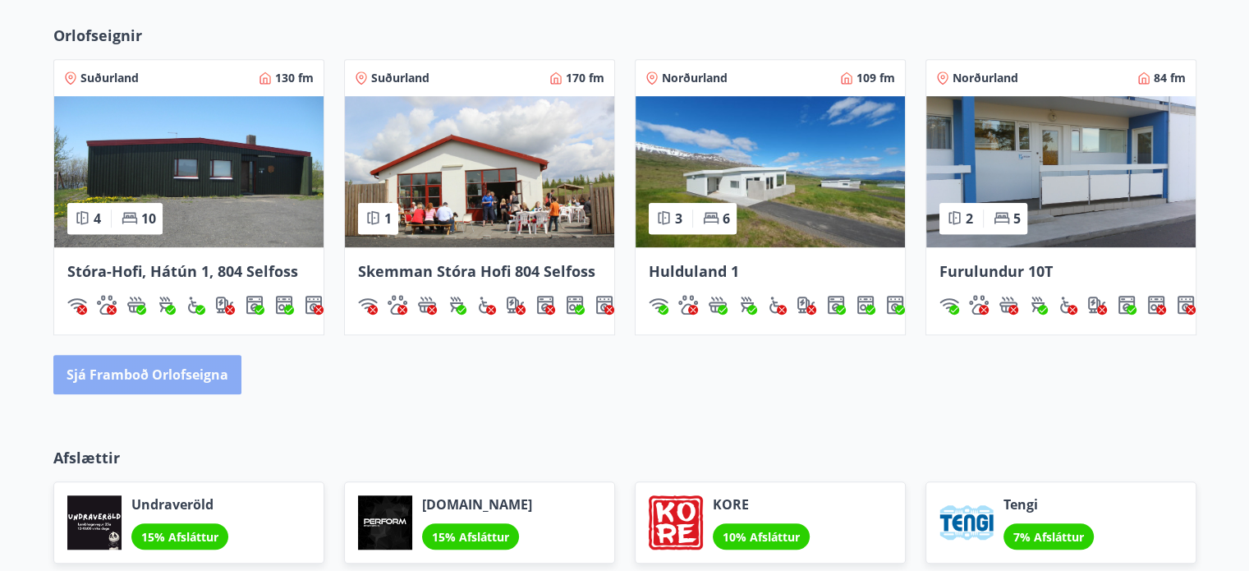
click at [168, 366] on button "Sjá framboð orlofseigna" at bounding box center [147, 374] width 188 height 39
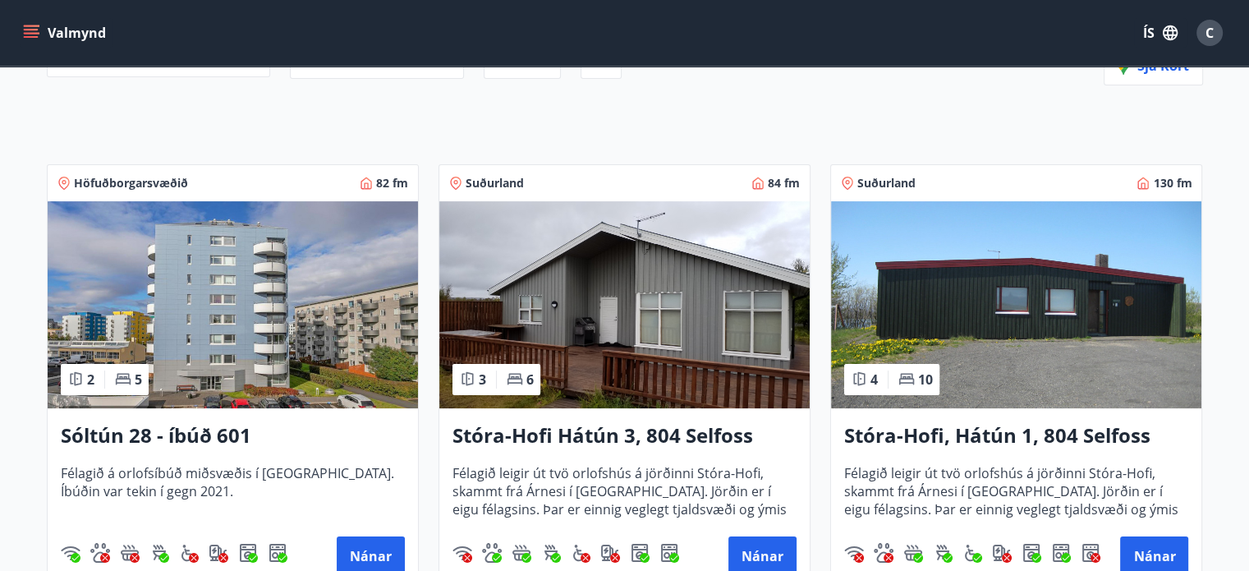
scroll to position [263, 0]
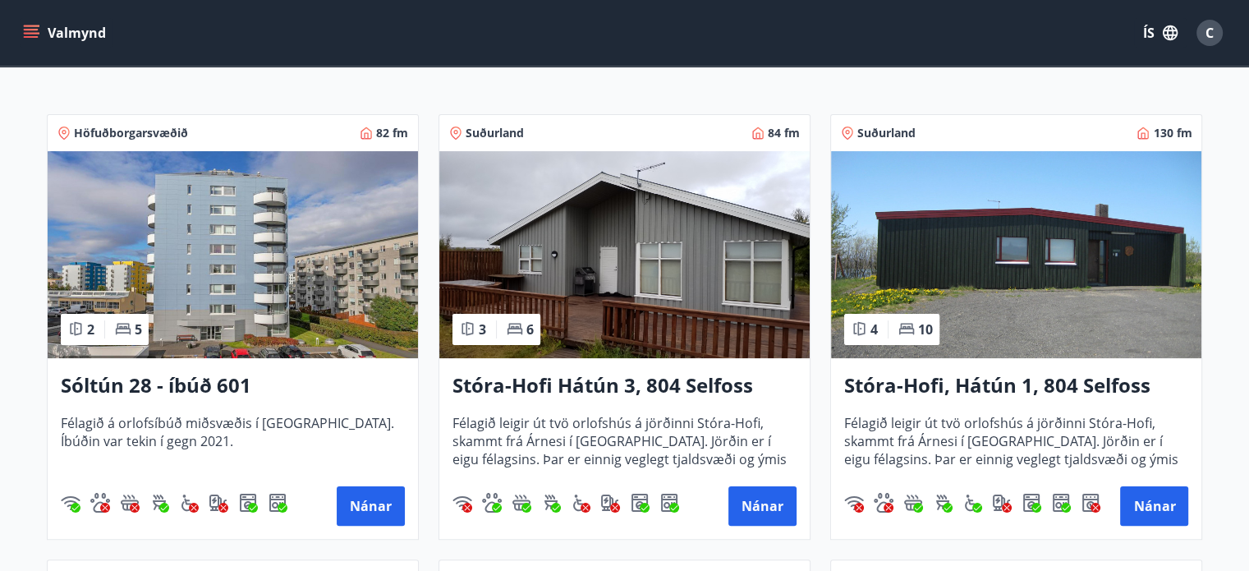
click at [627, 274] on img at bounding box center [624, 254] width 370 height 207
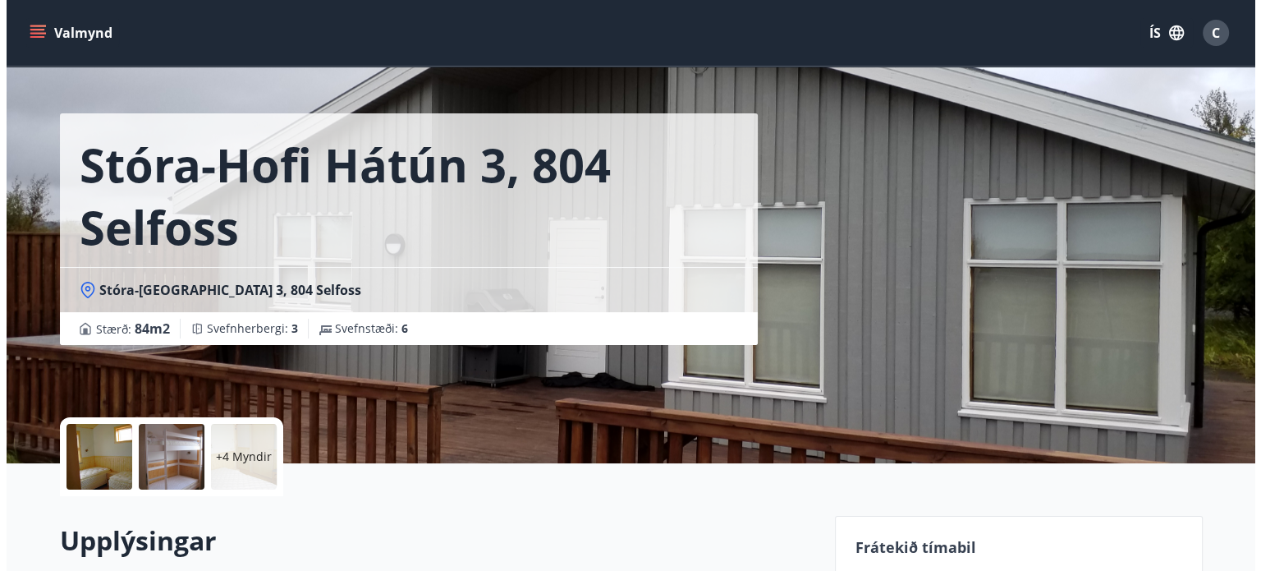
scroll to position [33, 0]
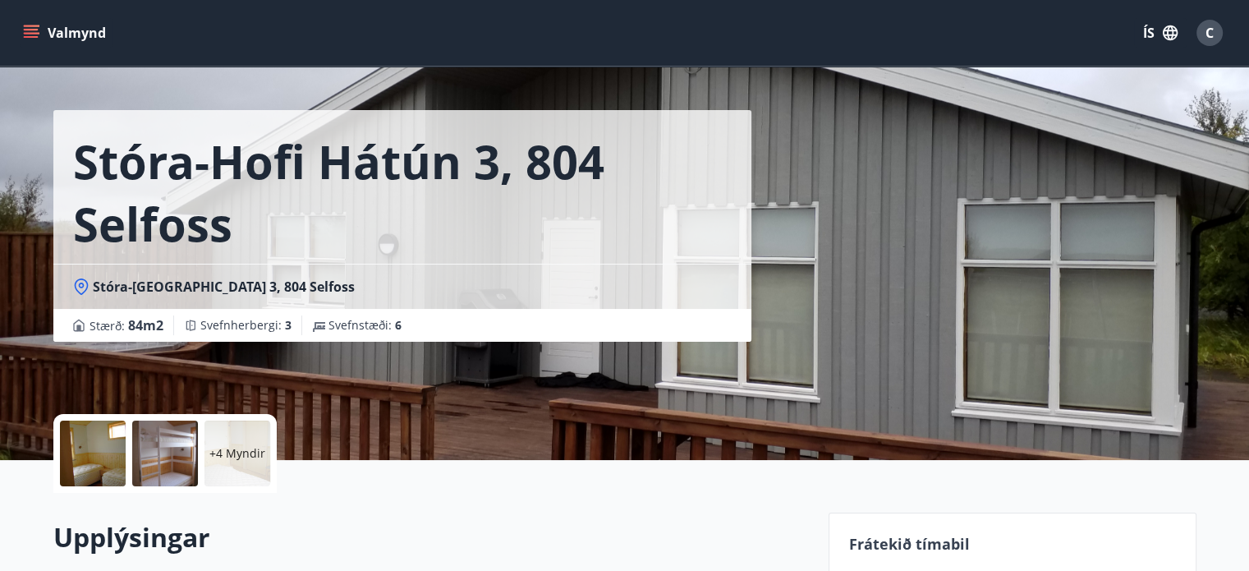
click at [244, 462] on div "+4 Myndir" at bounding box center [237, 453] width 66 height 66
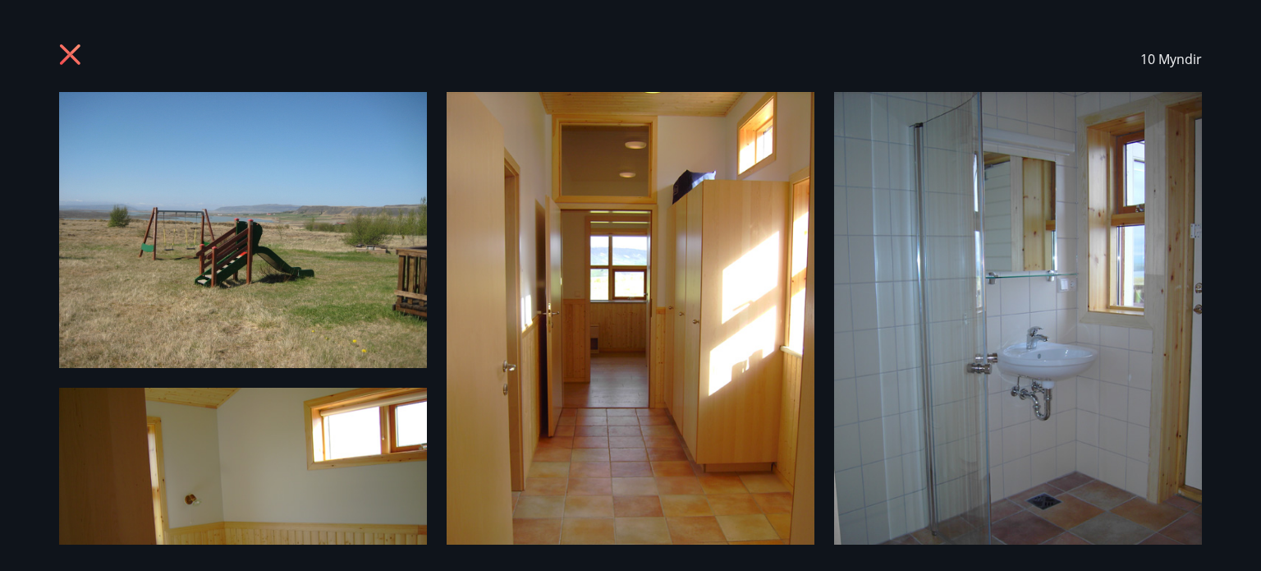
click at [707, 318] on img at bounding box center [631, 337] width 368 height 491
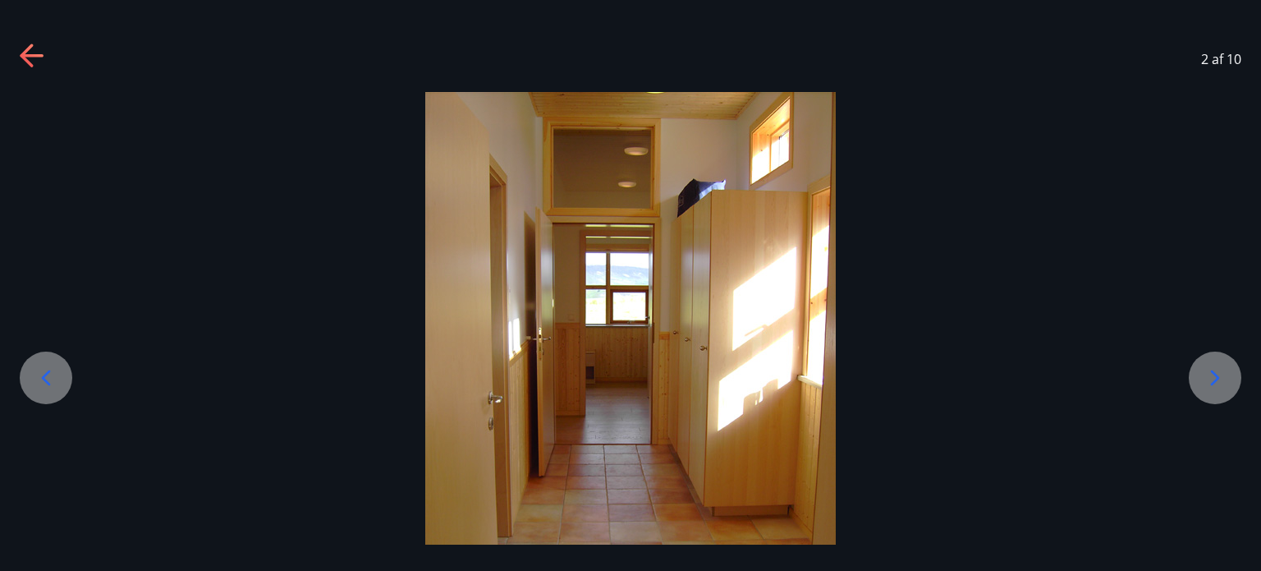
click at [1220, 380] on icon at bounding box center [1215, 378] width 26 height 26
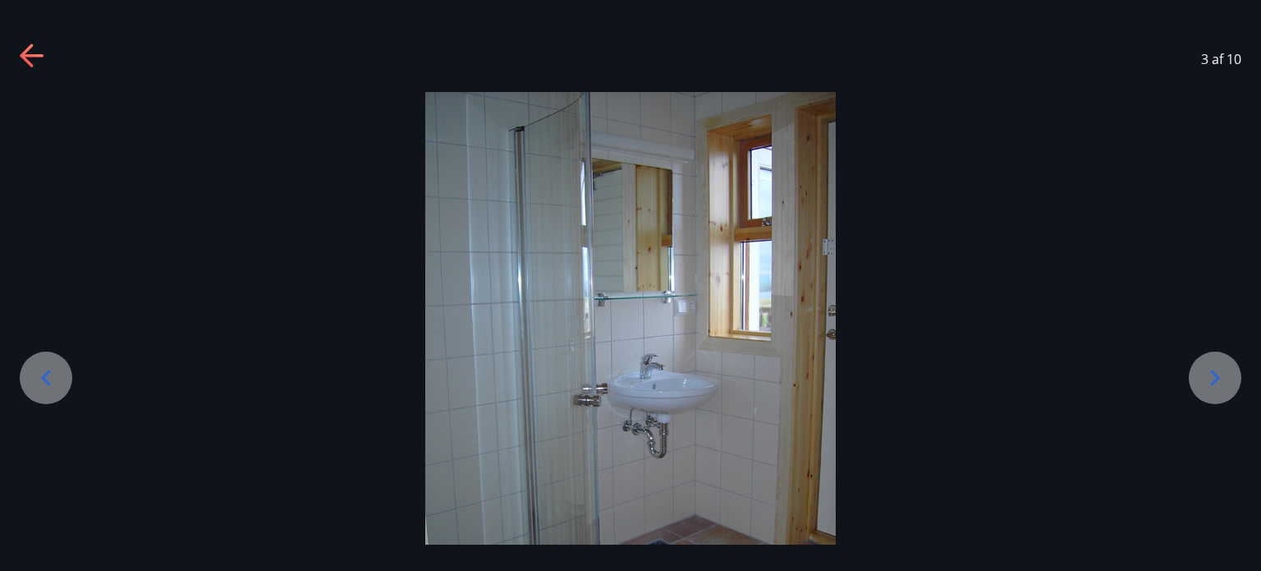
click at [1220, 380] on icon at bounding box center [1215, 378] width 26 height 26
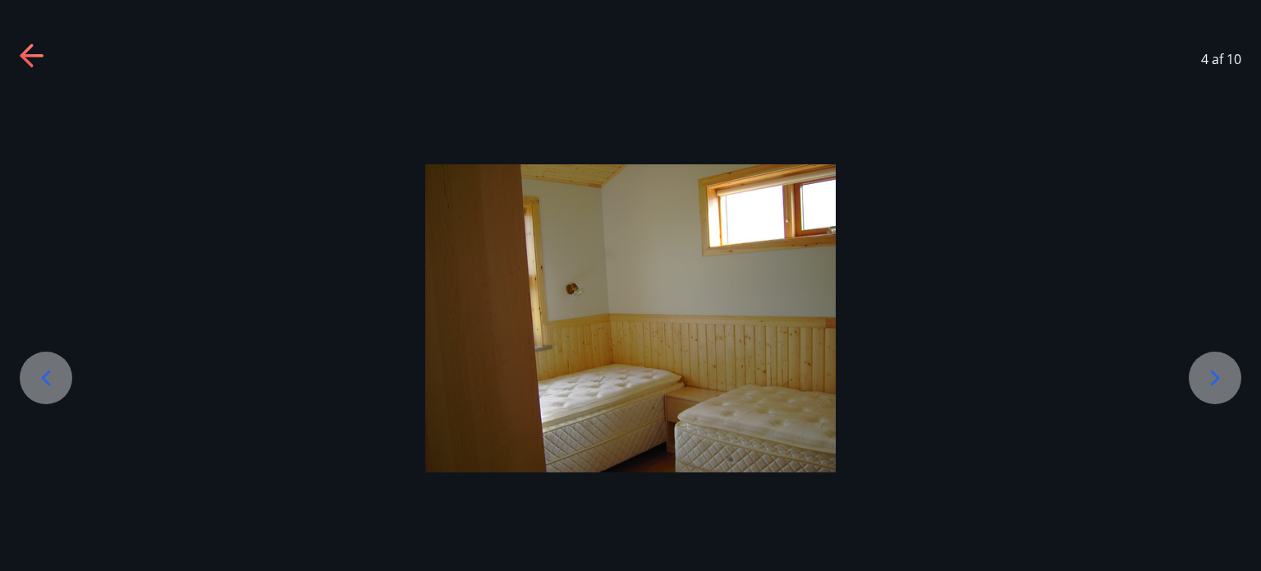
click at [1220, 380] on icon at bounding box center [1215, 378] width 26 height 26
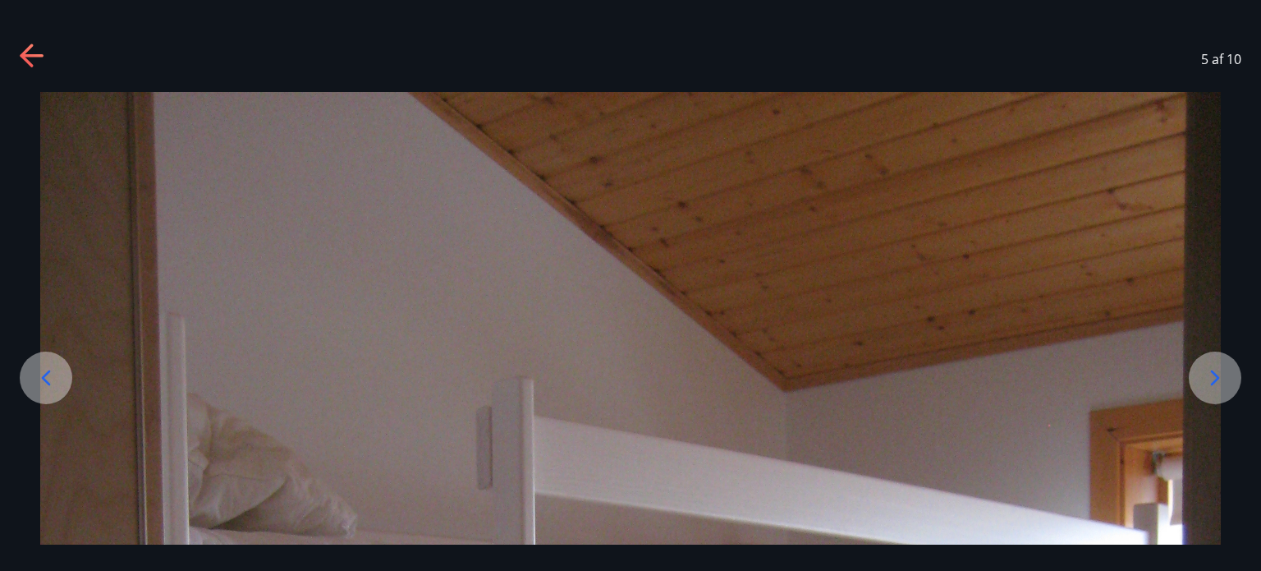
click at [1220, 380] on icon at bounding box center [1215, 378] width 26 height 26
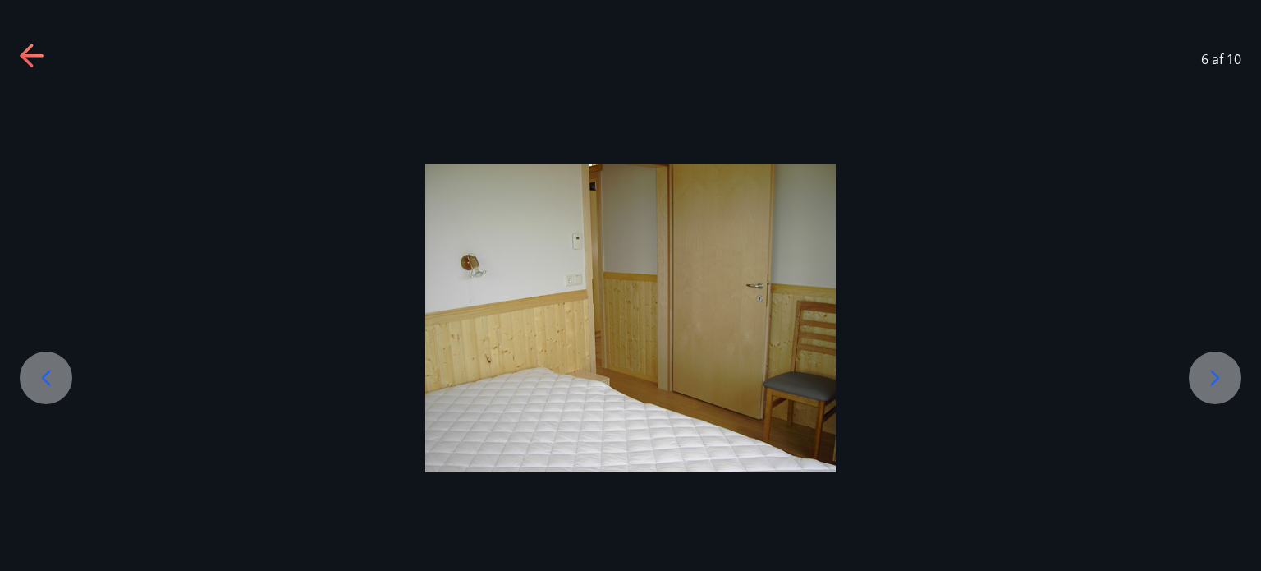
click at [1220, 380] on icon at bounding box center [1215, 378] width 26 height 26
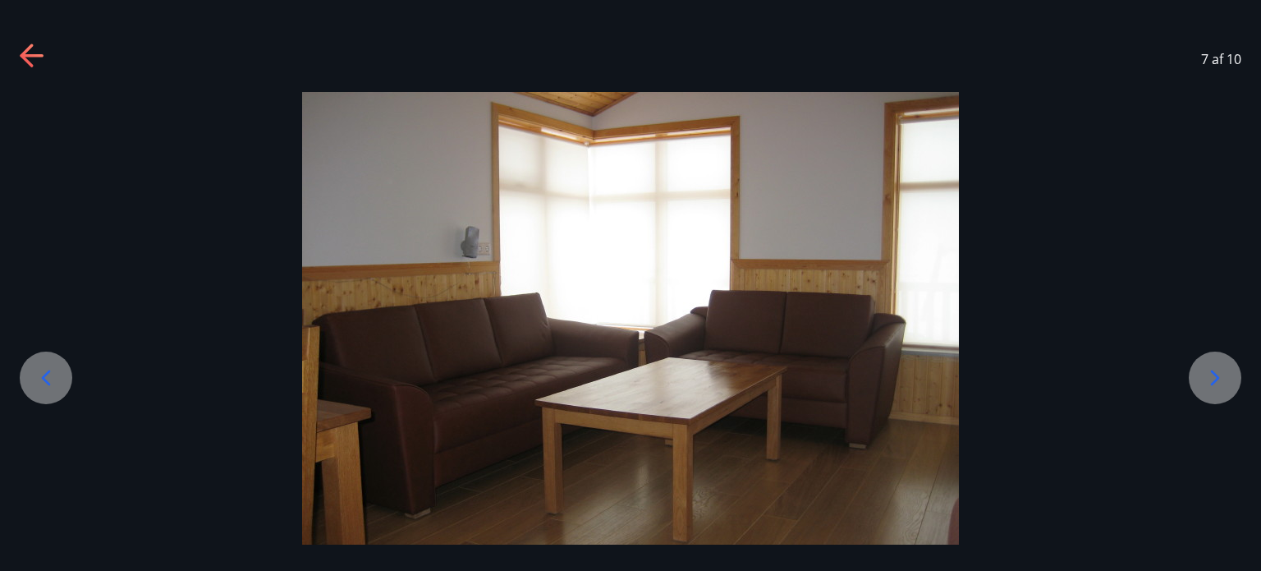
click at [1220, 380] on icon at bounding box center [1215, 378] width 26 height 26
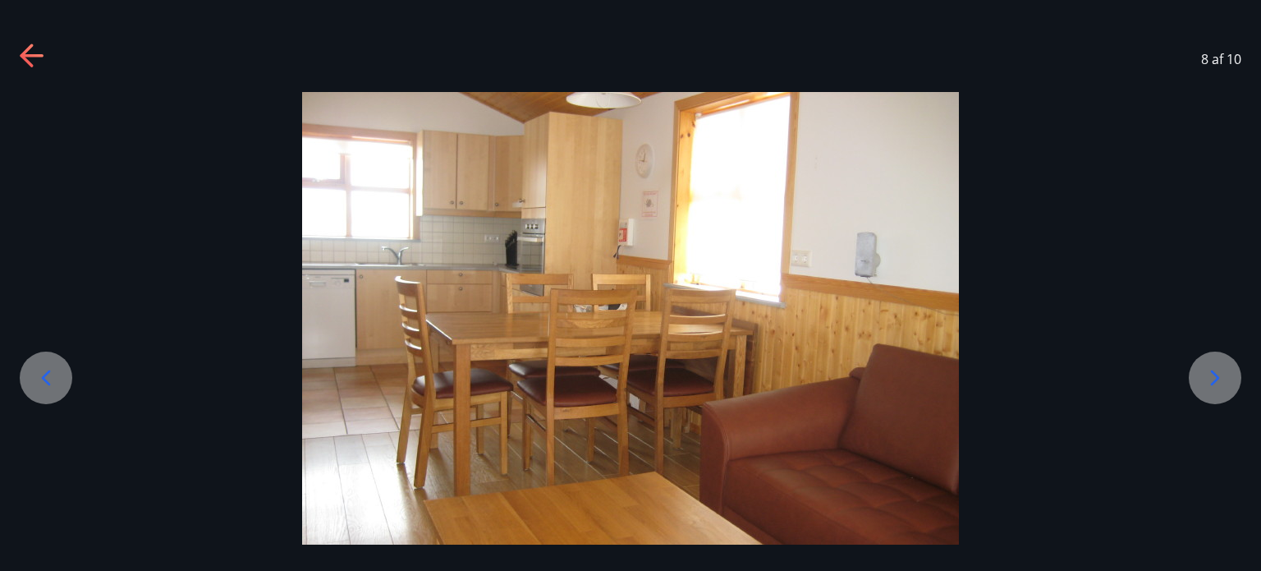
click at [1220, 380] on icon at bounding box center [1215, 378] width 26 height 26
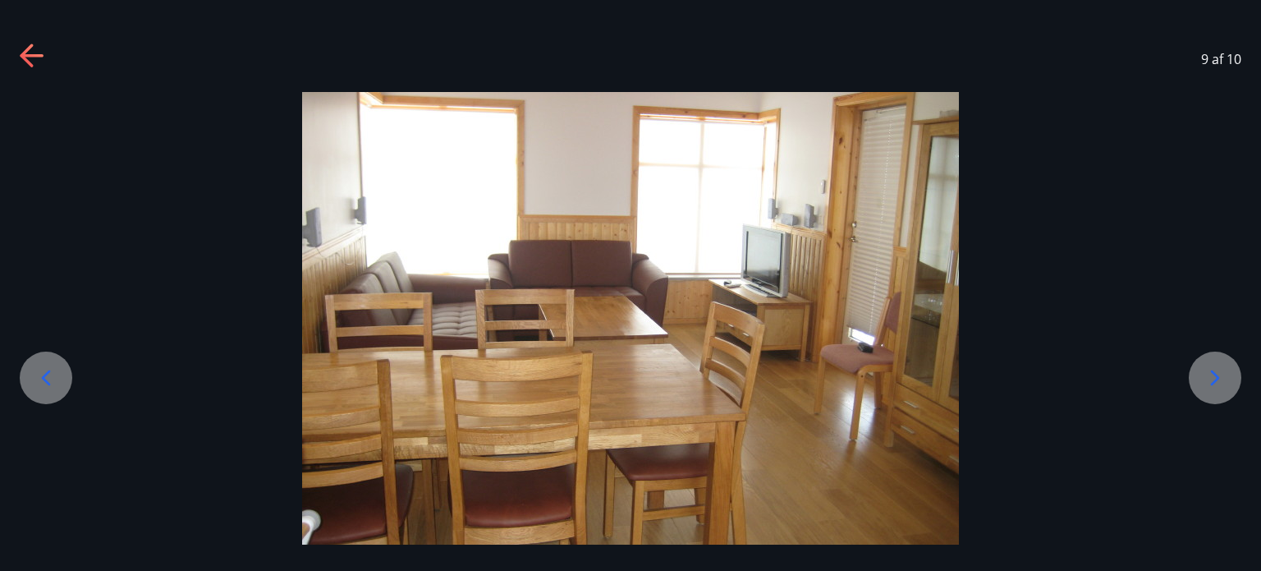
click at [1220, 380] on icon at bounding box center [1215, 378] width 26 height 26
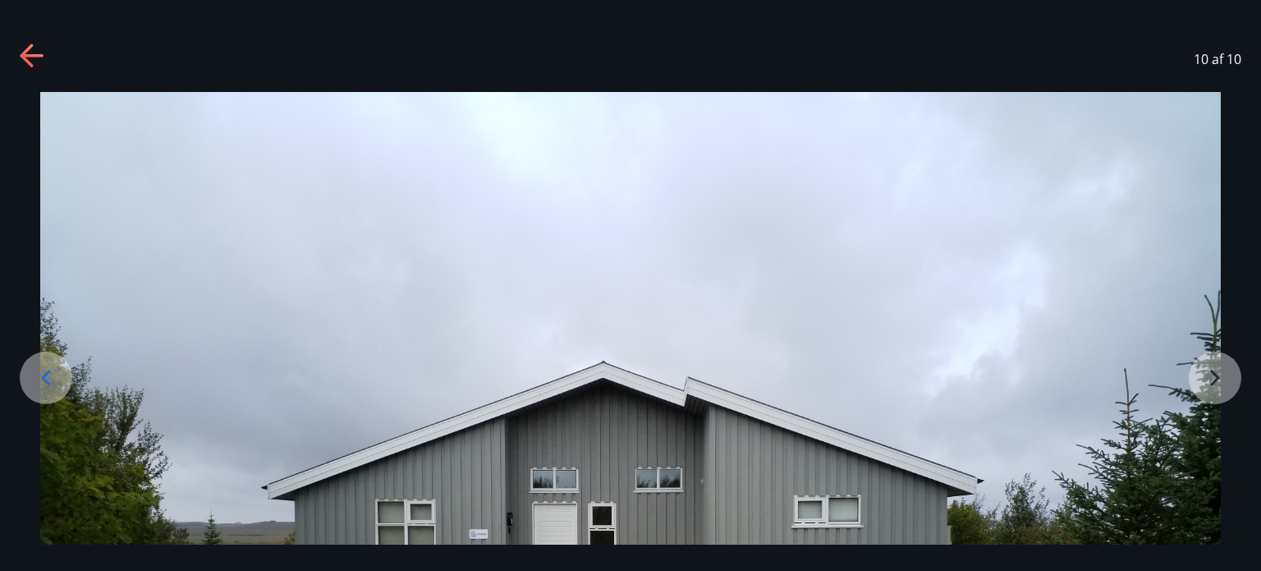
click at [1220, 380] on img at bounding box center [630, 535] width 1181 height 886
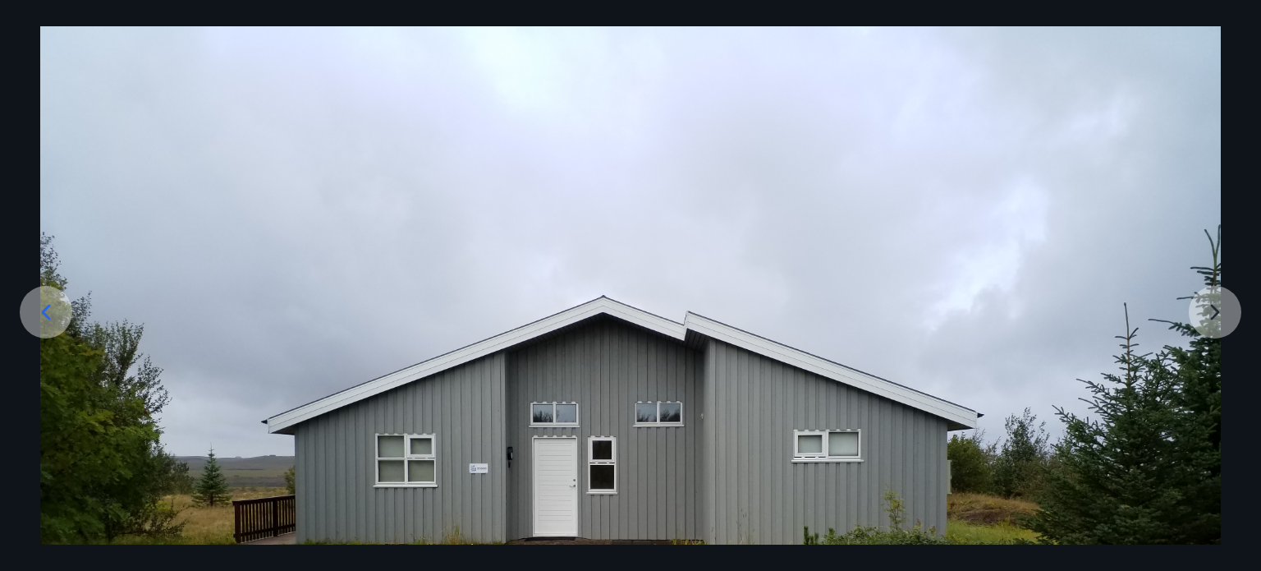
click at [1261, 130] on div at bounding box center [630, 469] width 1261 height 886
click at [1139, 94] on img at bounding box center [630, 469] width 1181 height 886
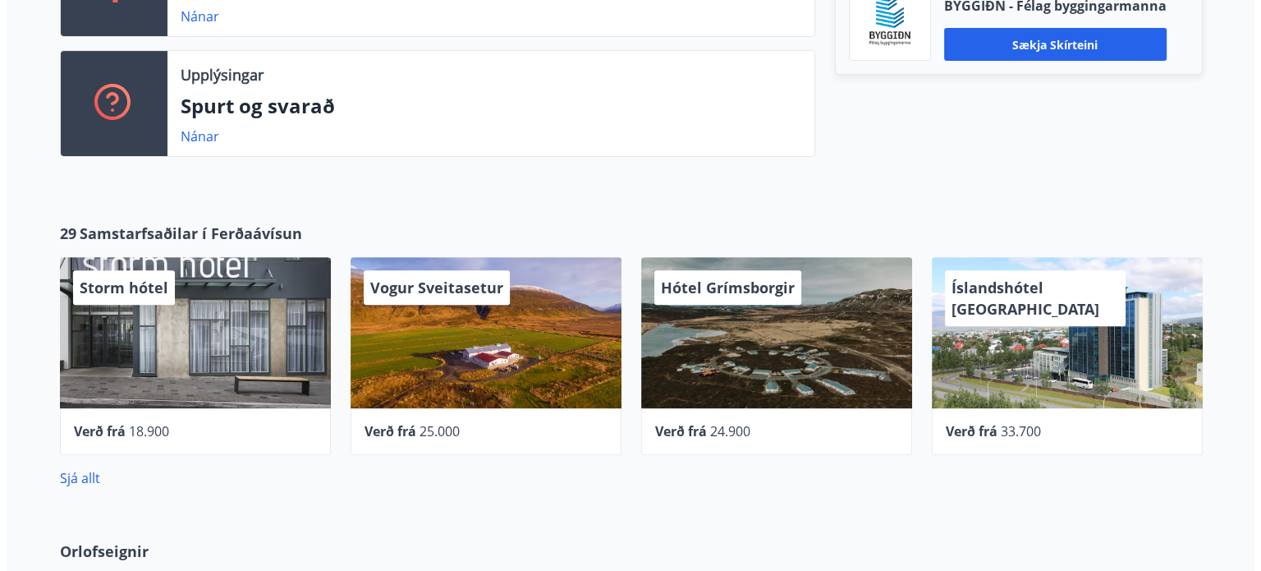
scroll to position [591, 0]
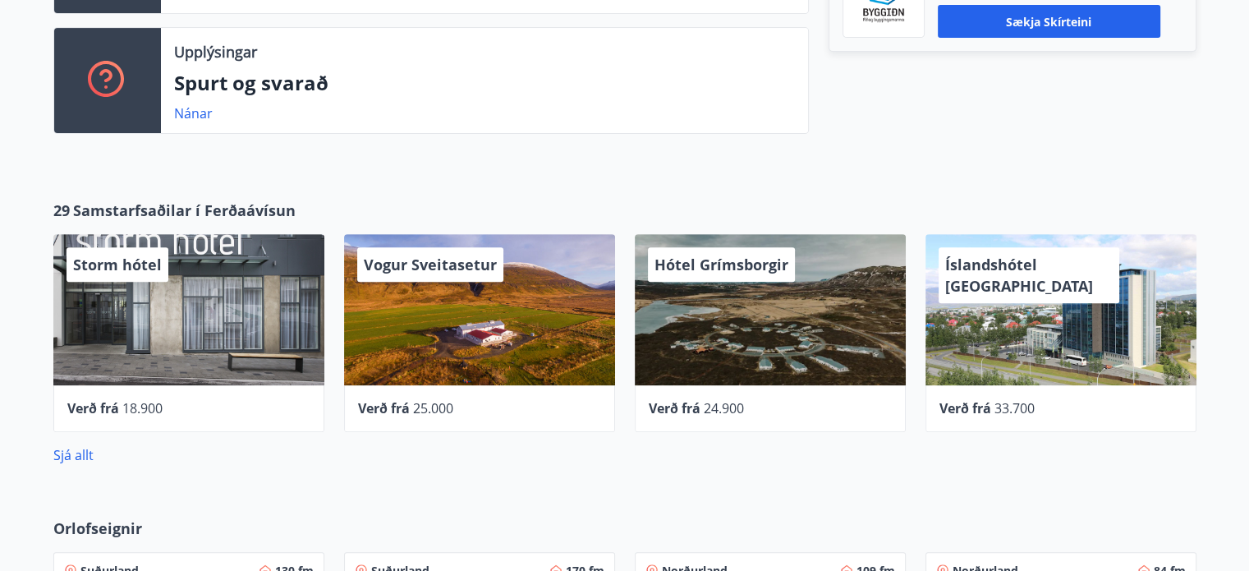
click at [461, 311] on div "Vogur Sveitasetur" at bounding box center [479, 309] width 271 height 151
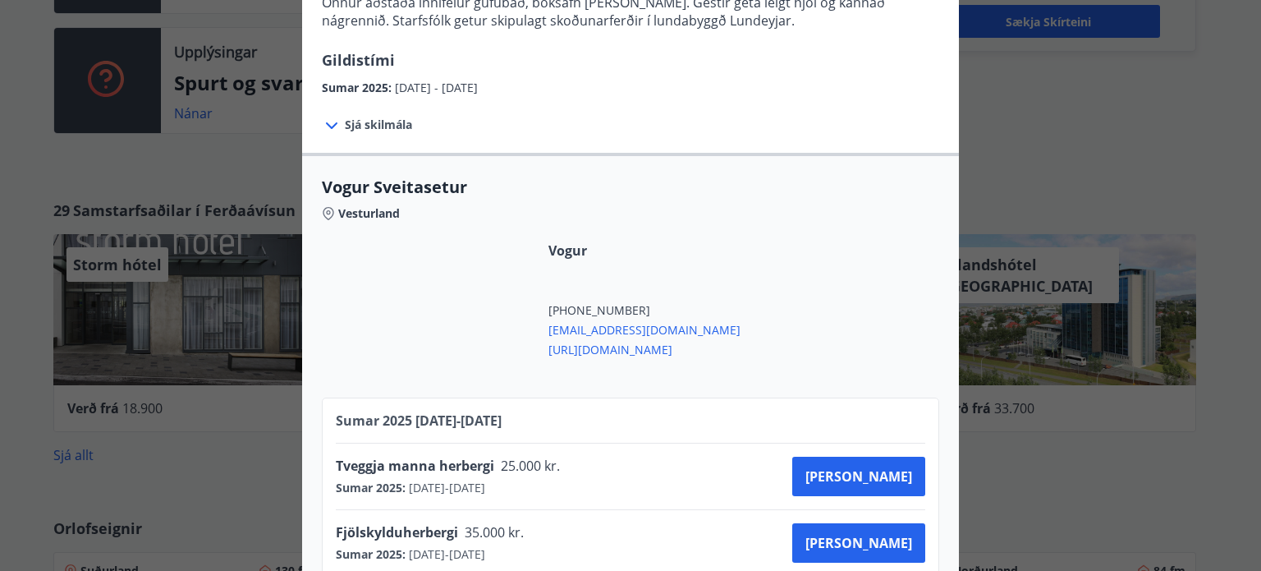
scroll to position [277, 0]
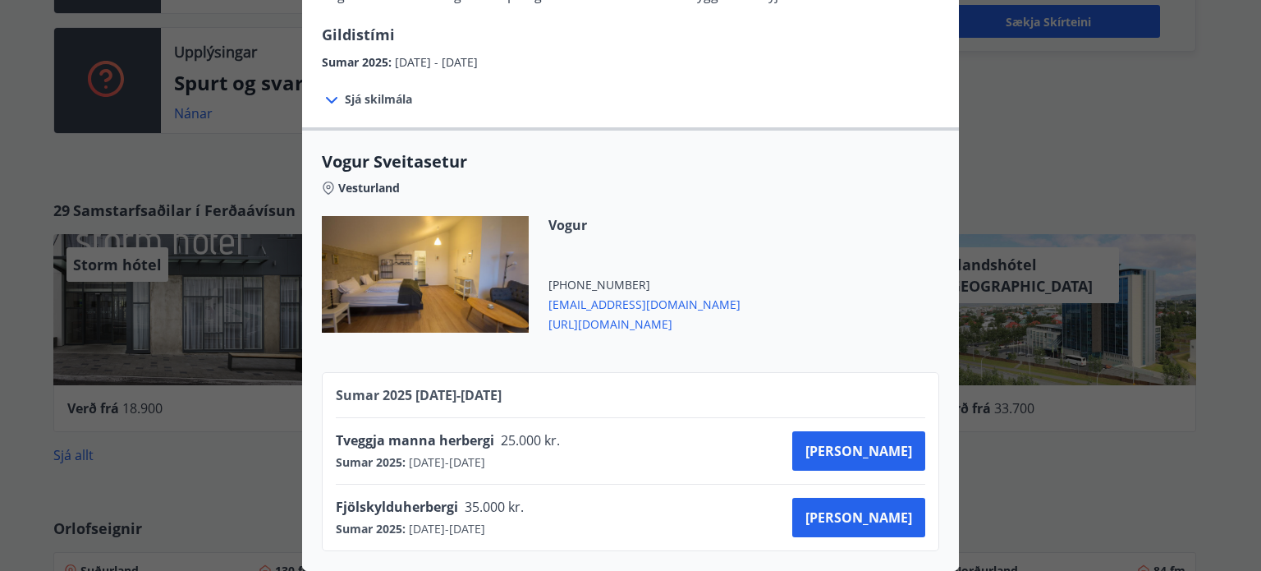
click at [457, 269] on div at bounding box center [425, 274] width 207 height 117
click at [893, 443] on span "Kaupa" at bounding box center [859, 451] width 107 height 18
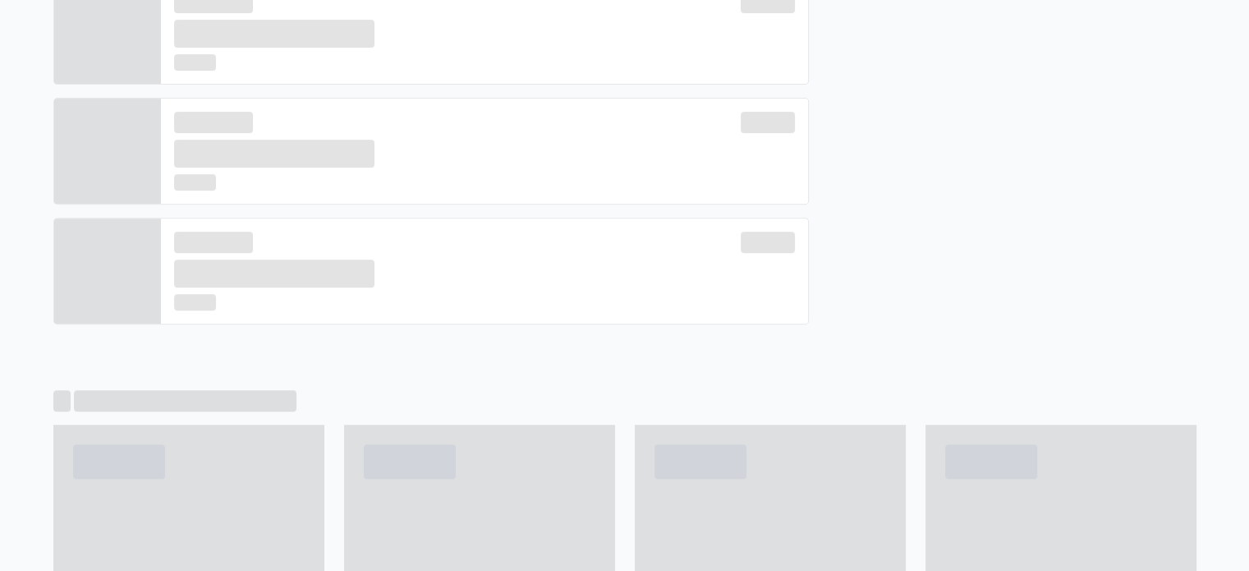
scroll to position [641, 0]
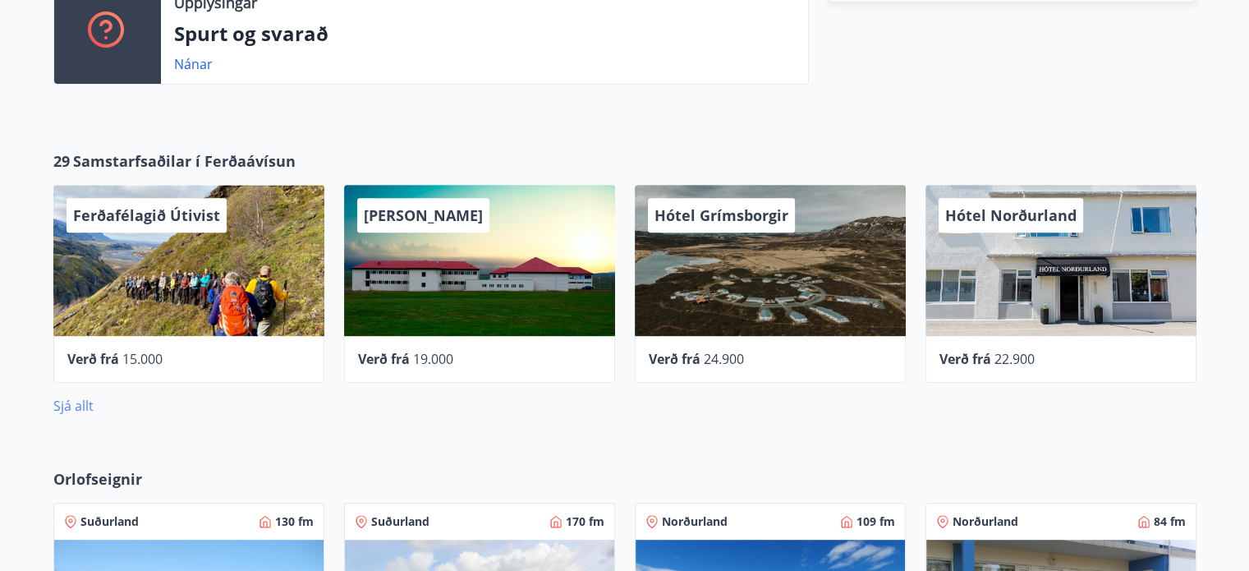
click at [69, 403] on link "Sjá allt" at bounding box center [73, 406] width 40 height 18
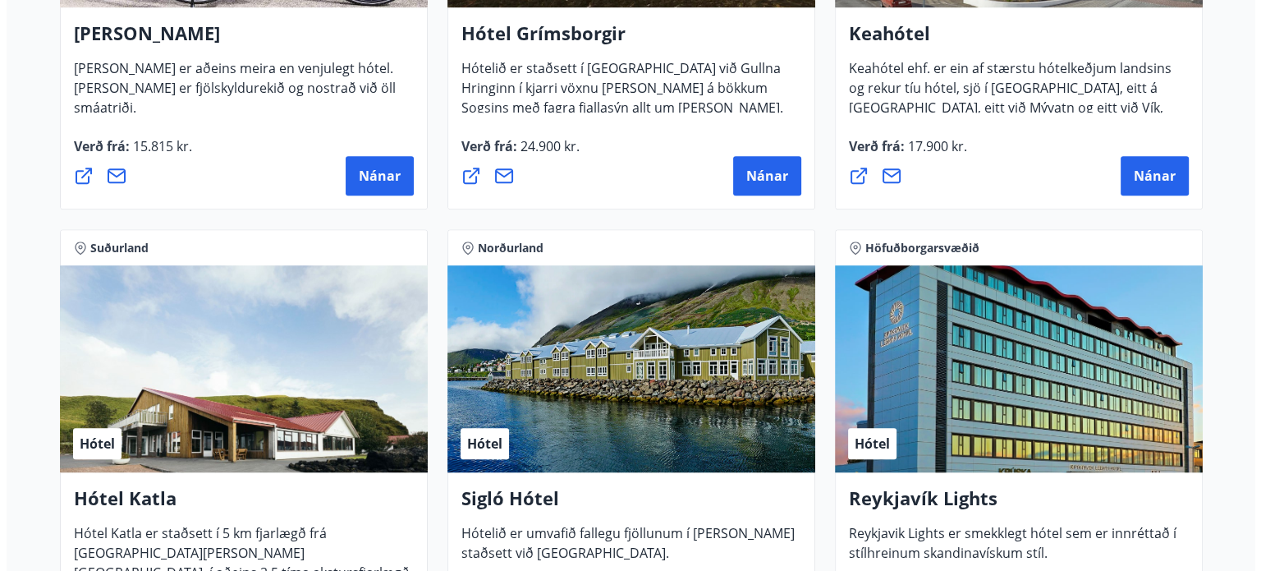
scroll to position [1133, 0]
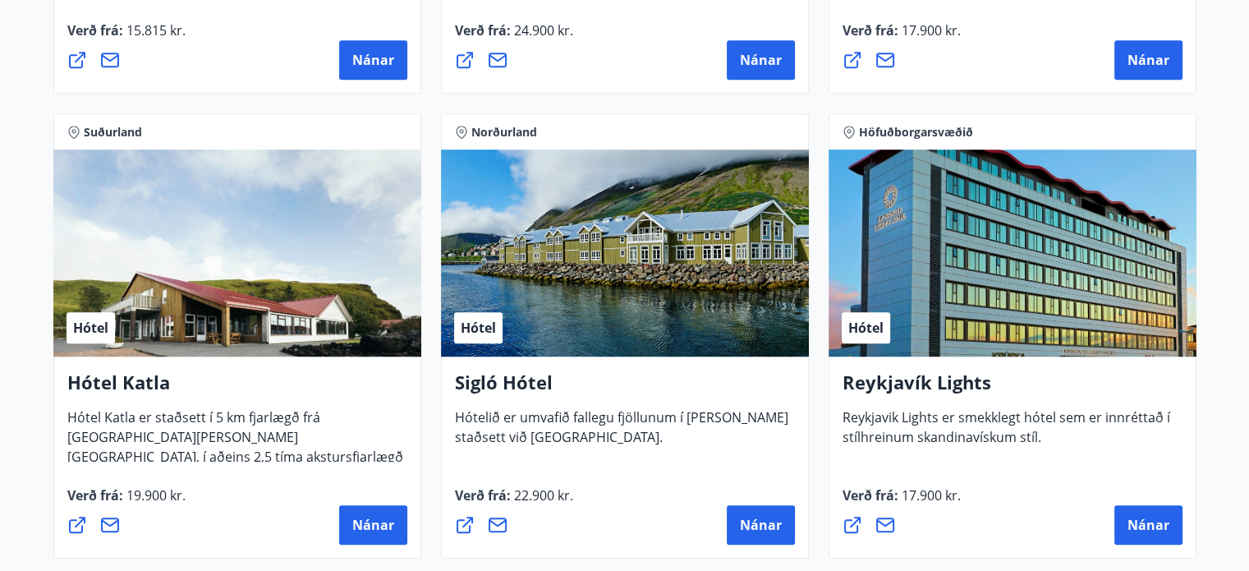
click at [275, 285] on div "Hótel" at bounding box center [237, 252] width 368 height 207
click at [355, 517] on span "Nánar" at bounding box center [373, 525] width 42 height 18
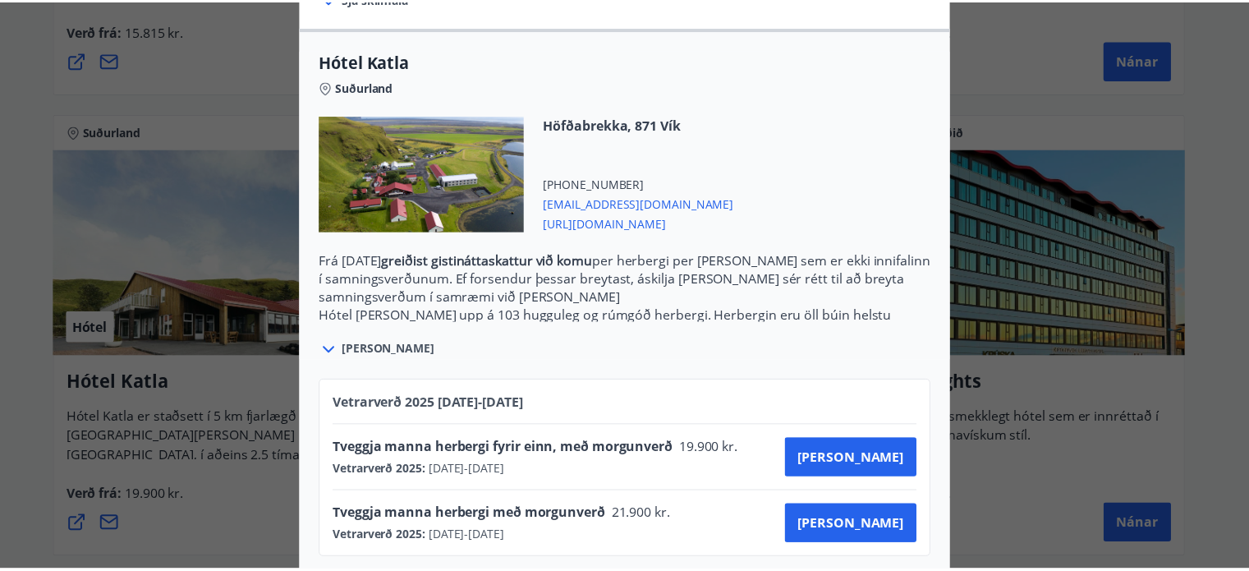
scroll to position [0, 0]
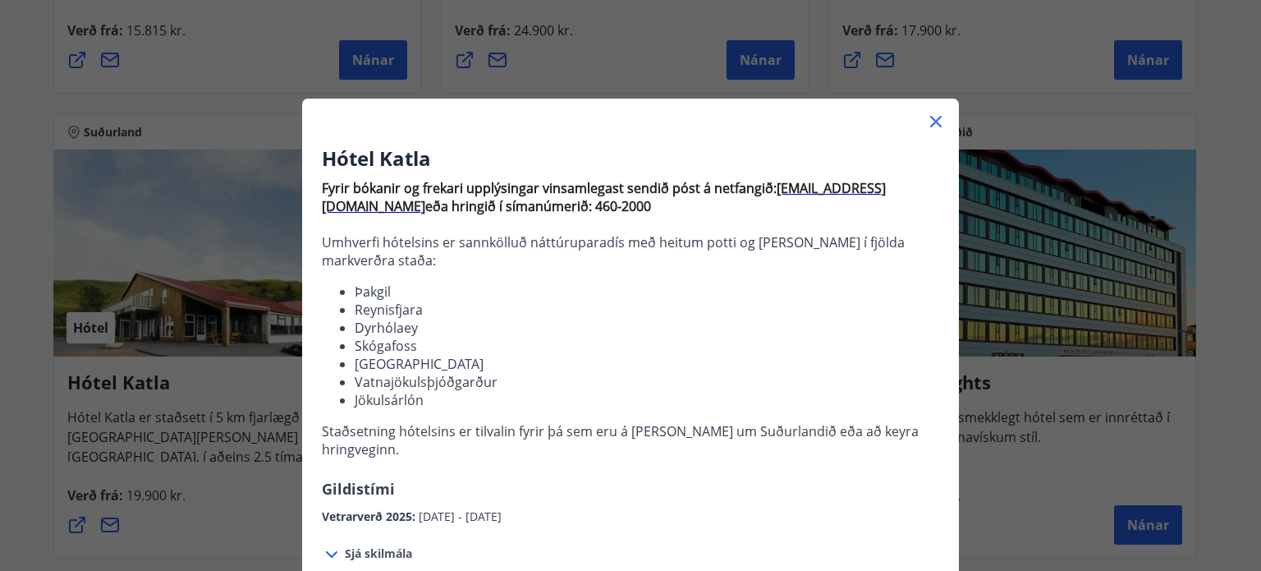
click at [210, 466] on div "Hótel Katla Fyrir bókanir og frekari upplýsingar vinsamlegast sendið póst á net…" at bounding box center [630, 285] width 1261 height 571
click at [930, 119] on icon at bounding box center [935, 121] width 11 height 11
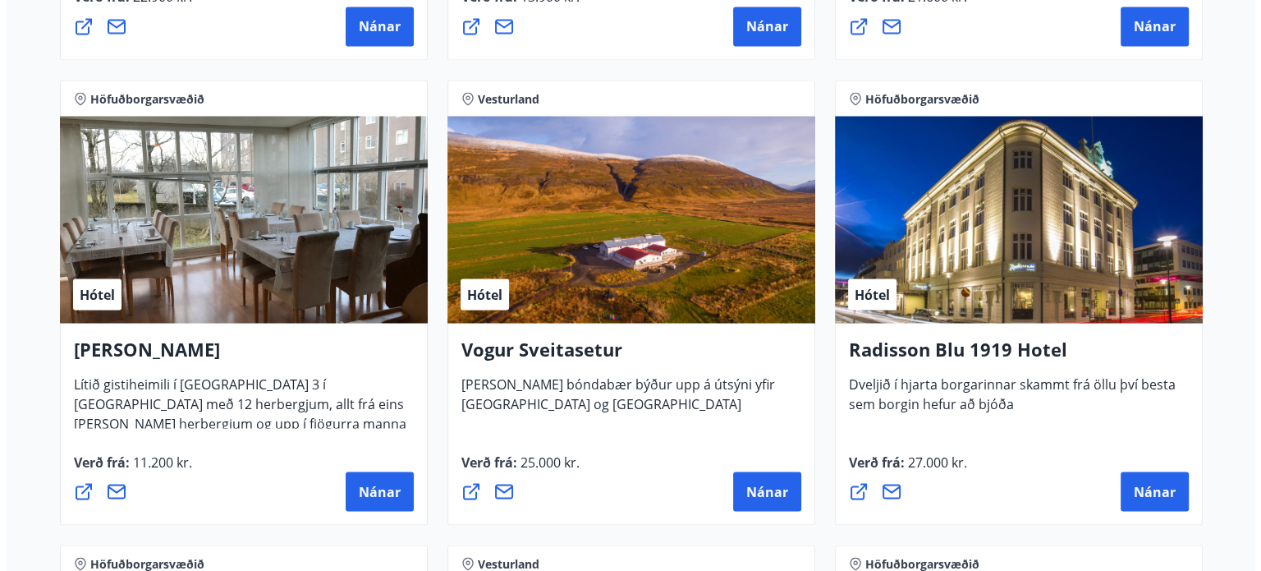
scroll to position [3055, 0]
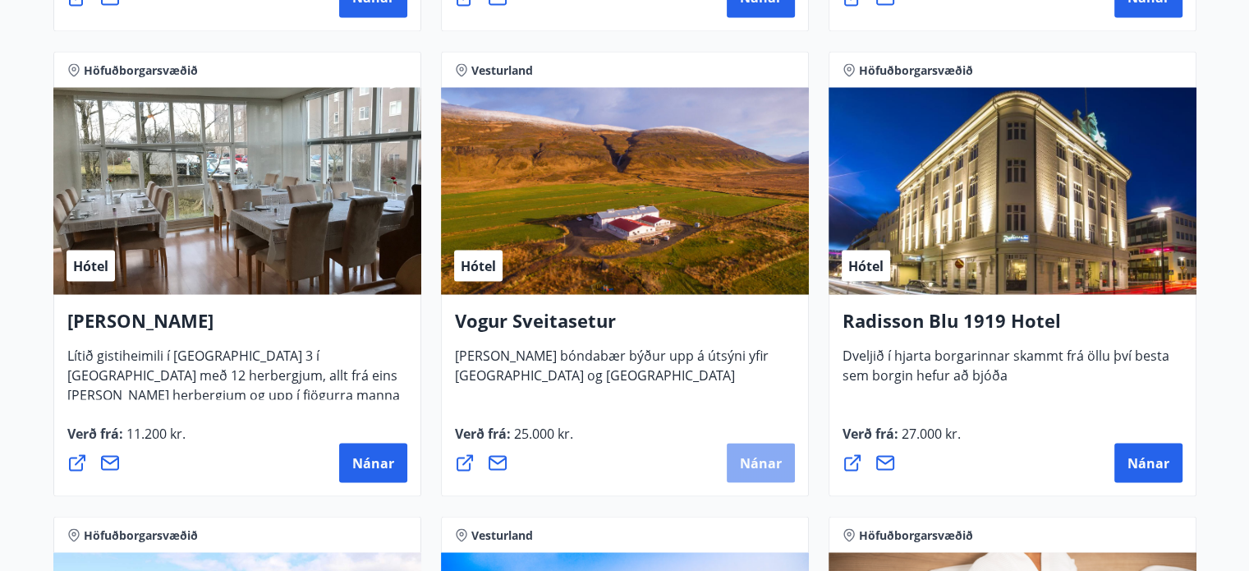
click at [750, 453] on span "Nánar" at bounding box center [761, 462] width 42 height 18
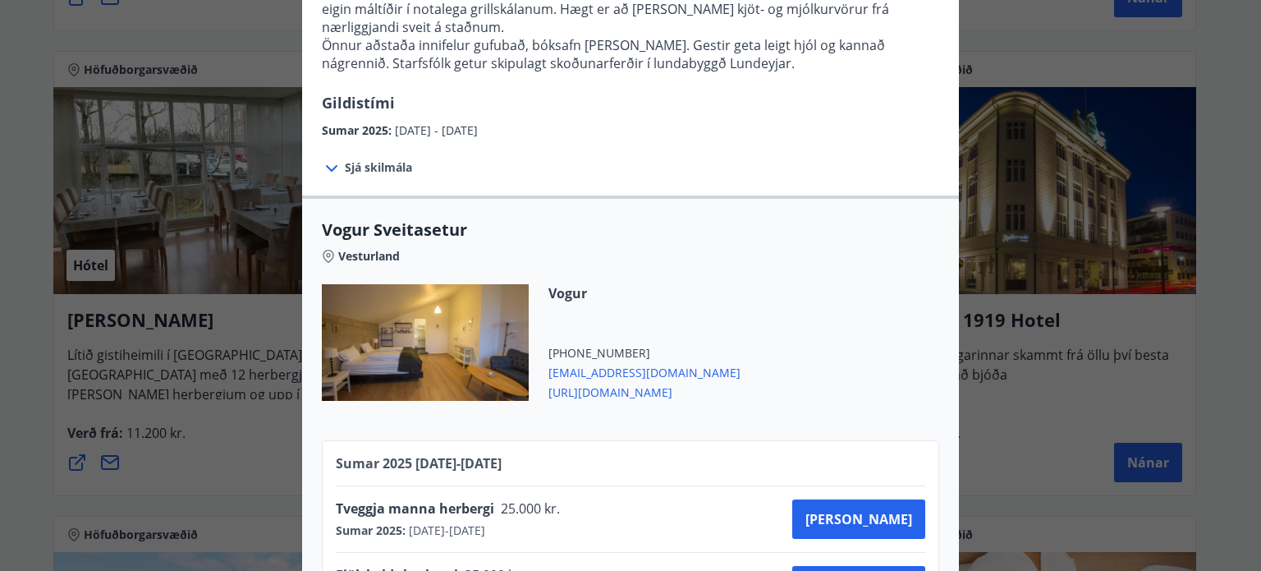
scroll to position [164, 0]
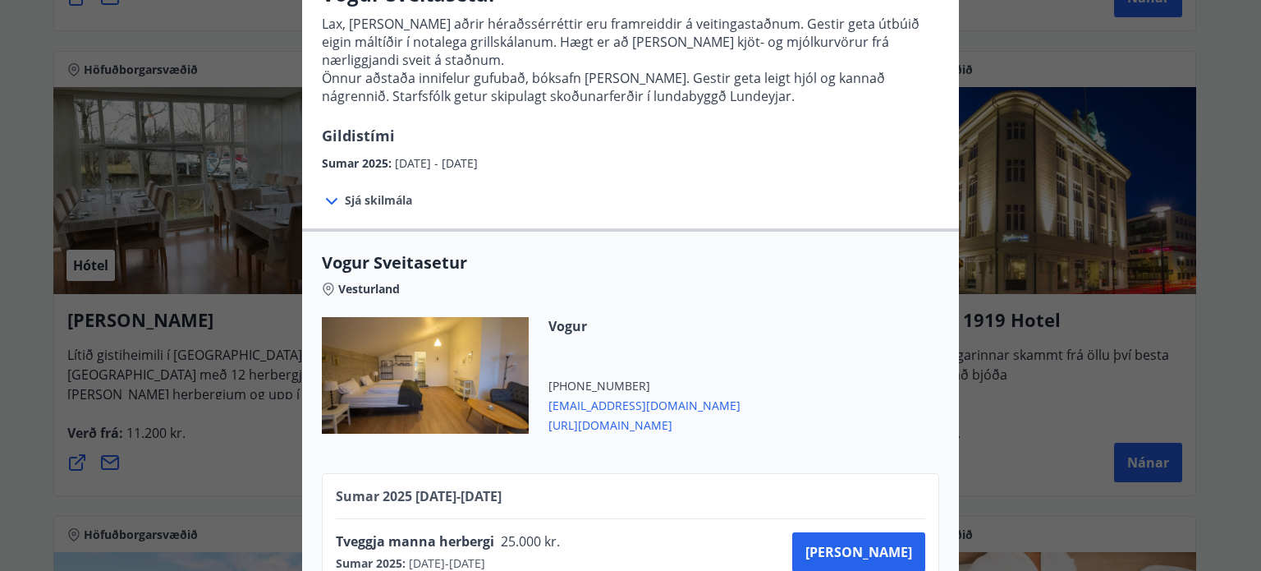
click at [326, 198] on icon at bounding box center [331, 201] width 11 height 7
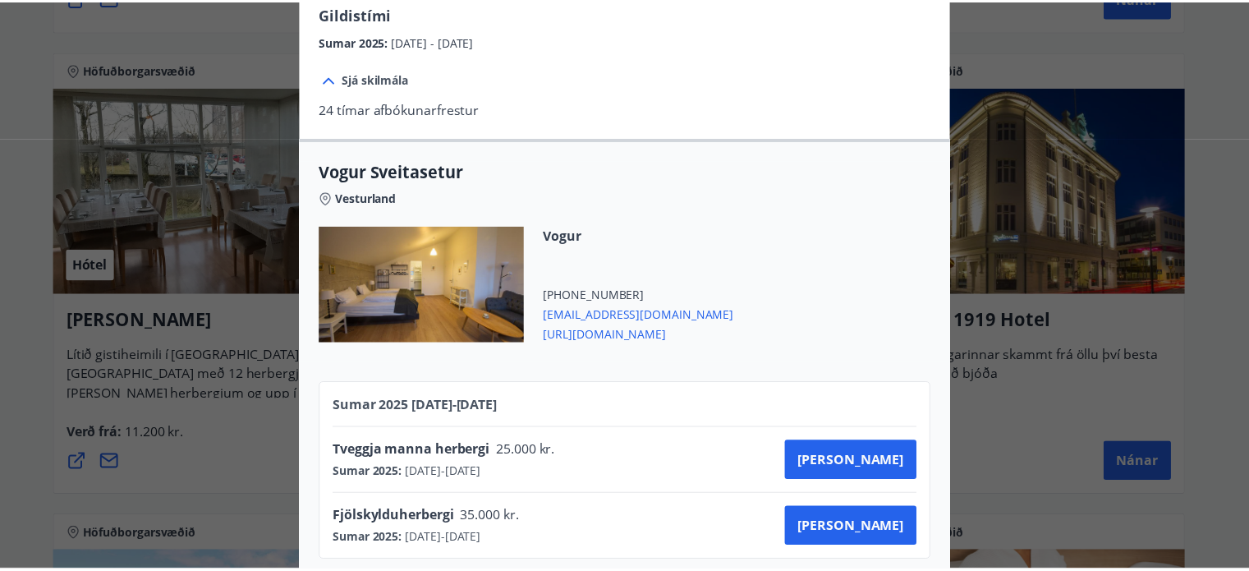
scroll to position [308, 0]
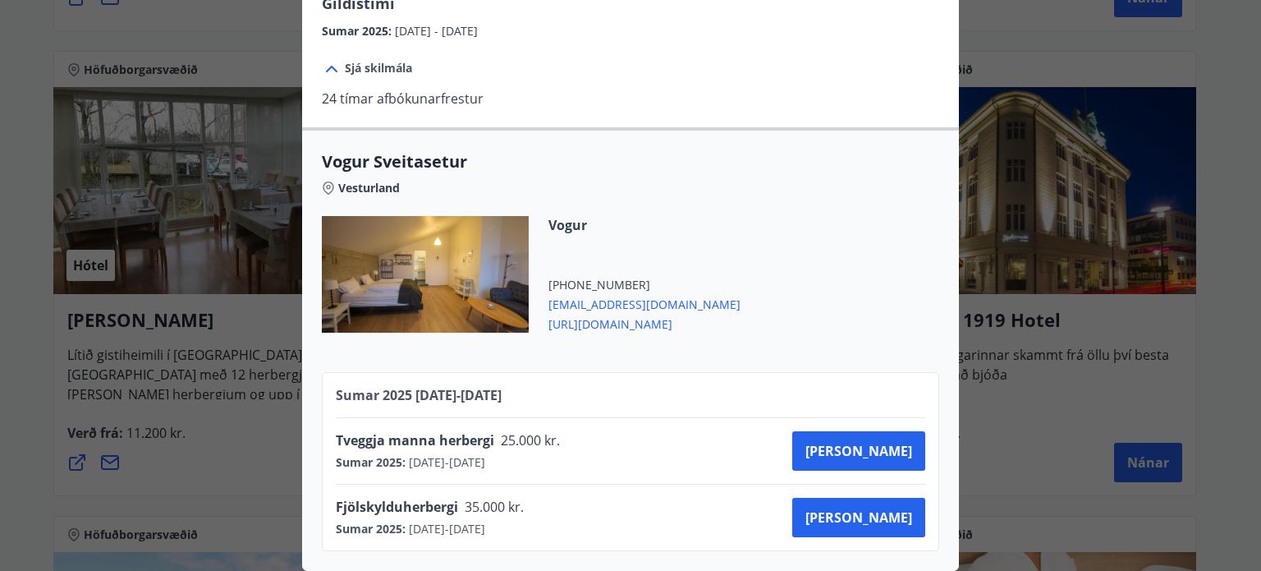
click at [455, 260] on div at bounding box center [425, 274] width 207 height 117
click at [397, 155] on span "Vogur Sveitasetur" at bounding box center [631, 161] width 618 height 23
drag, startPoint x: 475, startPoint y: 153, endPoint x: 404, endPoint y: 154, distance: 70.6
click at [404, 154] on span "Vogur Sveitasetur" at bounding box center [631, 161] width 618 height 23
click at [592, 313] on span "http://vogur.org/" at bounding box center [645, 323] width 192 height 20
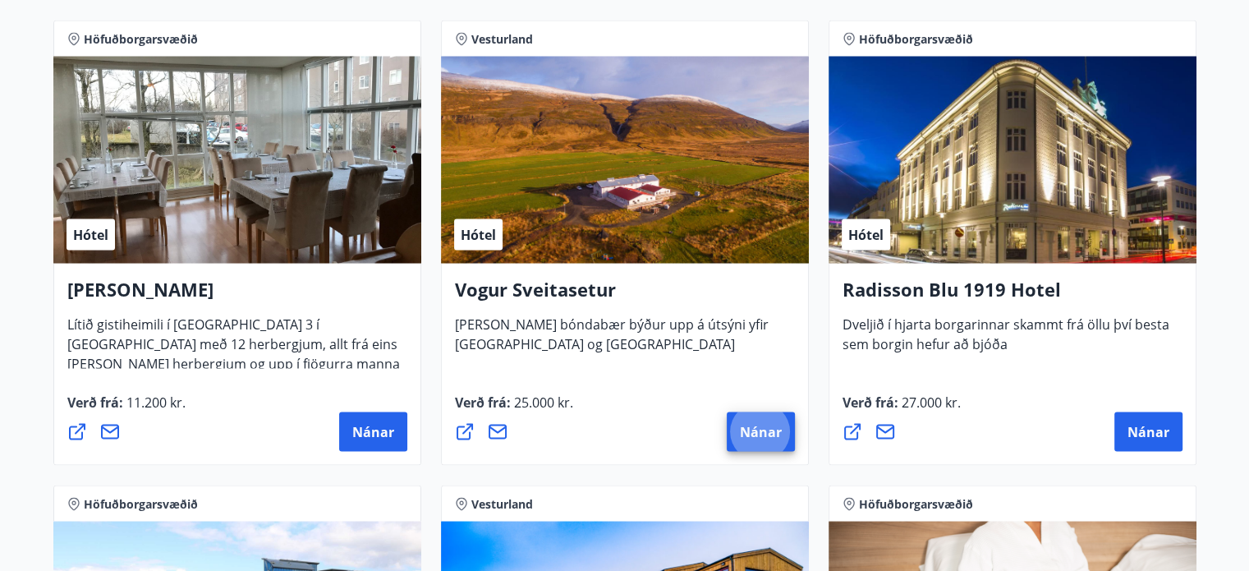
scroll to position [3088, 0]
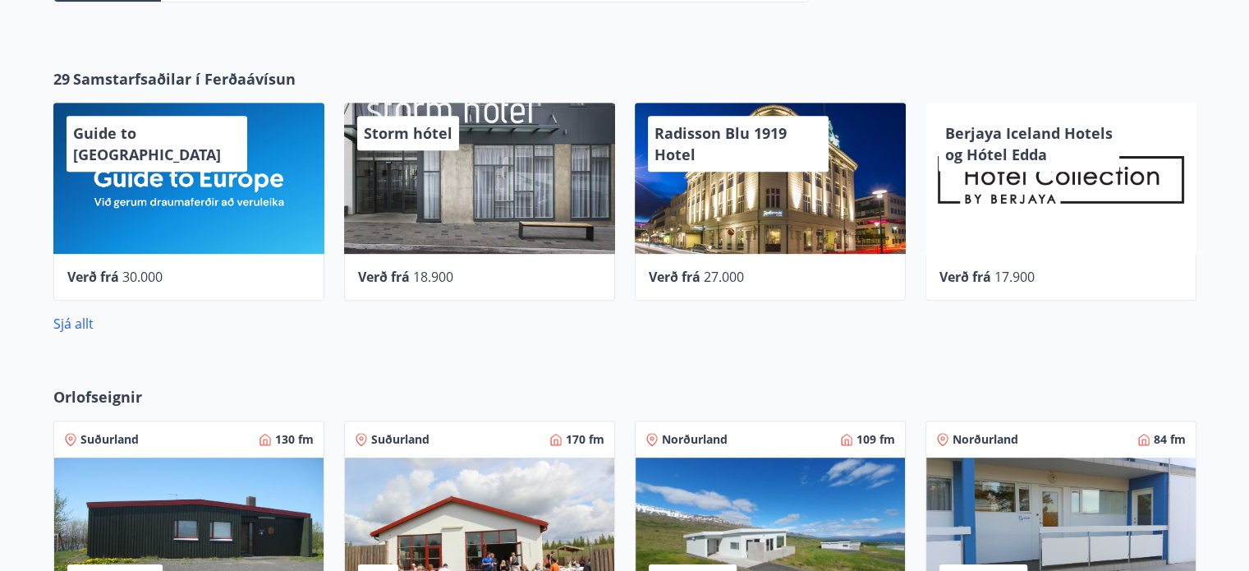
scroll to position [756, 0]
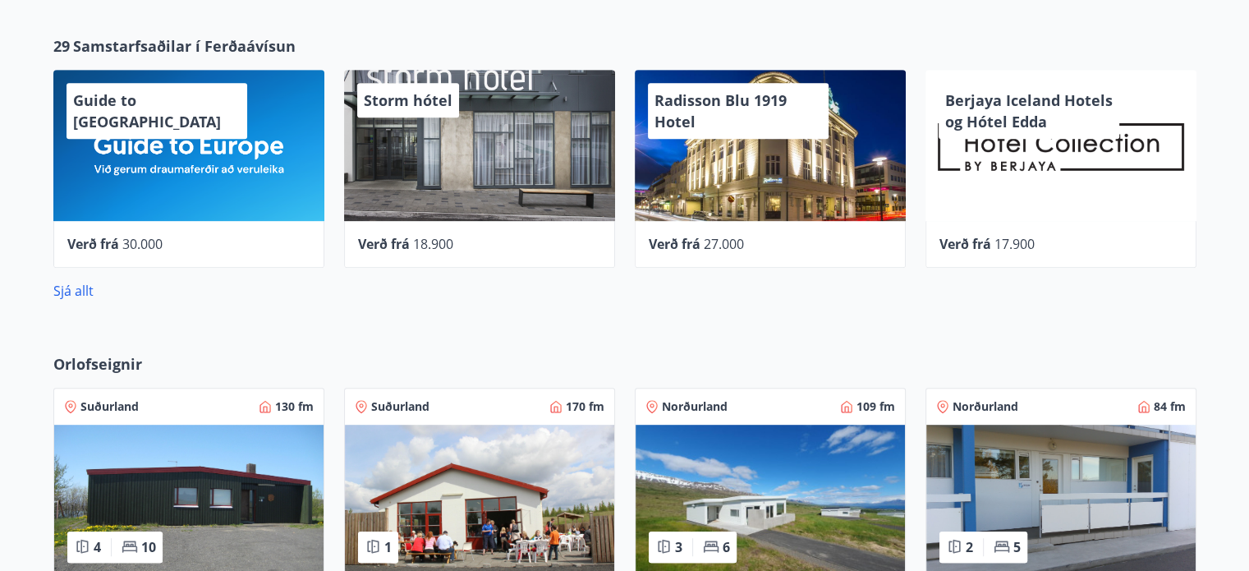
click at [195, 147] on div "Guide to [GEOGRAPHIC_DATA]" at bounding box center [188, 145] width 271 height 151
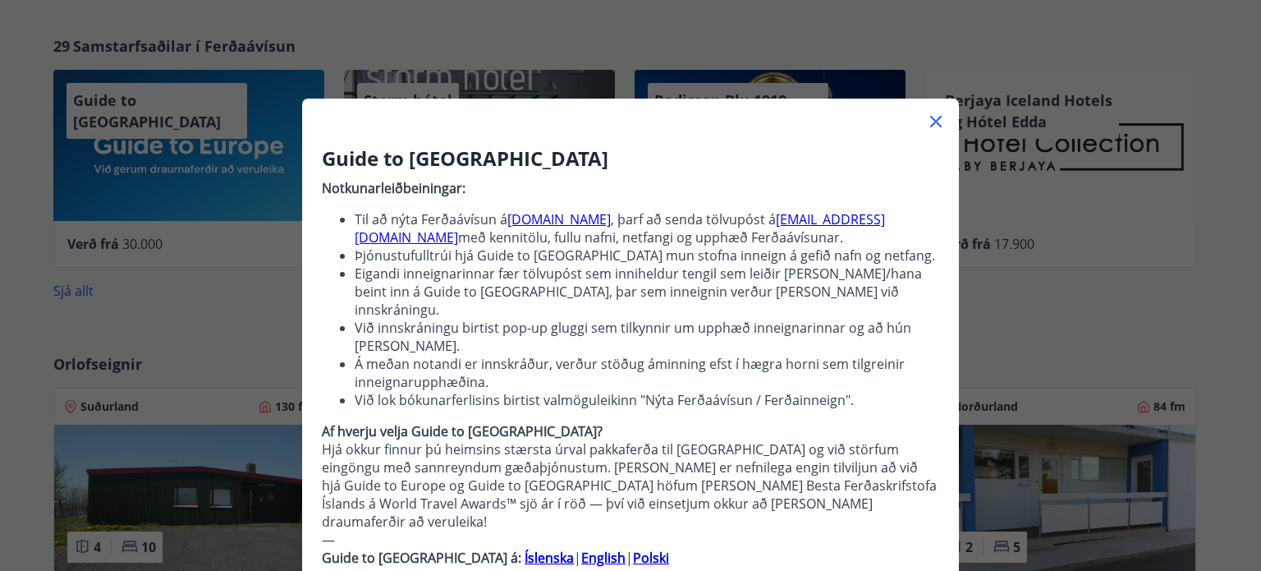
click at [930, 129] on icon at bounding box center [936, 122] width 20 height 20
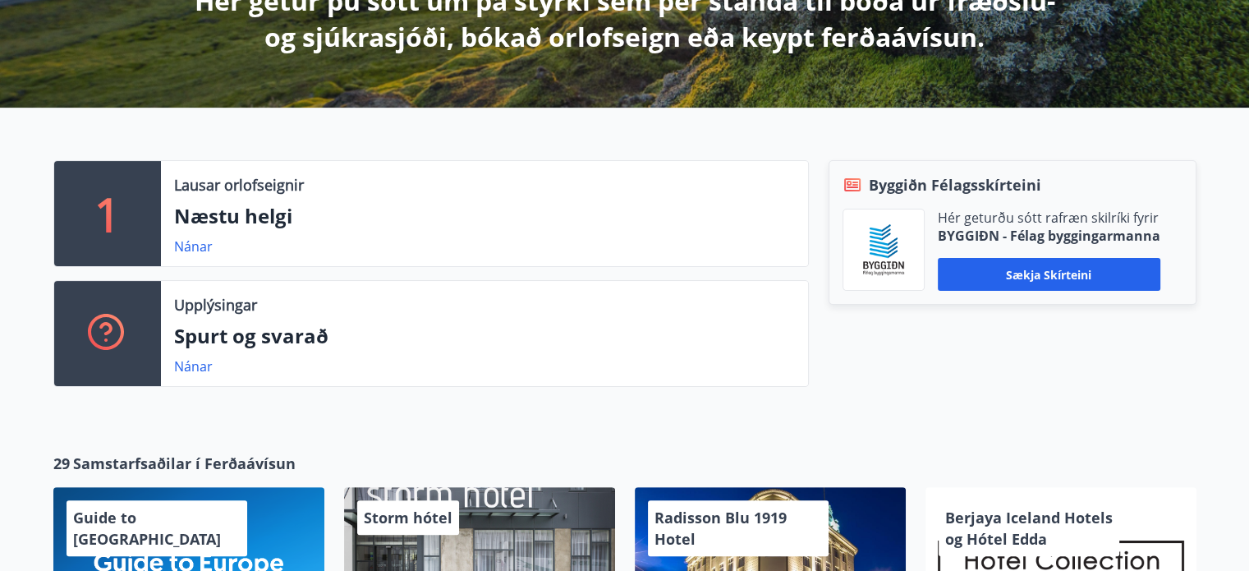
scroll to position [0, 0]
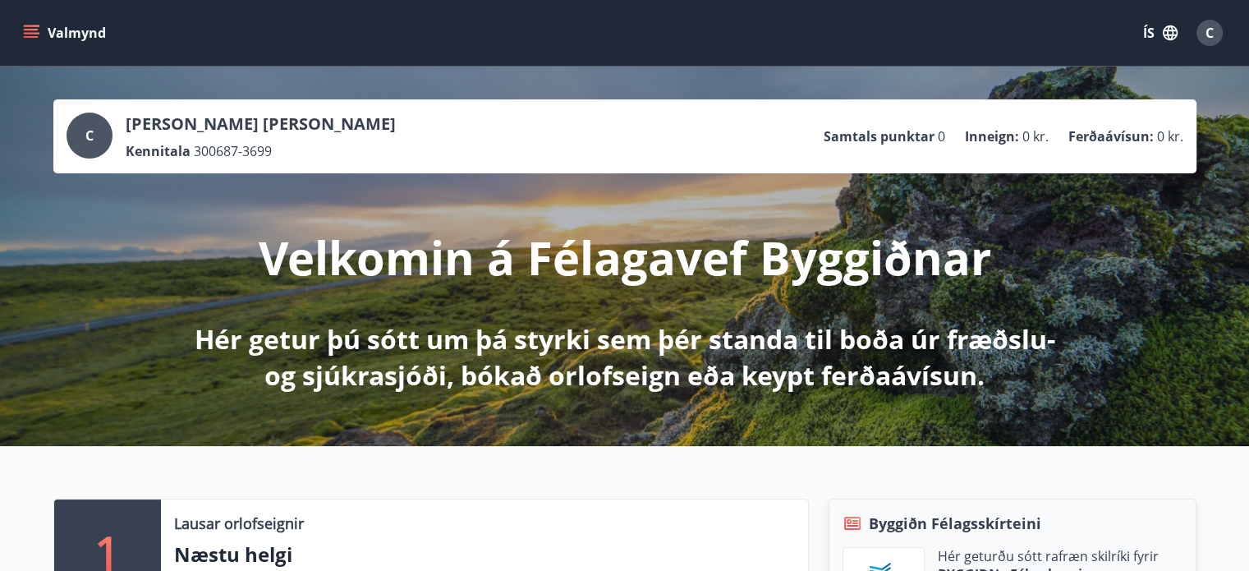
click at [34, 34] on icon "menu" at bounding box center [33, 33] width 18 height 2
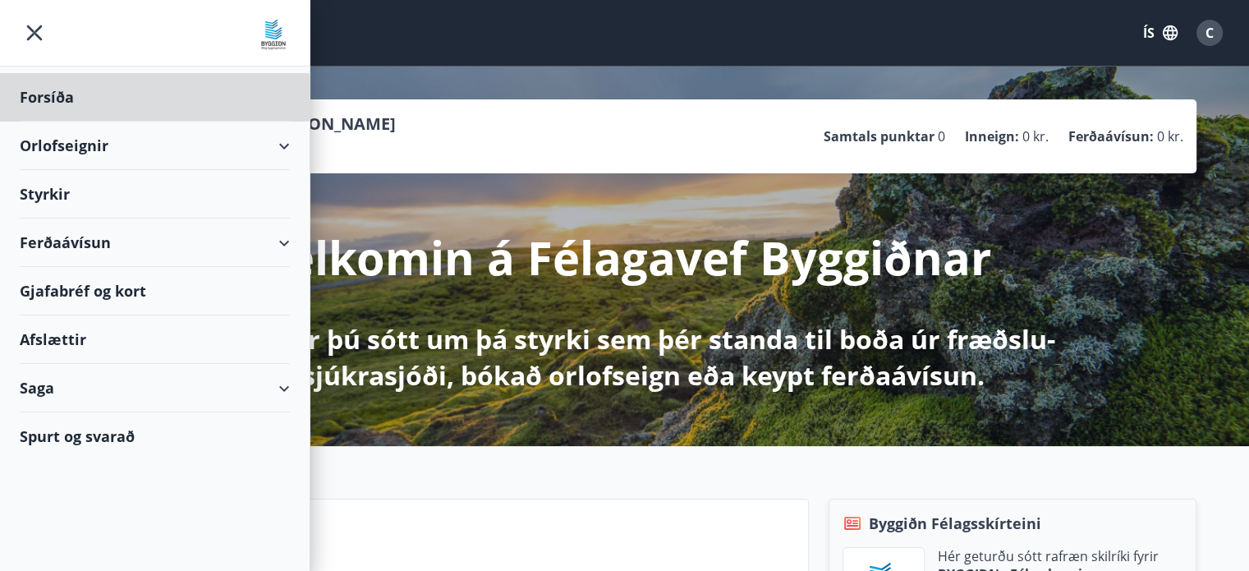
click at [131, 122] on div "Styrkir" at bounding box center [155, 97] width 270 height 48
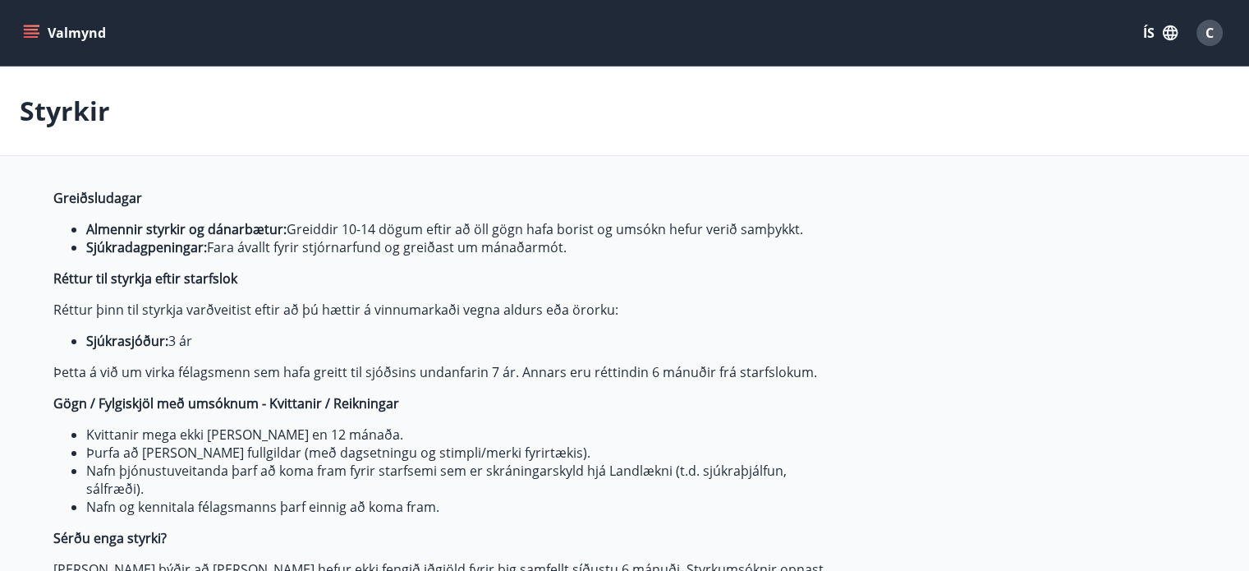
type input "***"
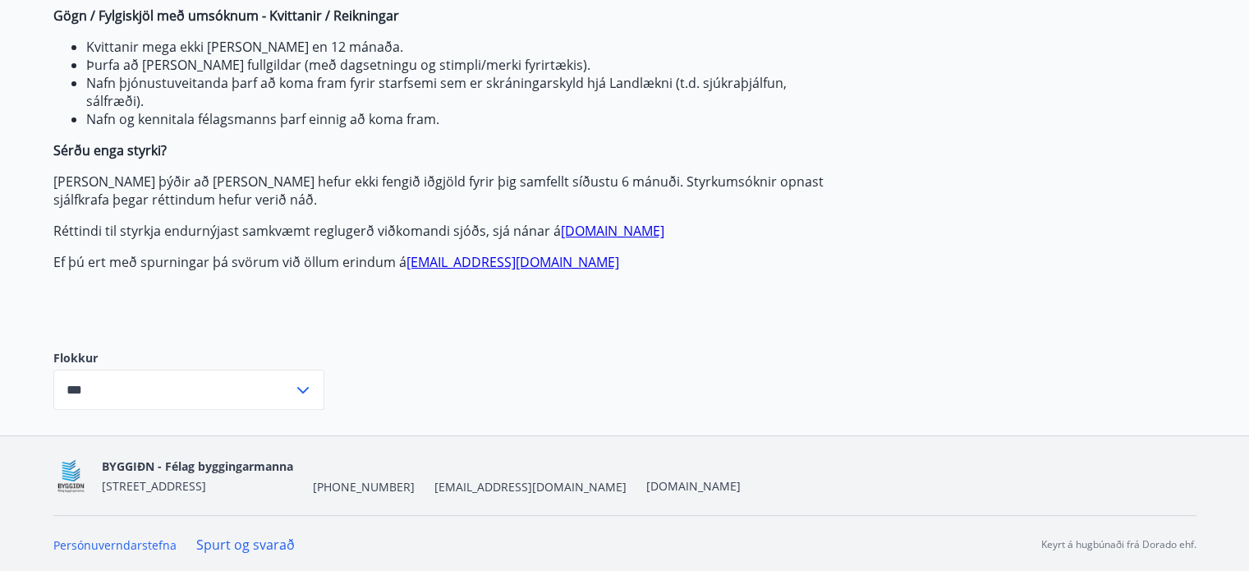
scroll to position [389, 0]
click at [584, 232] on link "[DOMAIN_NAME]" at bounding box center [612, 229] width 103 height 18
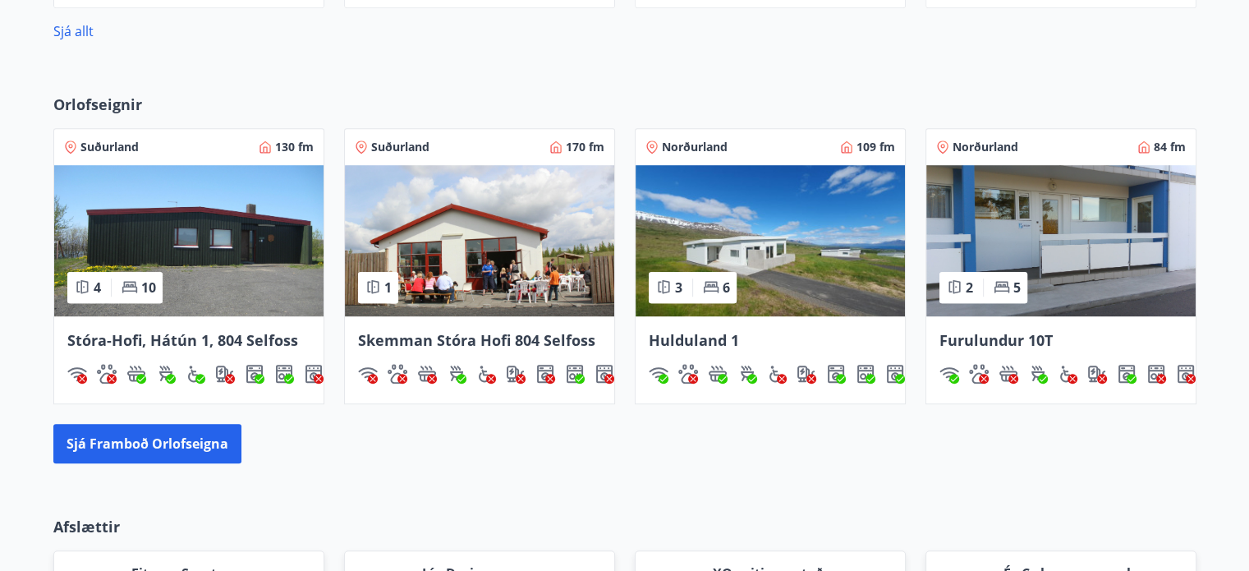
scroll to position [232, 0]
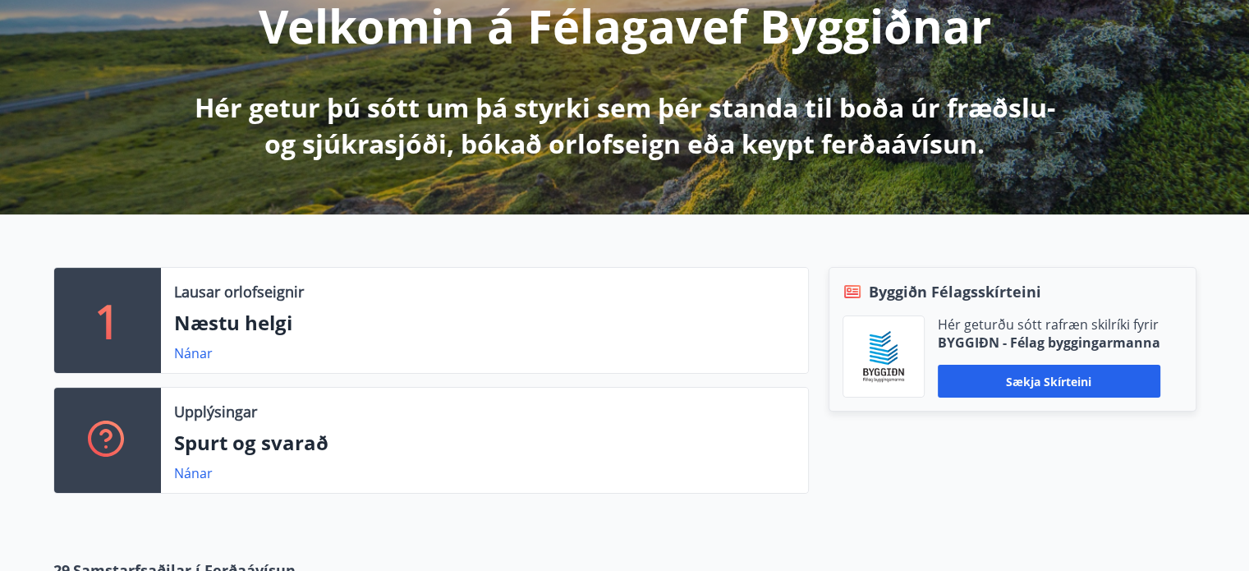
click at [246, 328] on p "Næstu helgi" at bounding box center [484, 323] width 621 height 28
click at [197, 348] on link "Nánar" at bounding box center [193, 353] width 39 height 18
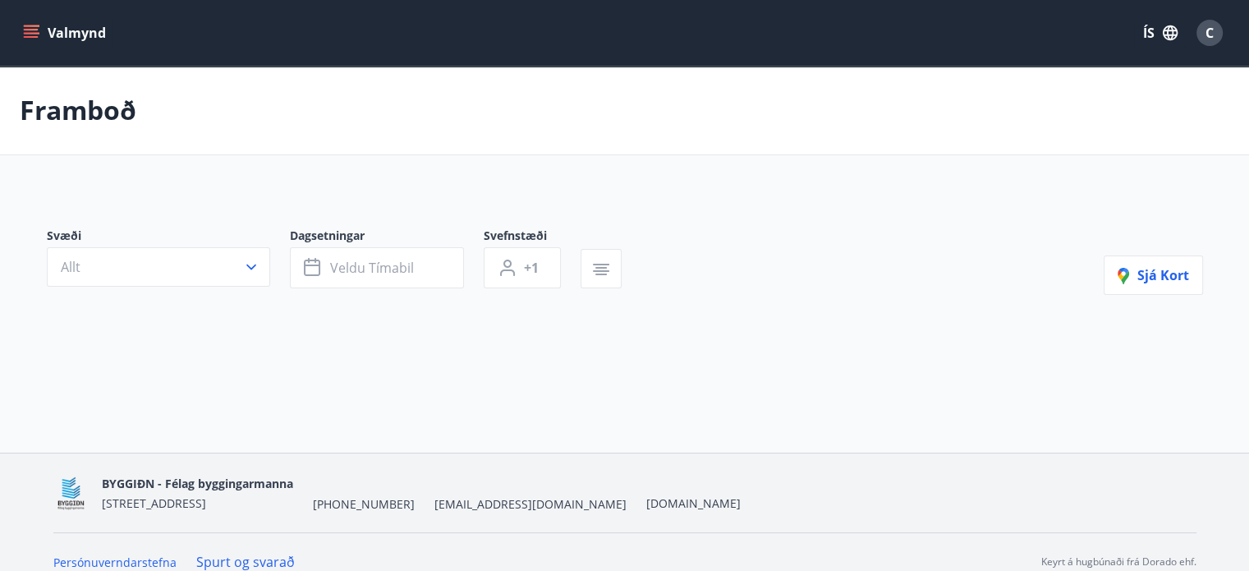
type input "*"
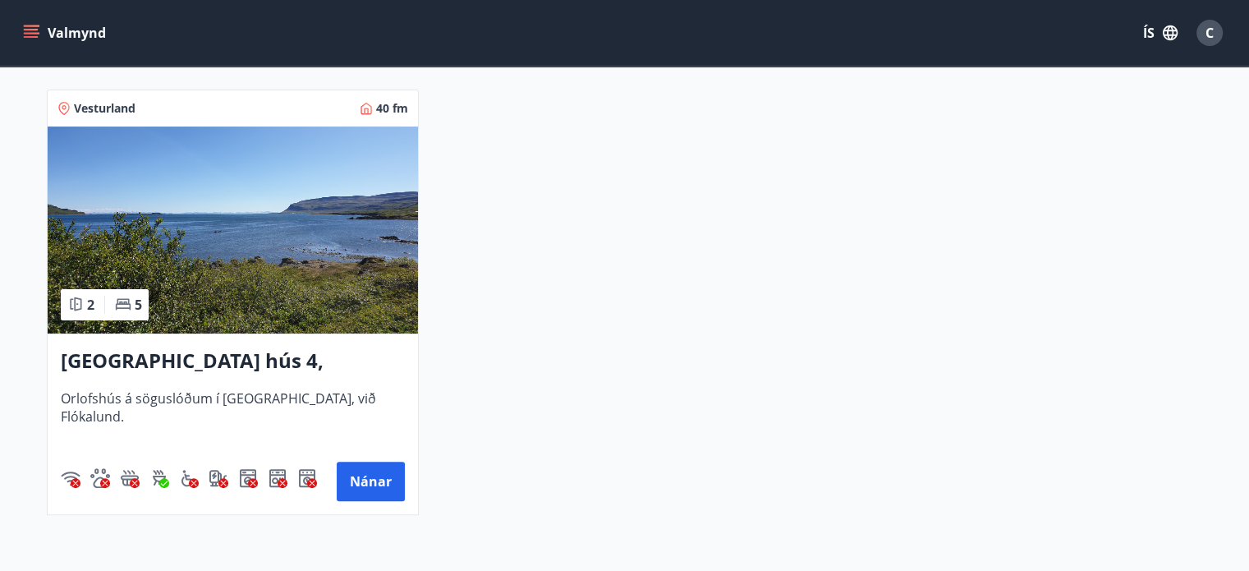
scroll to position [328, 0]
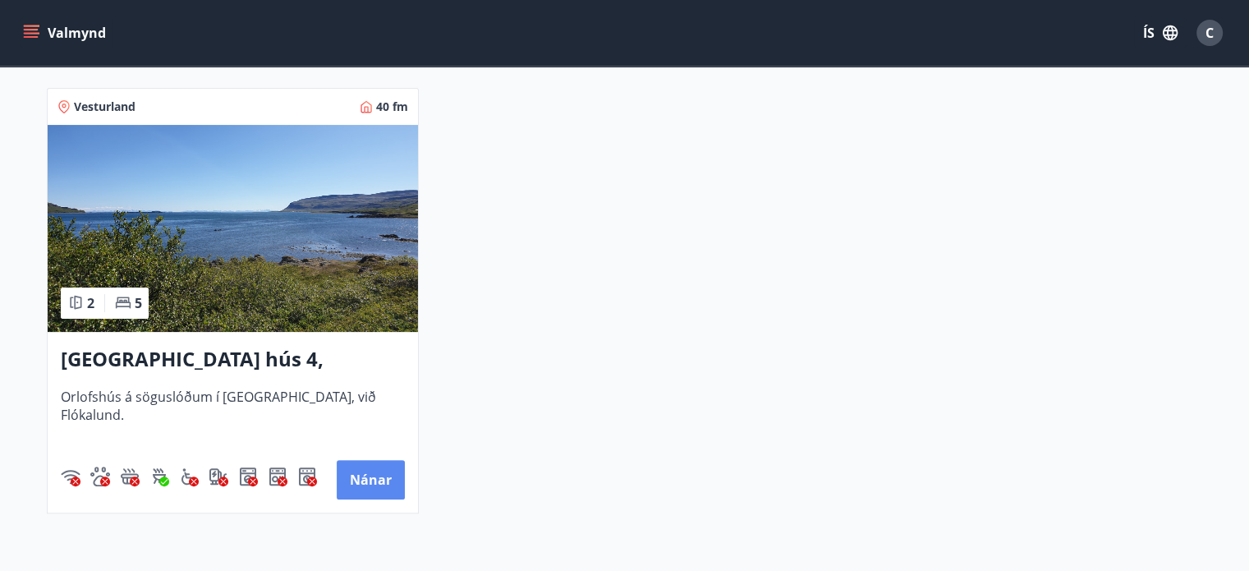
click at [351, 484] on button "Nánar" at bounding box center [371, 479] width 68 height 39
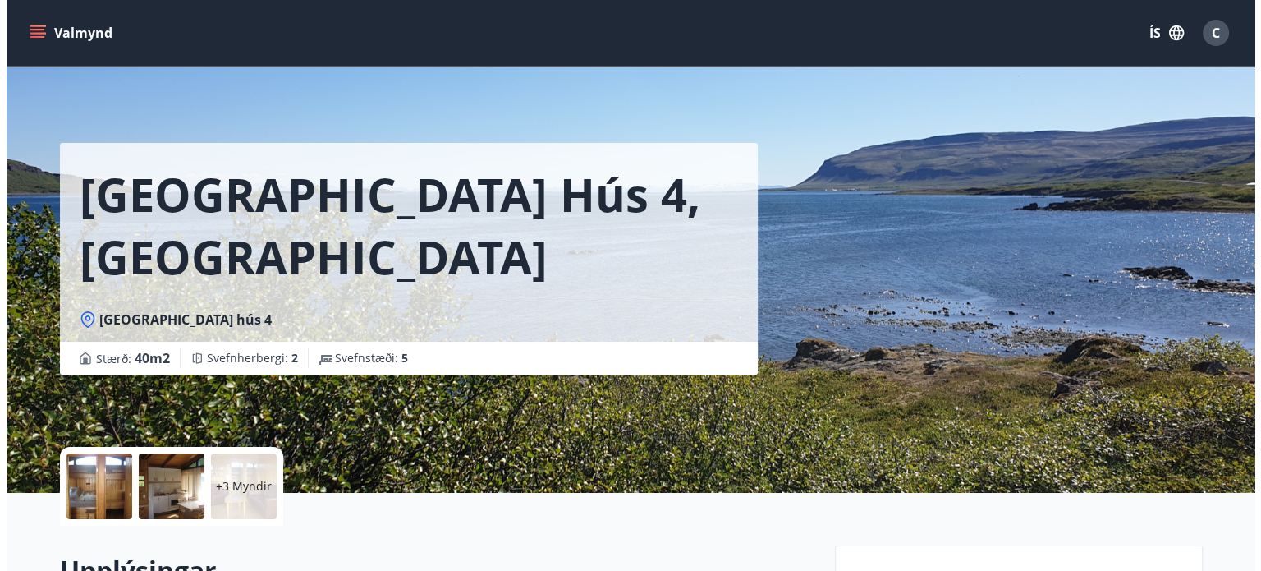
scroll to position [33, 0]
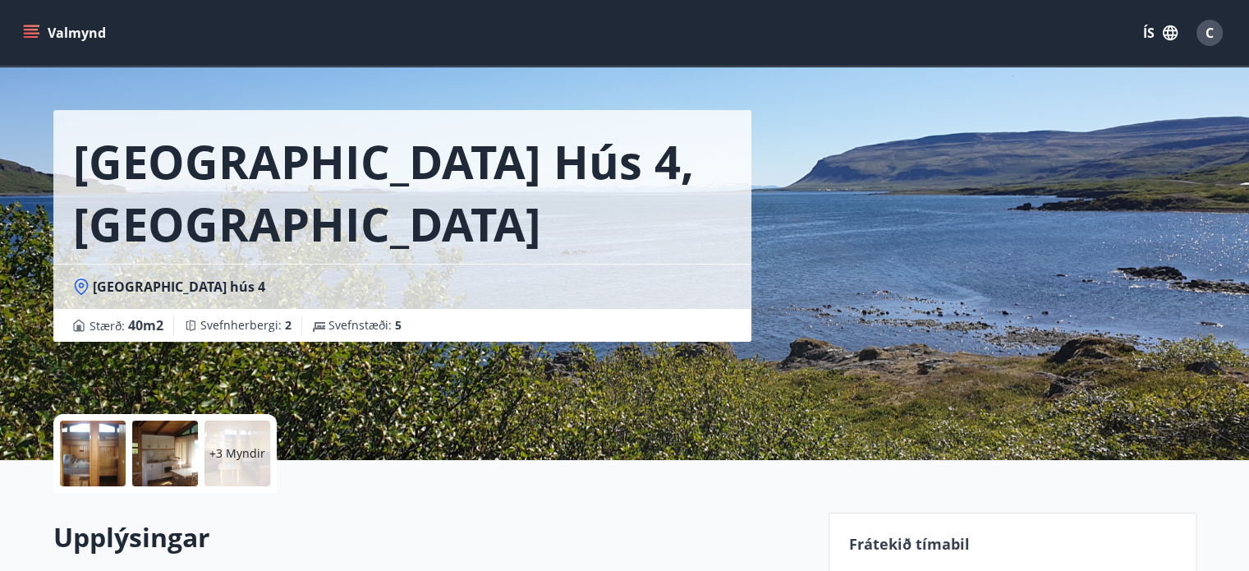
click at [85, 447] on div at bounding box center [93, 453] width 66 height 66
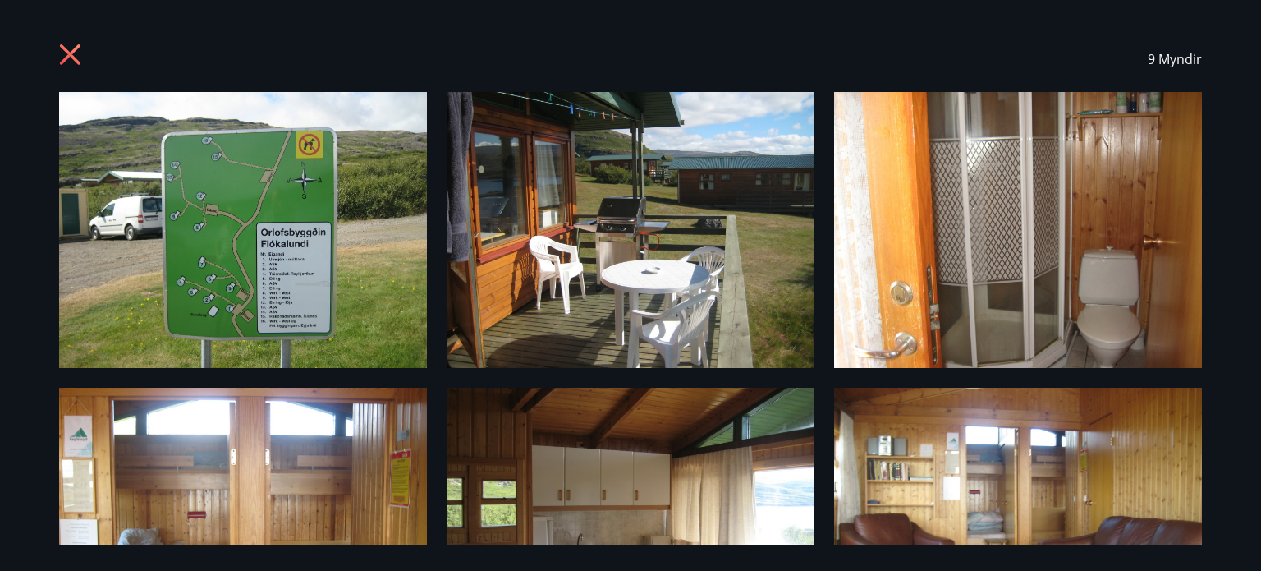
click at [361, 305] on img at bounding box center [243, 230] width 368 height 276
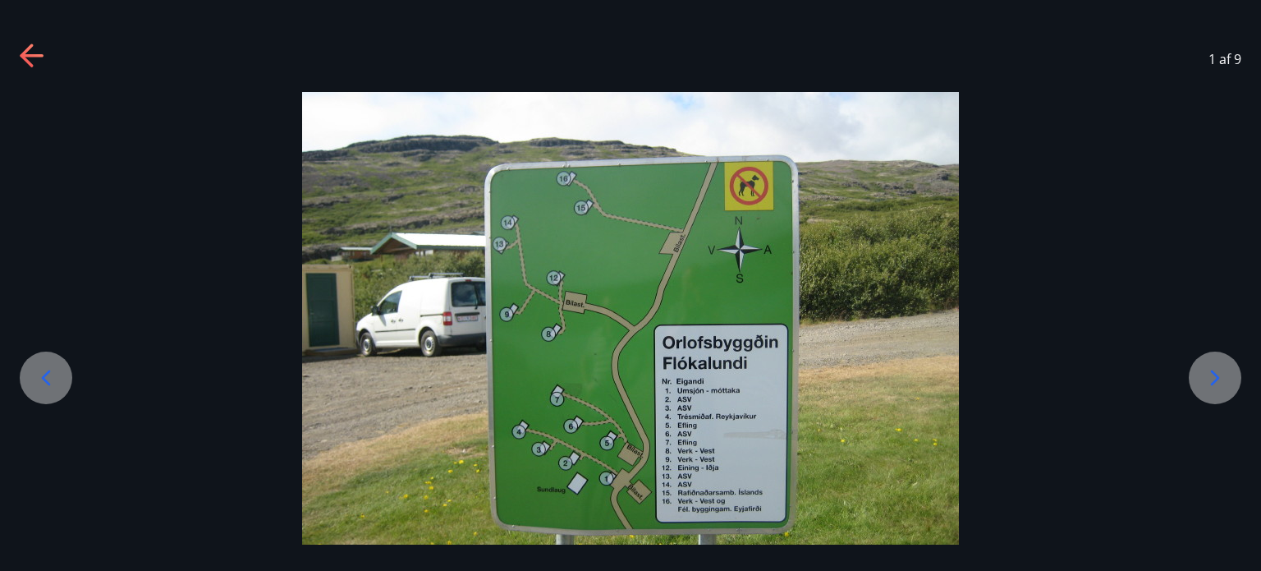
click at [1211, 376] on icon at bounding box center [1215, 378] width 26 height 26
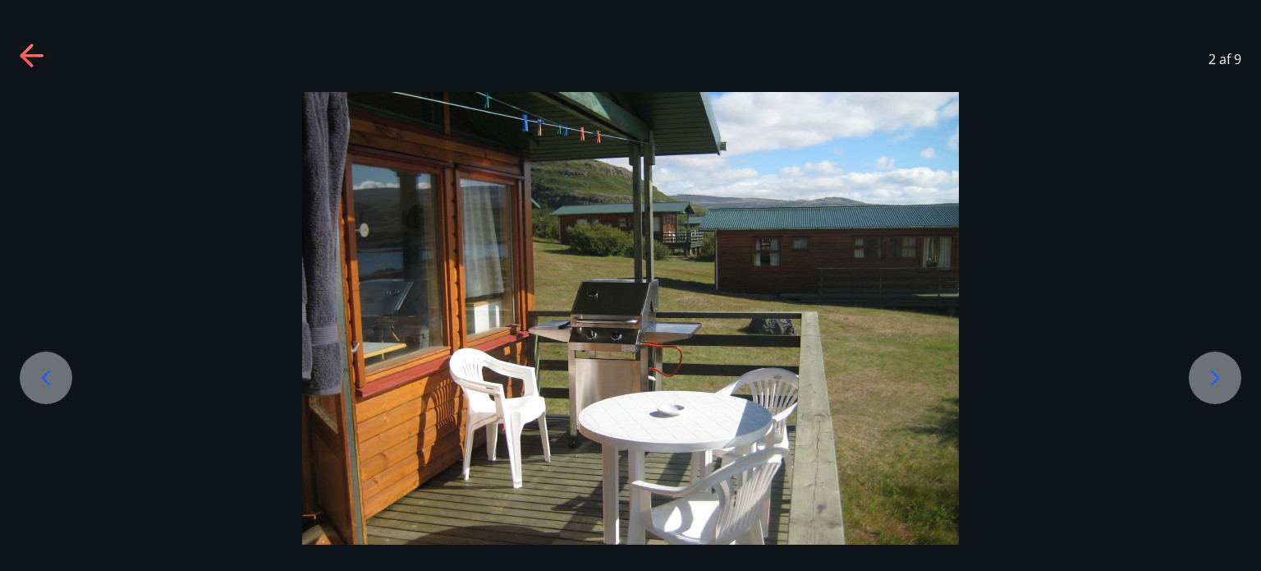
click at [1211, 376] on icon at bounding box center [1215, 378] width 26 height 26
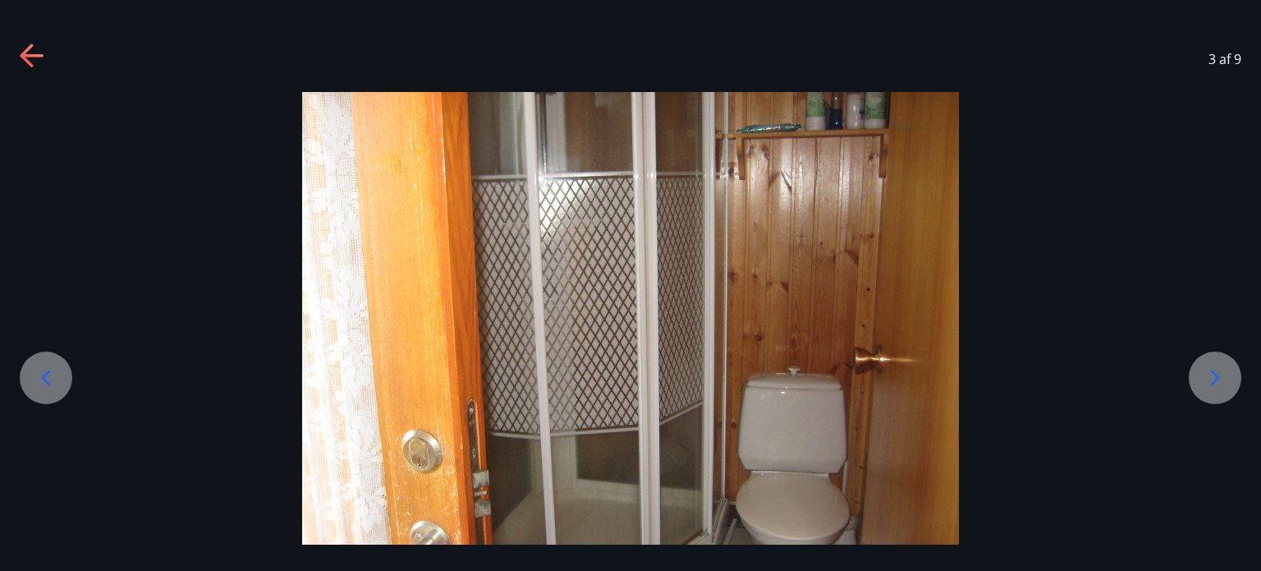
click at [1211, 376] on icon at bounding box center [1215, 378] width 26 height 26
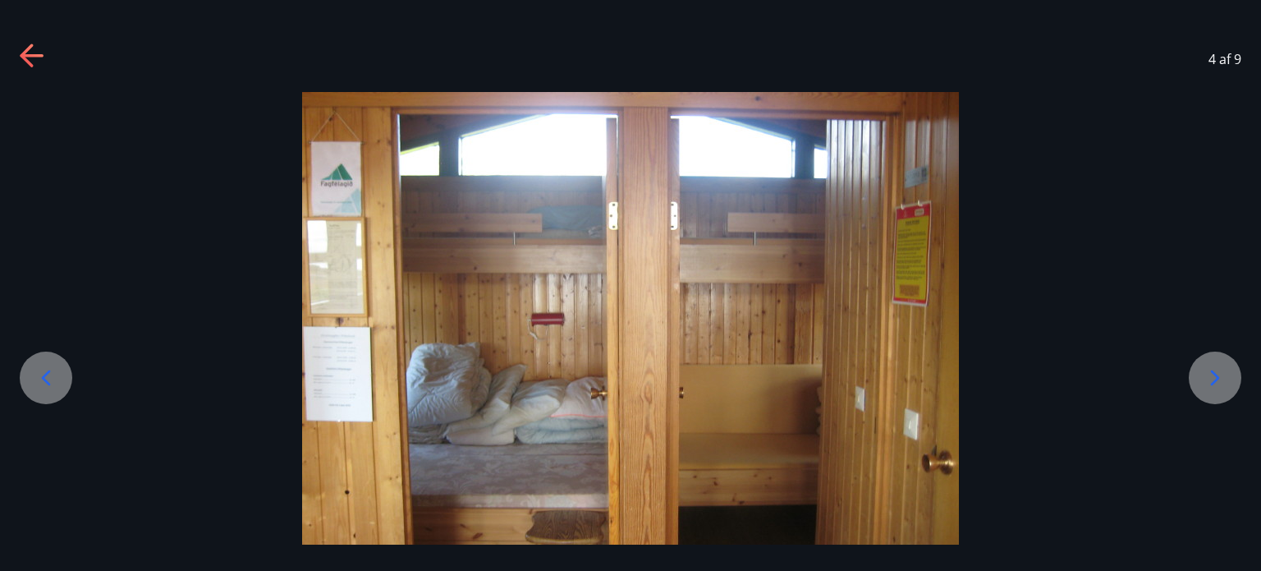
click at [1211, 376] on icon at bounding box center [1215, 378] width 26 height 26
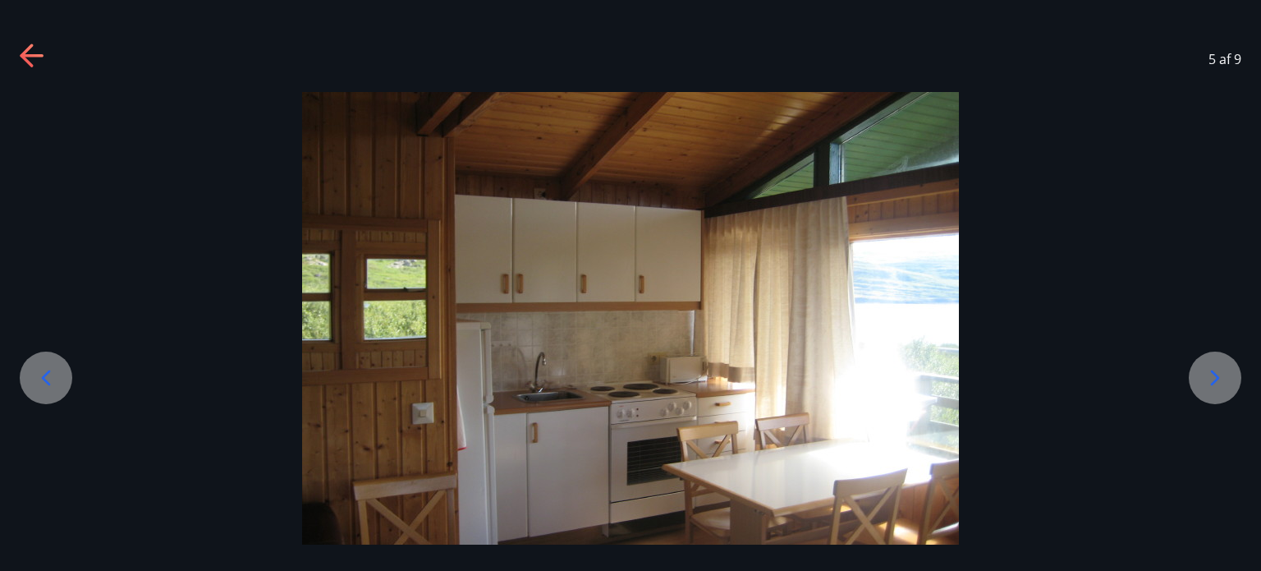
click at [1211, 376] on icon at bounding box center [1215, 378] width 26 height 26
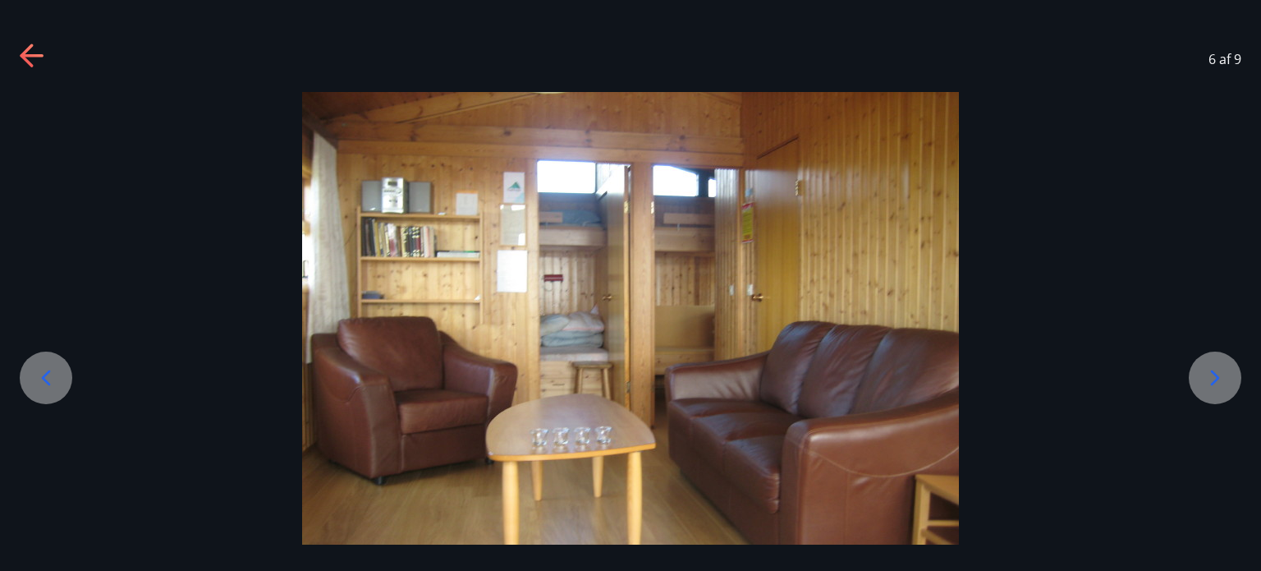
click at [1211, 376] on icon at bounding box center [1215, 378] width 26 height 26
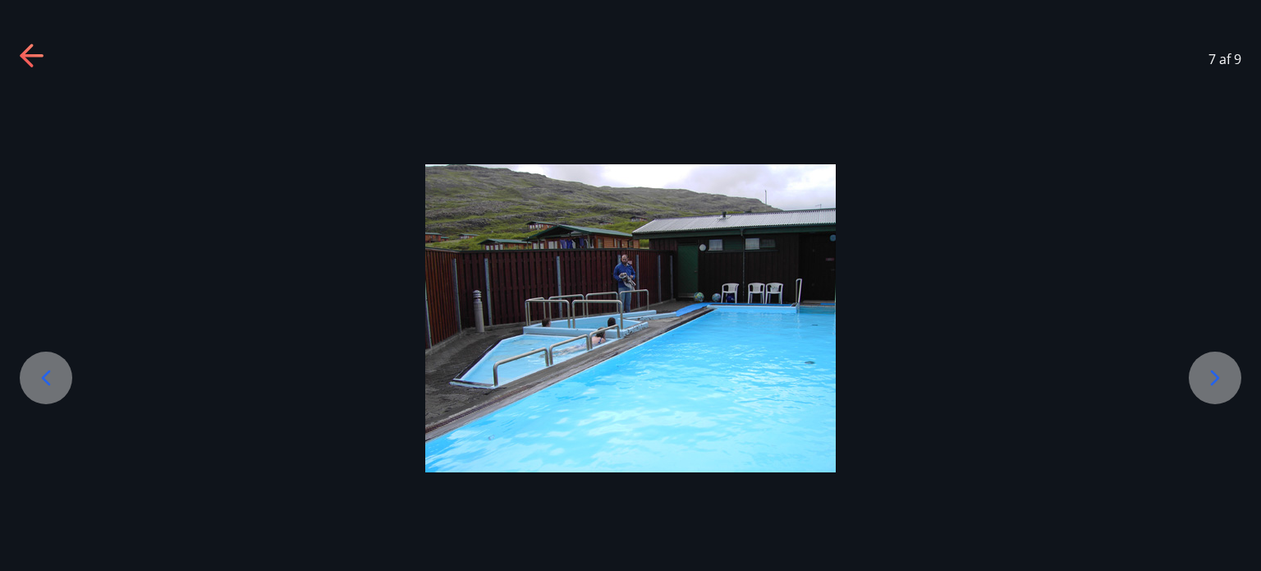
click at [1211, 376] on icon at bounding box center [1215, 378] width 26 height 26
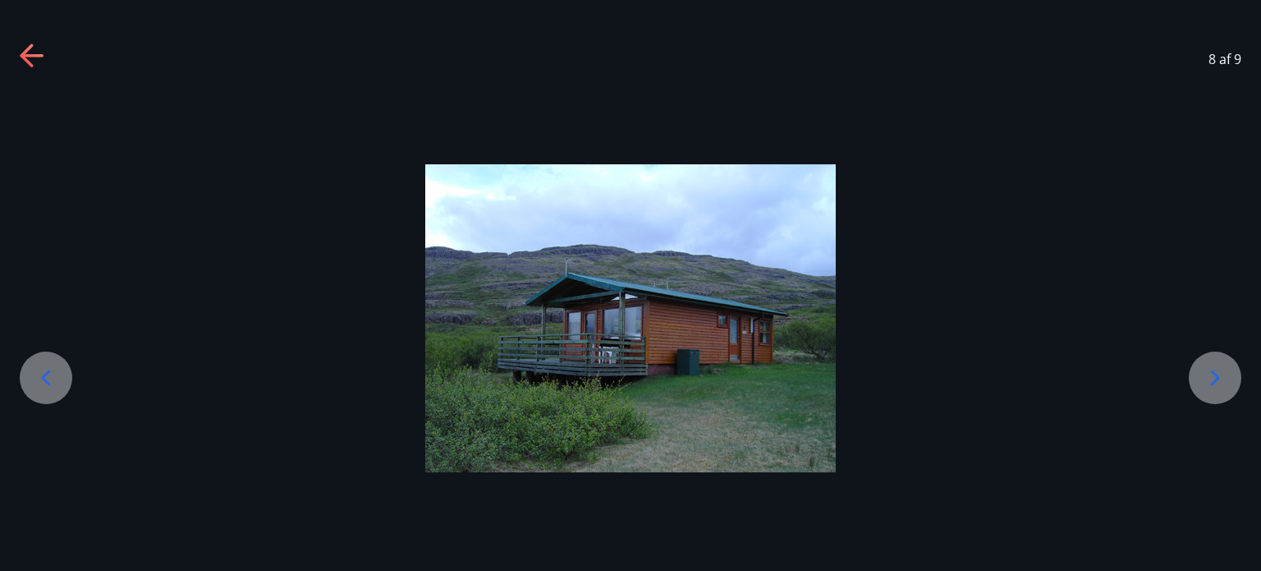
click at [1211, 376] on icon at bounding box center [1215, 378] width 26 height 26
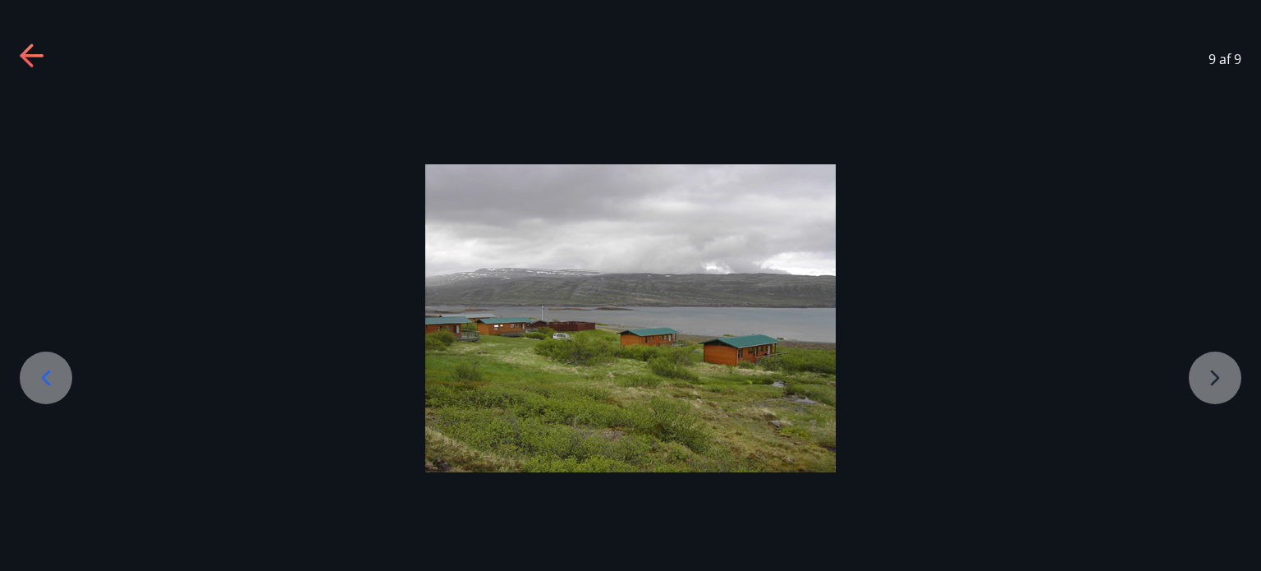
click at [1211, 376] on div at bounding box center [630, 318] width 1261 height 308
click at [20, 59] on icon at bounding box center [33, 57] width 26 height 26
